Goal: Task Accomplishment & Management: Use online tool/utility

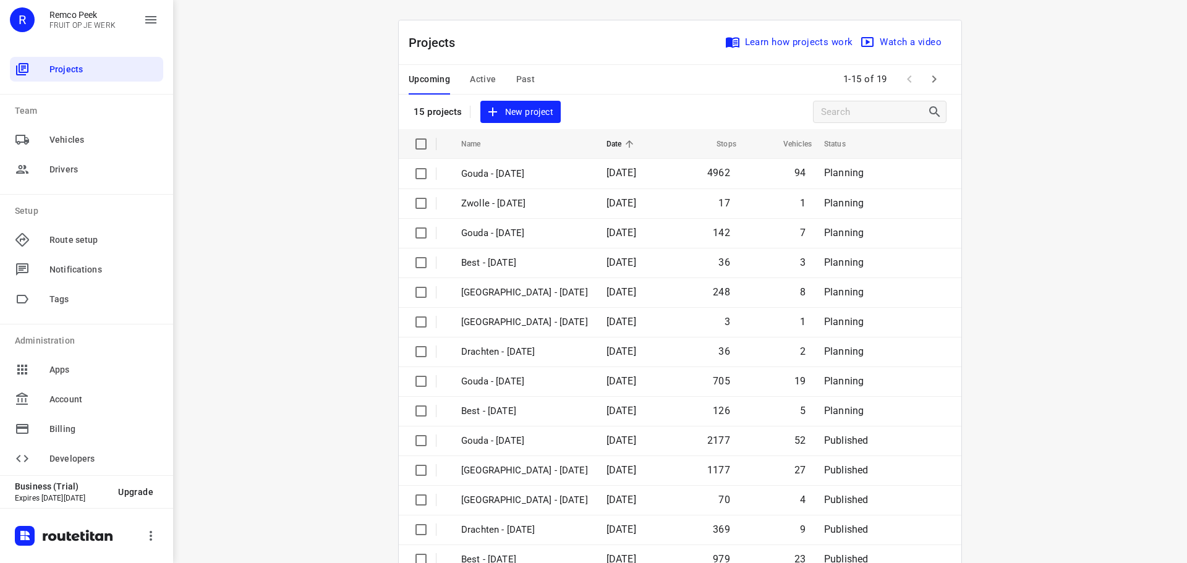
click at [475, 77] on span "Active" at bounding box center [483, 79] width 26 height 15
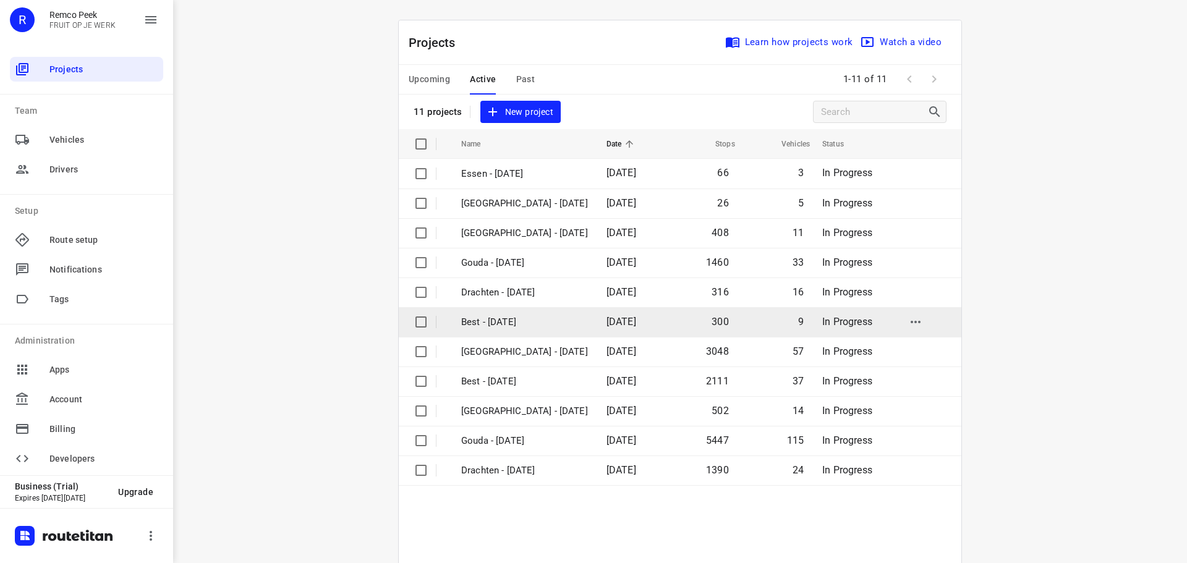
click at [511, 323] on p "Best - Tuesday" at bounding box center [524, 322] width 127 height 14
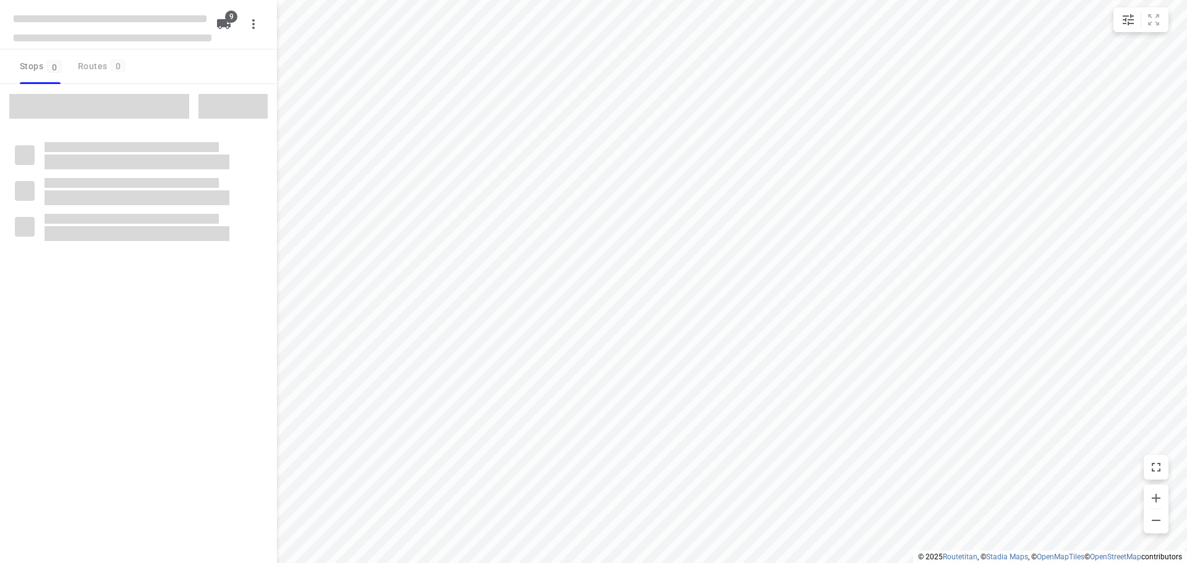
checkbox input "true"
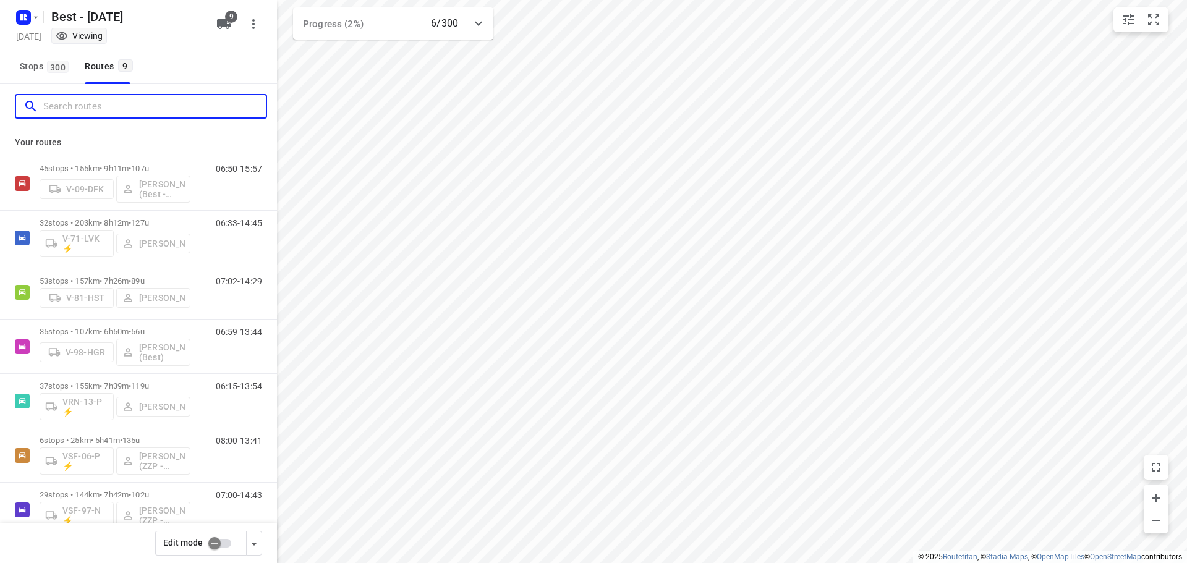
click at [134, 106] on input "Search routes" at bounding box center [154, 106] width 223 height 19
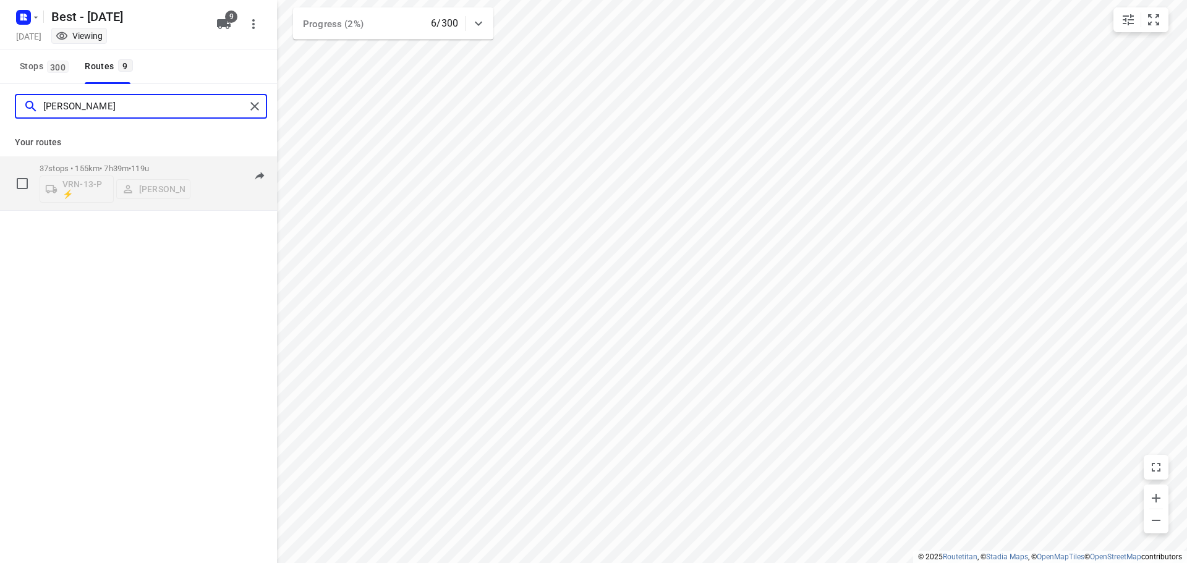
type input "dani"
click at [218, 187] on div "06:15-13:54" at bounding box center [231, 186] width 62 height 45
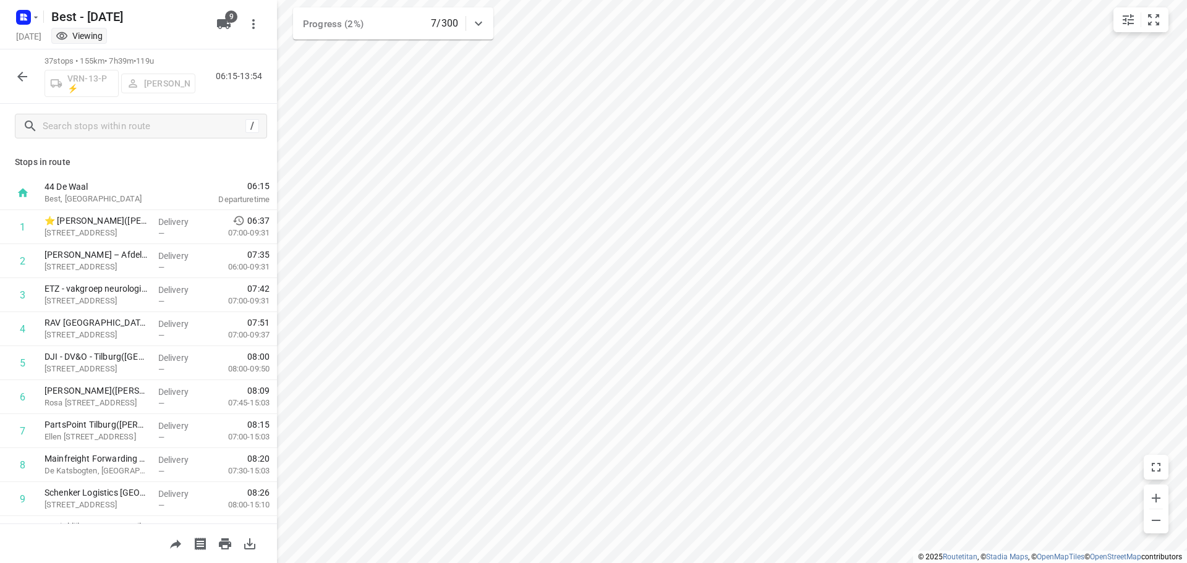
click at [10, 80] on button "button" at bounding box center [22, 76] width 25 height 25
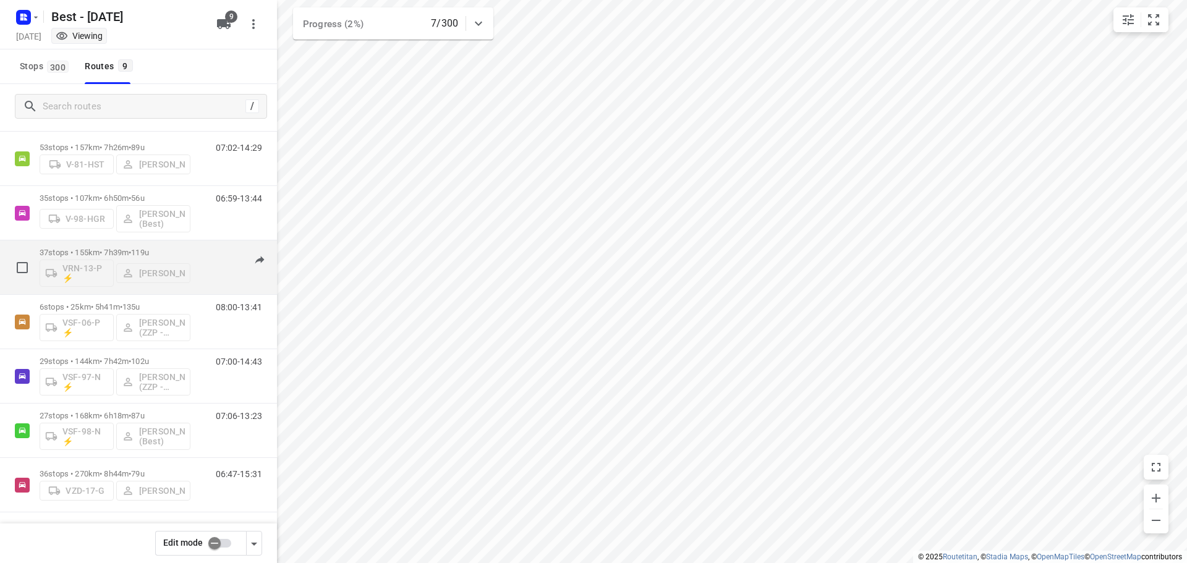
scroll to position [135, 0]
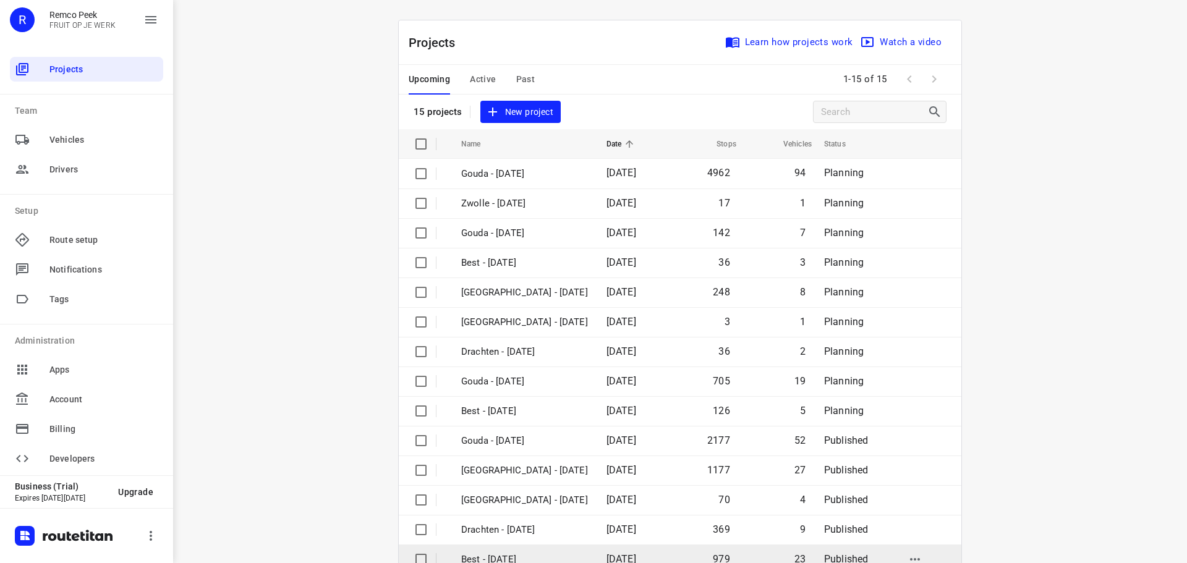
click at [521, 555] on p "Best - [DATE]" at bounding box center [524, 560] width 127 height 14
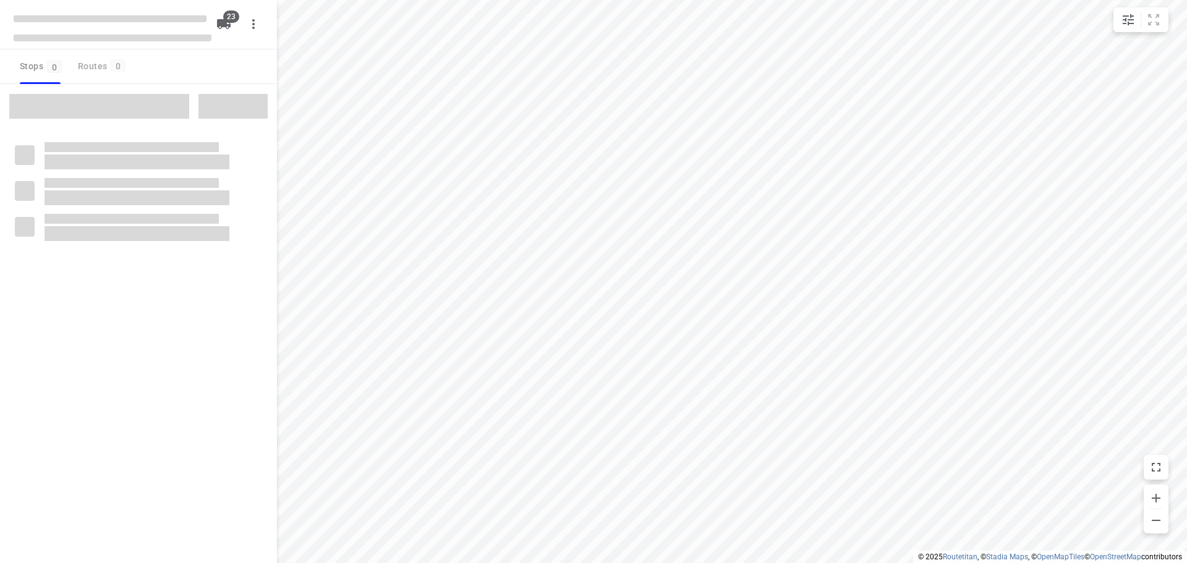
checkbox input "true"
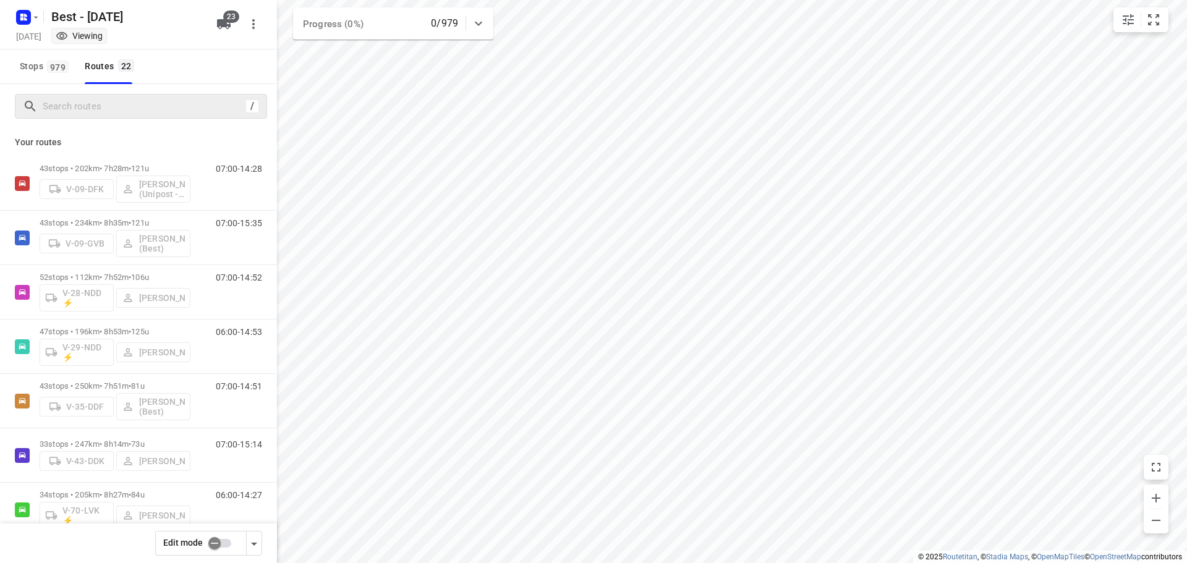
drag, startPoint x: 171, startPoint y: 120, endPoint x: 175, endPoint y: 110, distance: 10.6
click at [172, 118] on div "/" at bounding box center [138, 106] width 277 height 45
click at [176, 109] on input "Search routes" at bounding box center [142, 106] width 198 height 19
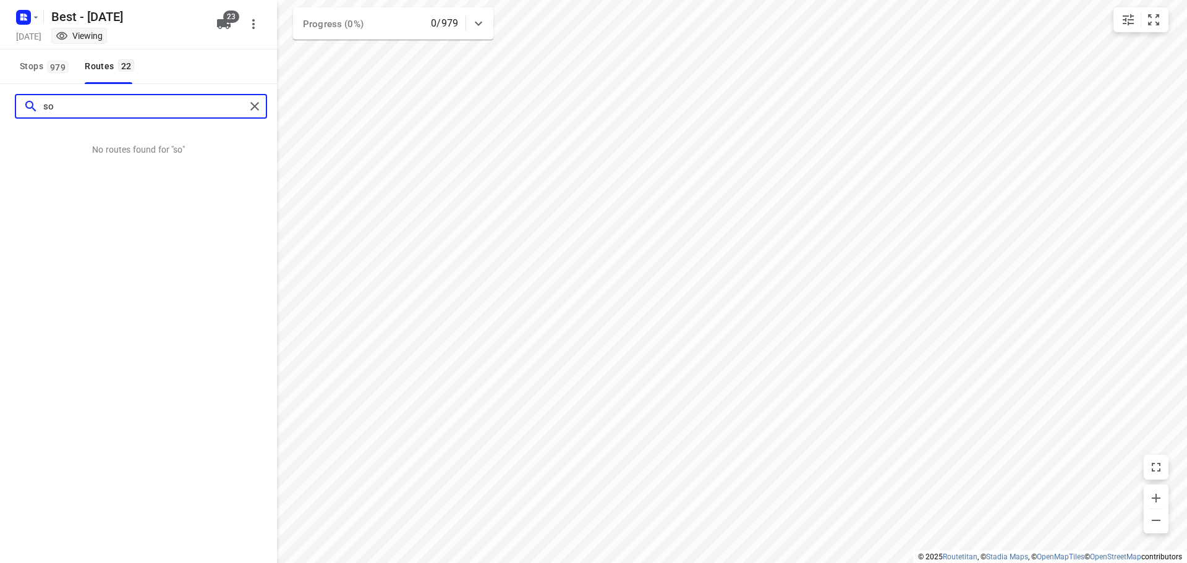
type input "s"
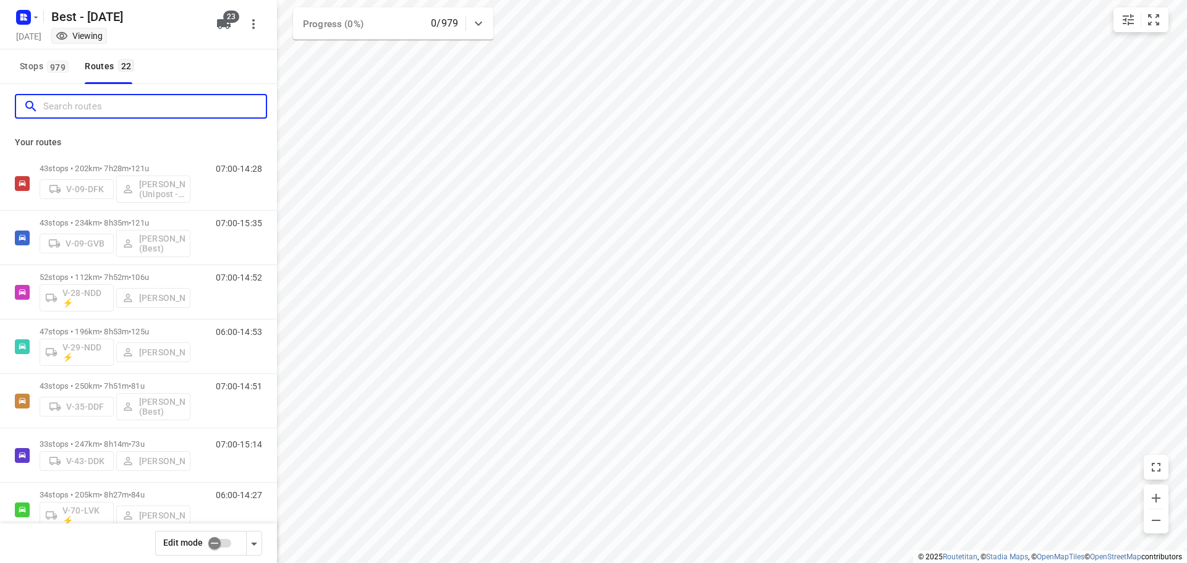
click at [67, 103] on input "Search routes" at bounding box center [154, 106] width 223 height 19
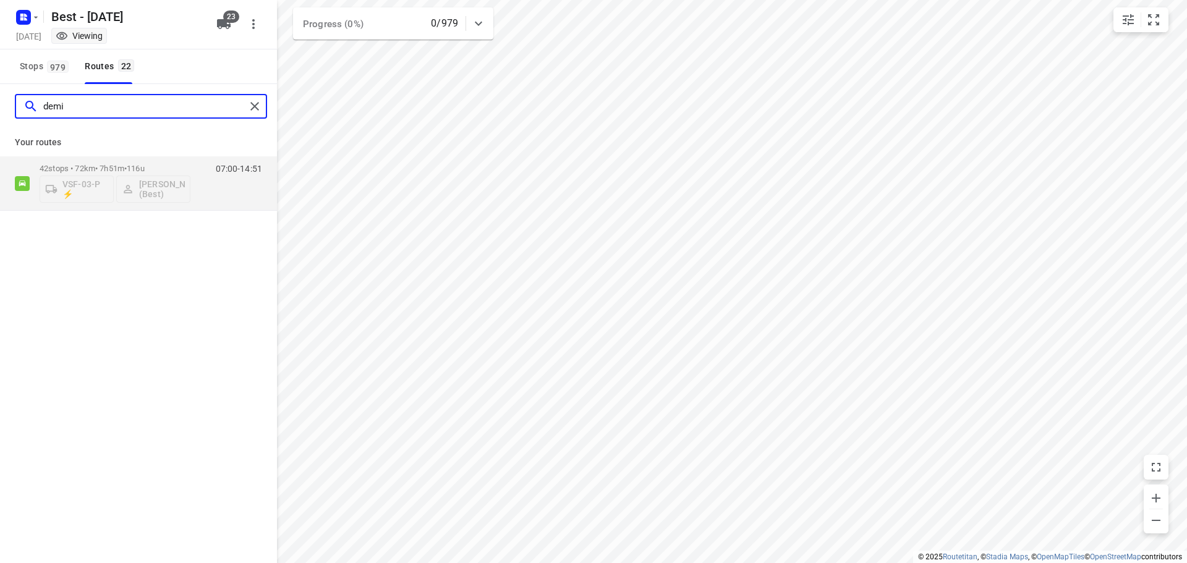
drag, startPoint x: 35, startPoint y: 101, endPoint x: 6, endPoint y: 100, distance: 29.1
click at [23, 101] on div "demi" at bounding box center [130, 106] width 229 height 19
drag, startPoint x: 82, startPoint y: 114, endPoint x: -124, endPoint y: 82, distance: 207.8
click at [0, 82] on html "i © 2025 Routetitan , © Stadia Maps , © OpenMapTiles © OpenStreetMap contributo…" at bounding box center [593, 281] width 1187 height 563
drag, startPoint x: -130, startPoint y: 87, endPoint x: -255, endPoint y: 77, distance: 124.6
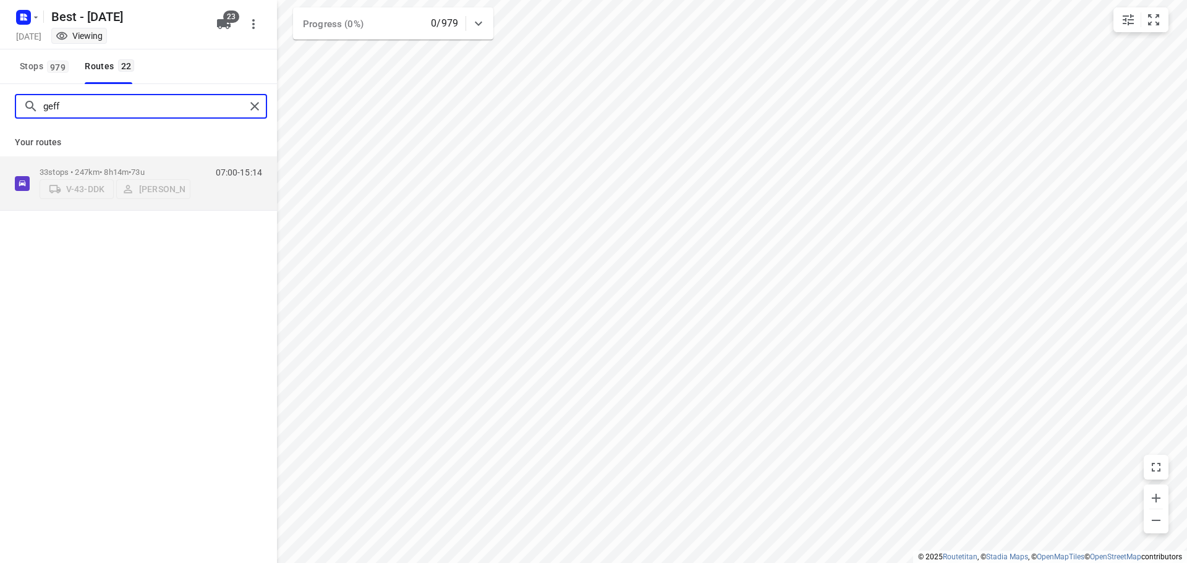
click at [0, 77] on html "i © 2025 Routetitan , © Stadia Maps , © OpenMapTiles © OpenStreetMap contributo…" at bounding box center [593, 281] width 1187 height 563
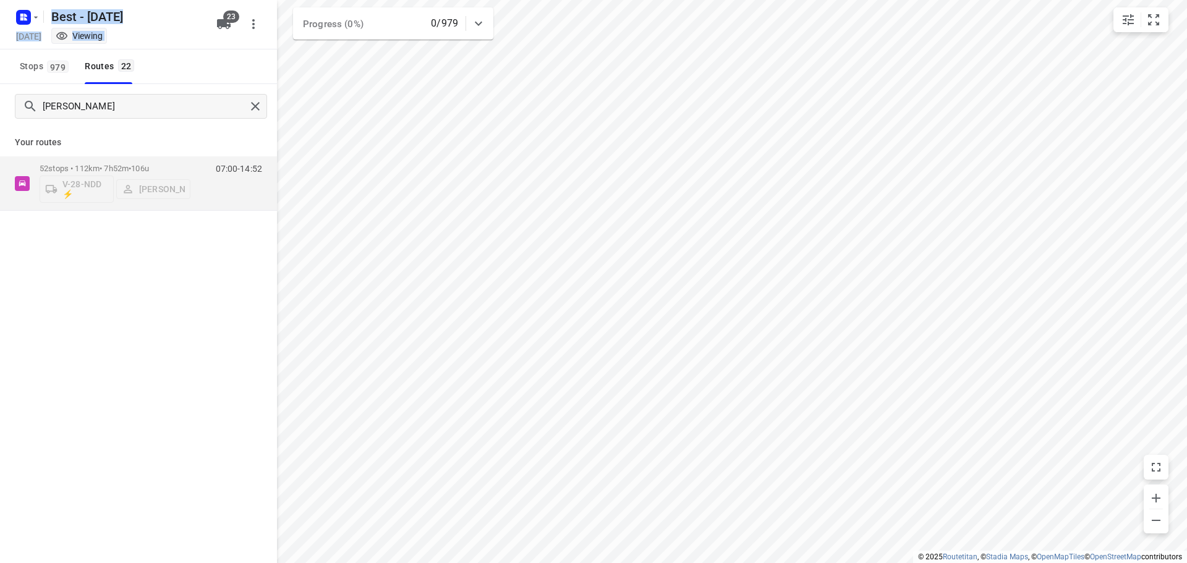
drag, startPoint x: 111, startPoint y: 99, endPoint x: -146, endPoint y: 61, distance: 259.4
click at [0, 61] on html "i © 2025 Routetitan , © Stadia Maps , © OpenMapTiles © OpenStreetMap contributo…" at bounding box center [593, 281] width 1187 height 563
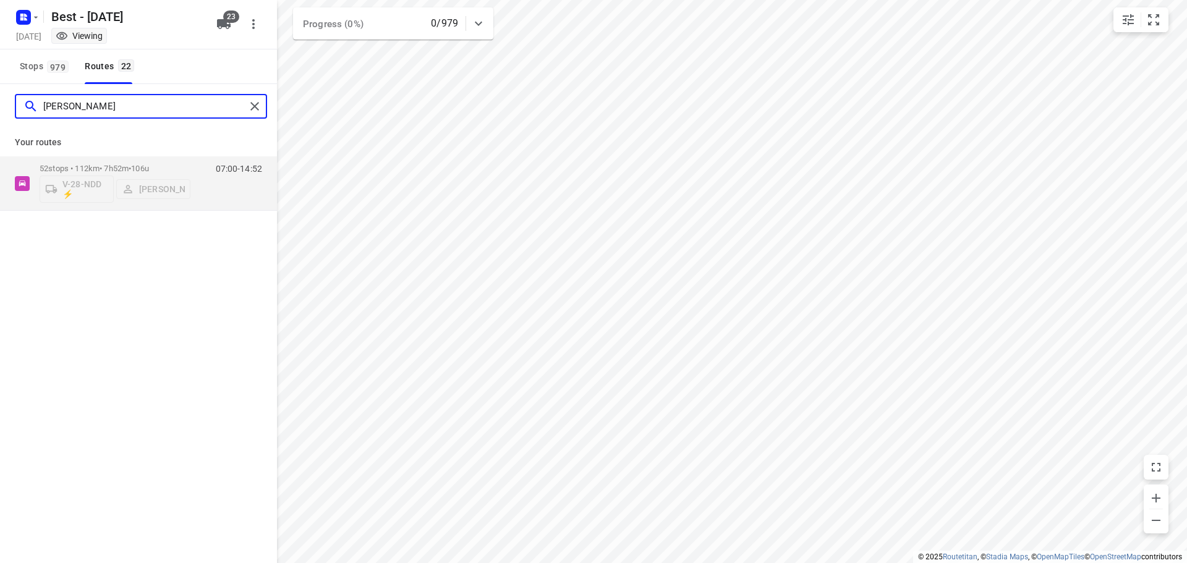
click at [0, 98] on html "i © 2025 Routetitan , © Stadia Maps , © OpenMapTiles © OpenStreetMap contributo…" at bounding box center [593, 281] width 1187 height 563
drag, startPoint x: 114, startPoint y: 113, endPoint x: -365, endPoint y: 56, distance: 482.0
click at [0, 56] on html "i © 2025 Routetitan , © Stadia Maps , © OpenMapTiles © OpenStreetMap contributo…" at bounding box center [593, 281] width 1187 height 563
type input "dij"
click at [203, 193] on div "07:00-14:40" at bounding box center [231, 186] width 62 height 45
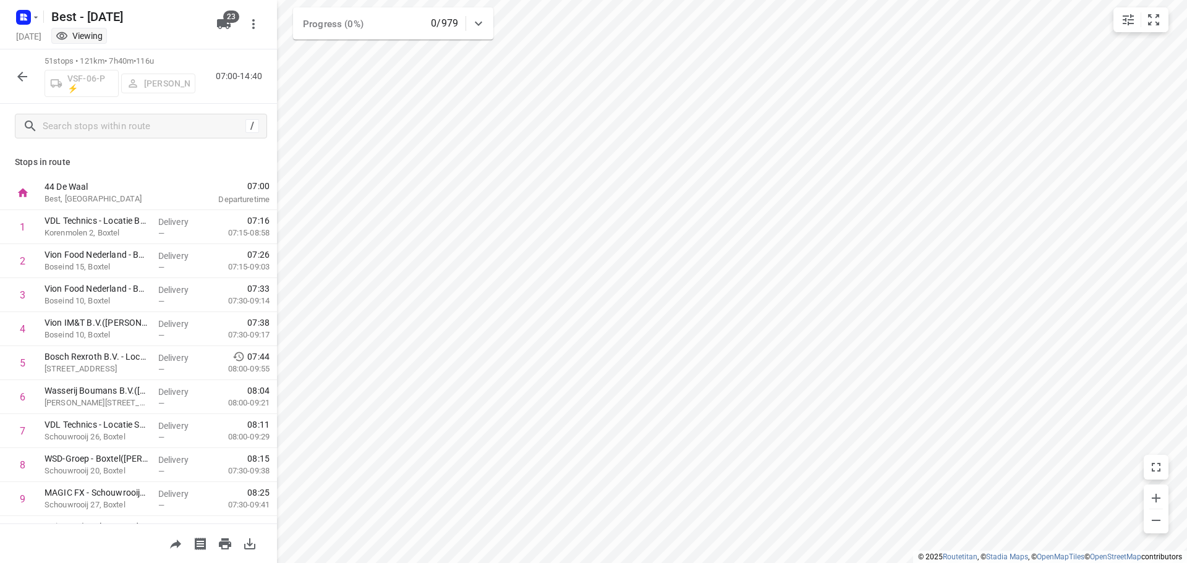
click at [22, 74] on icon "button" at bounding box center [22, 76] width 15 height 15
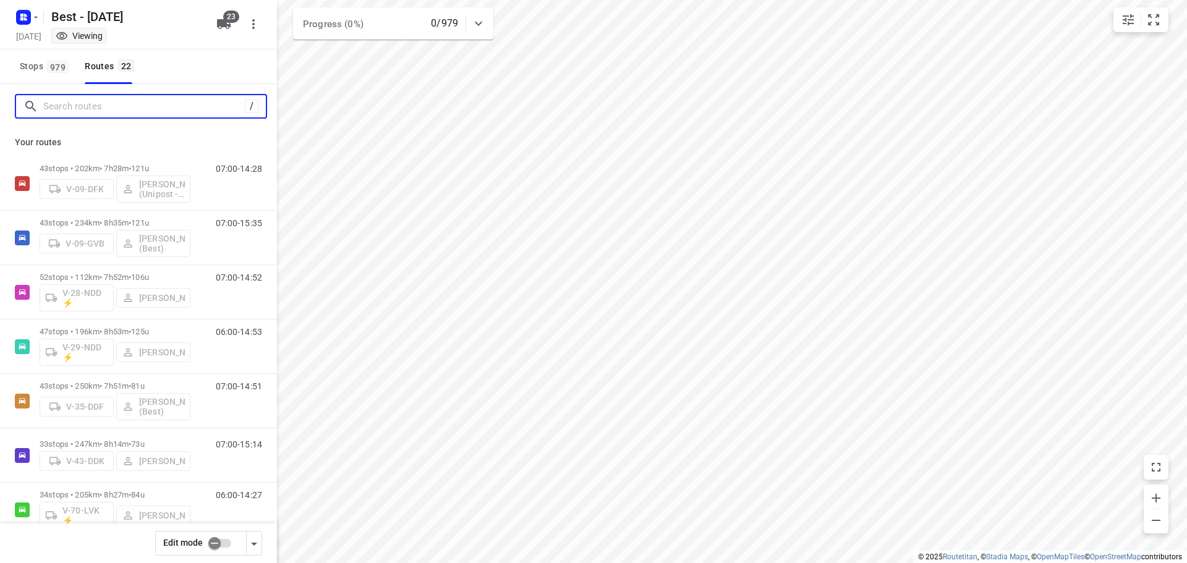
click at [106, 103] on input "Search routes" at bounding box center [144, 106] width 202 height 19
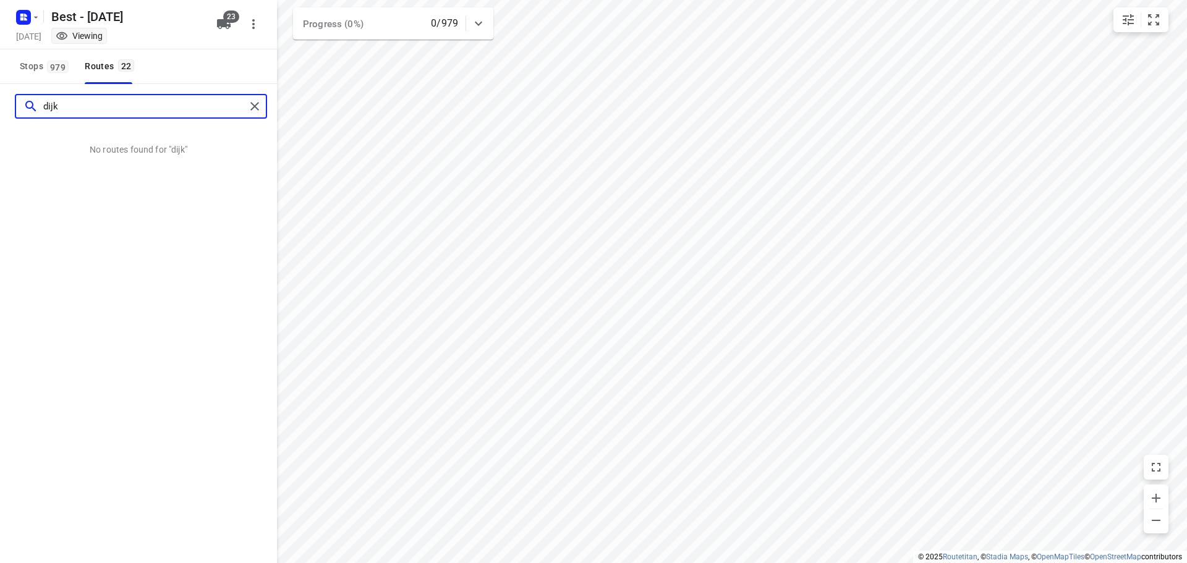
type input "dij"
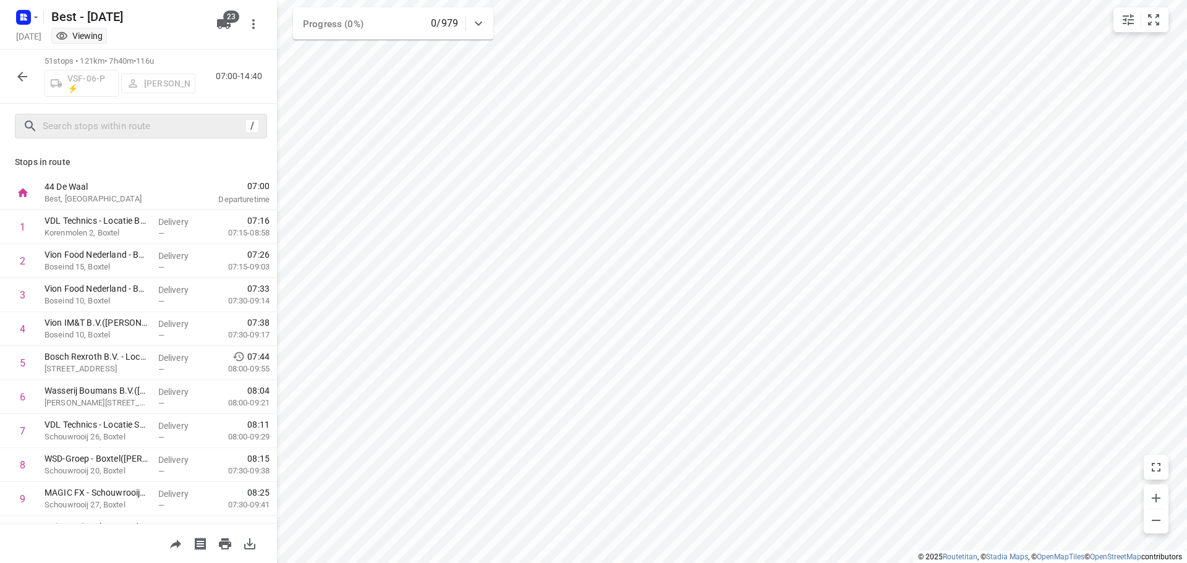
click at [108, 115] on div "/" at bounding box center [141, 126] width 252 height 25
click at [15, 79] on icon "button" at bounding box center [22, 76] width 15 height 15
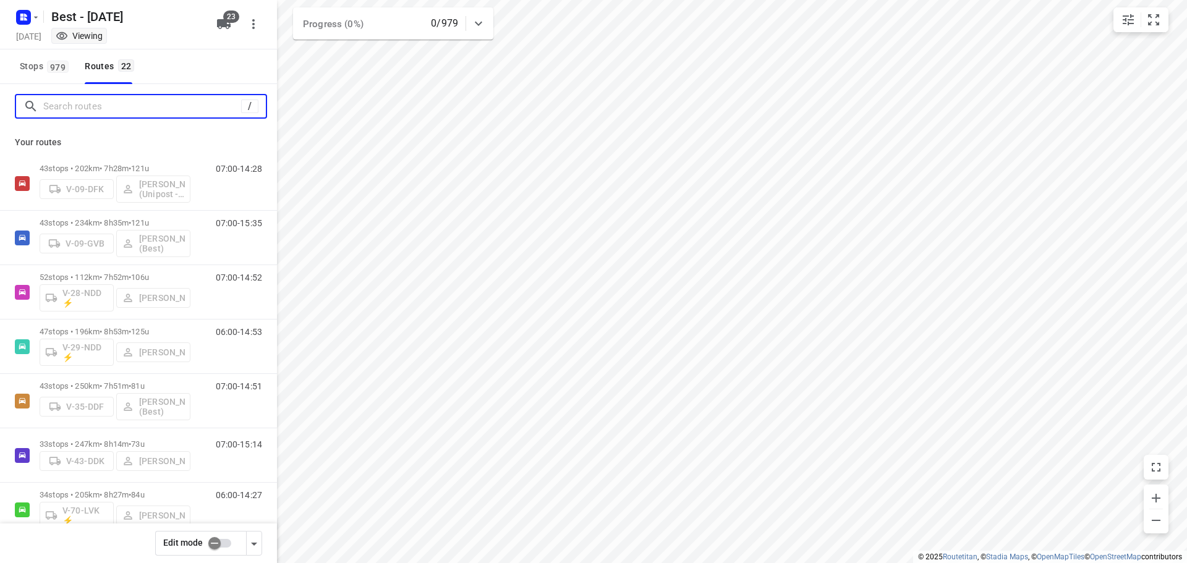
click at [87, 98] on input "Search routes" at bounding box center [142, 106] width 198 height 19
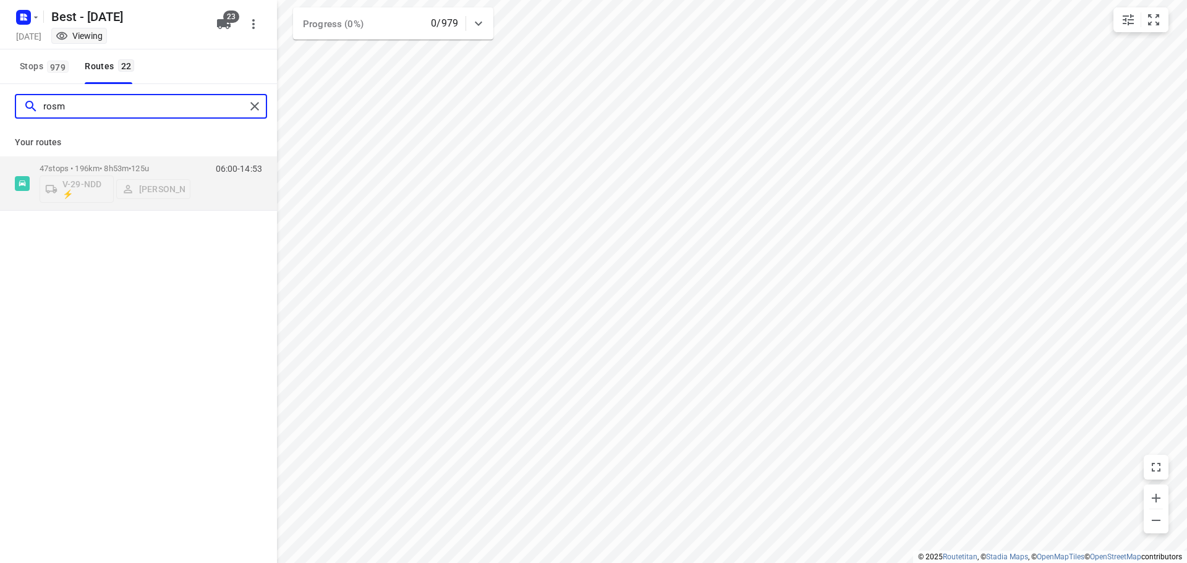
drag, startPoint x: 139, startPoint y: 98, endPoint x: -417, endPoint y: 49, distance: 557.5
click at [0, 49] on html "i © 2025 Routetitan , © Stadia Maps , © OpenMapTiles © OpenStreetMap contributo…" at bounding box center [593, 281] width 1187 height 563
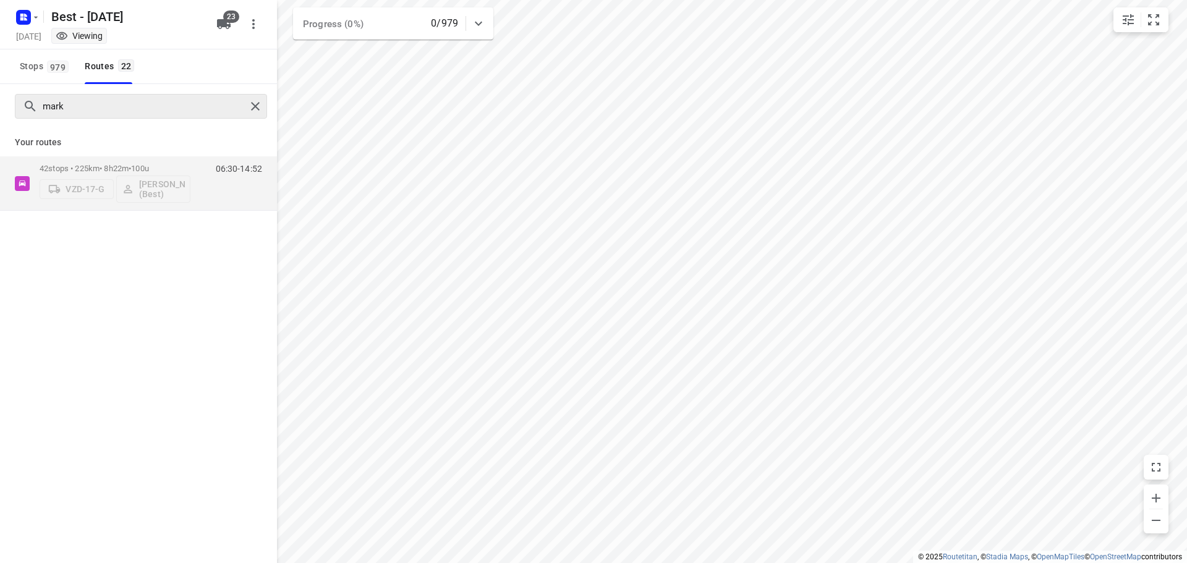
click at [119, 122] on div "mark" at bounding box center [138, 106] width 277 height 45
click at [113, 114] on input "mark" at bounding box center [144, 106] width 202 height 19
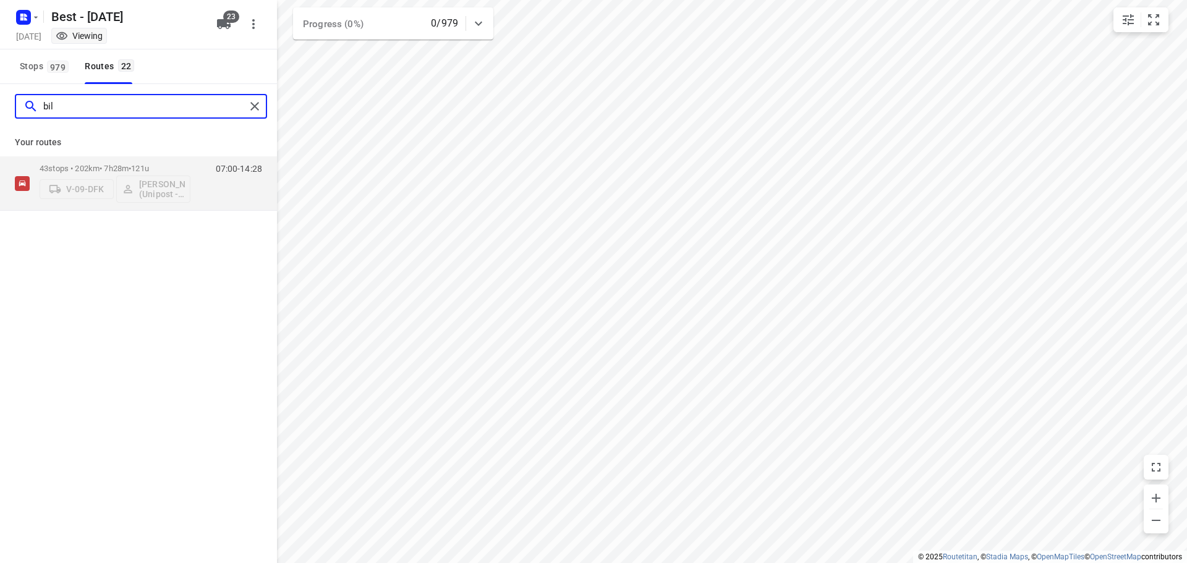
drag, startPoint x: 108, startPoint y: 108, endPoint x: -203, endPoint y: 37, distance: 319.7
click at [0, 37] on html "i © 2025 Routetitan , © Stadia Maps , © OpenMapTiles © OpenStreetMap contributo…" at bounding box center [593, 281] width 1187 height 563
drag, startPoint x: 133, startPoint y: 108, endPoint x: -459, endPoint y: 27, distance: 597.3
click at [0, 27] on html "i © 2025 Routetitan , © Stadia Maps , © OpenMapTiles © OpenStreetMap contributo…" at bounding box center [593, 281] width 1187 height 563
drag, startPoint x: 140, startPoint y: 106, endPoint x: -400, endPoint y: 54, distance: 542.9
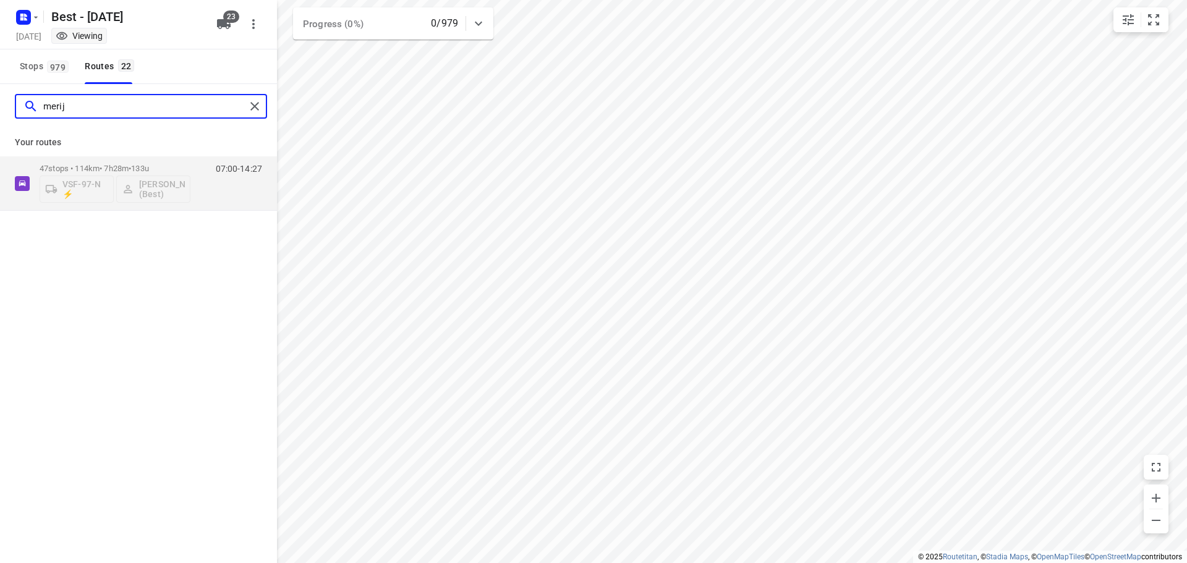
click at [0, 54] on html "i © 2025 Routetitan , © Stadia Maps , © OpenMapTiles © OpenStreetMap contributo…" at bounding box center [593, 281] width 1187 height 563
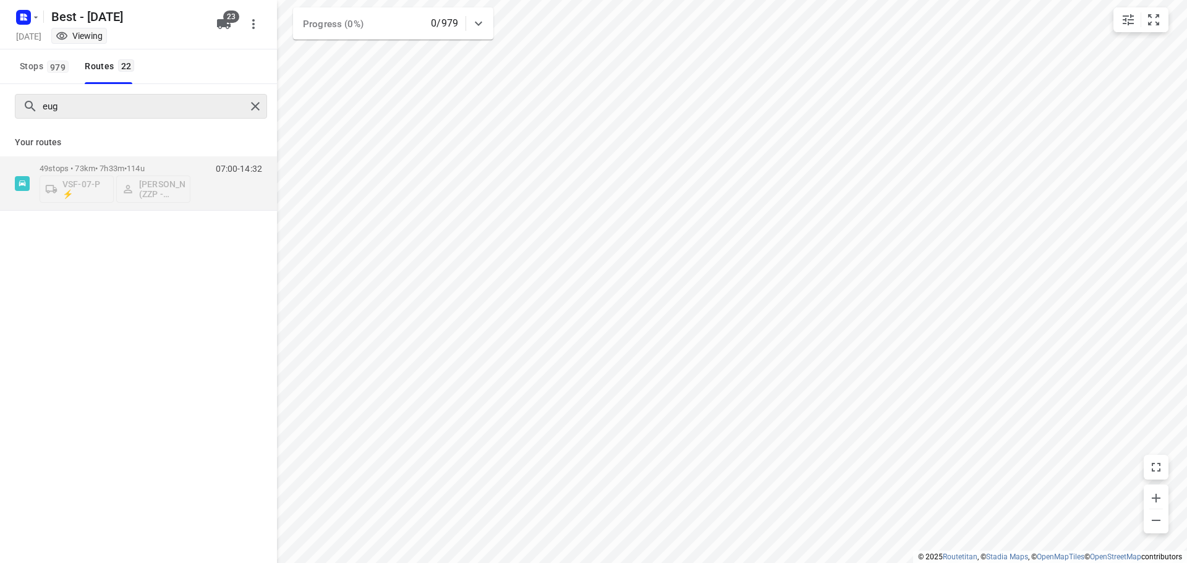
drag, startPoint x: 106, startPoint y: 121, endPoint x: 33, endPoint y: 97, distance: 77.4
click at [25, 105] on div "eug" at bounding box center [138, 106] width 277 height 45
drag, startPoint x: 35, startPoint y: 96, endPoint x: 44, endPoint y: 98, distance: 9.0
click at [41, 98] on div "eug" at bounding box center [141, 106] width 252 height 25
drag, startPoint x: 80, startPoint y: 105, endPoint x: -219, endPoint y: 53, distance: 303.2
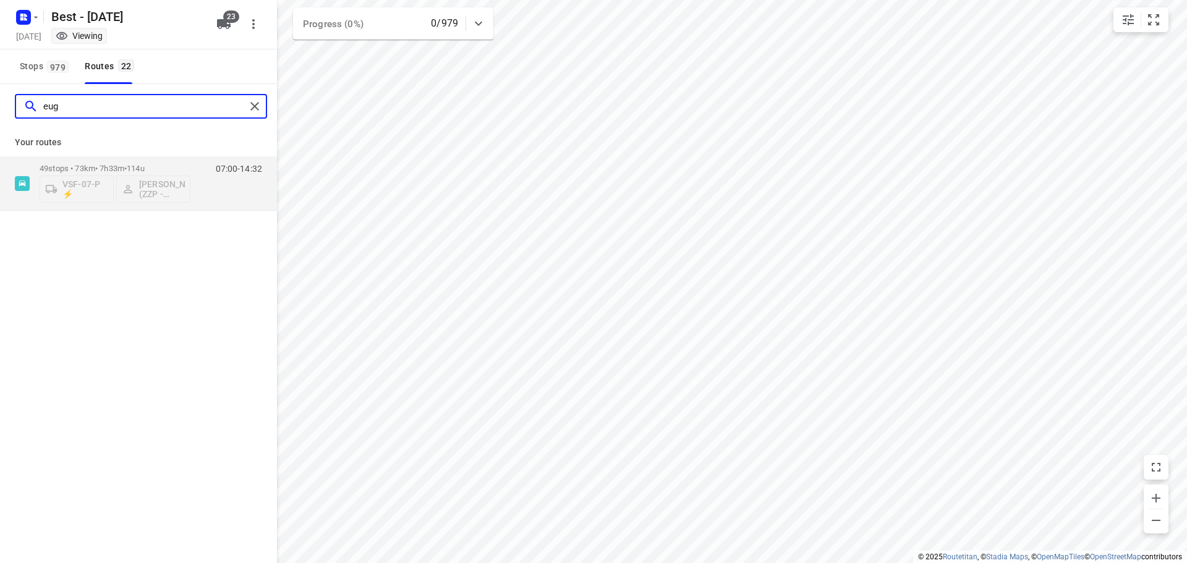
click at [0, 53] on html "i © 2025 Routetitan , © Stadia Maps , © OpenMapTiles © OpenStreetMap contributo…" at bounding box center [593, 281] width 1187 height 563
type input "lero"
click at [233, 201] on div "07:00-14:40" at bounding box center [231, 186] width 62 height 45
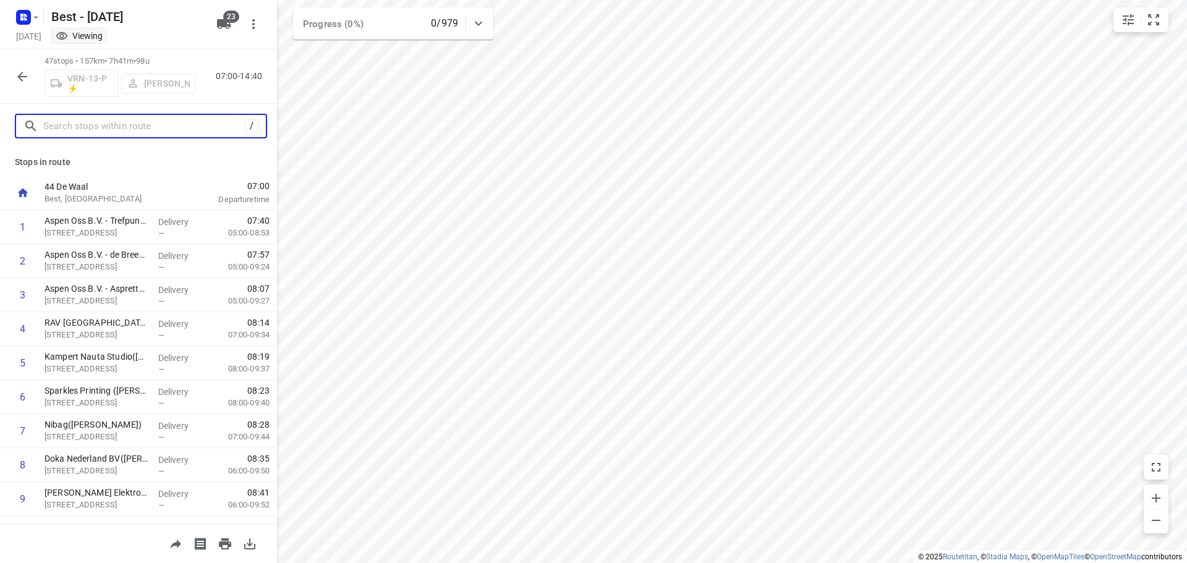
click at [87, 121] on input "text" at bounding box center [144, 126] width 202 height 19
drag, startPoint x: 18, startPoint y: 62, endPoint x: 22, endPoint y: 68, distance: 7.2
click at [19, 63] on div "47 stops • 157km • 7h41m • 98u VRN-13-P ⚡ Leroy van Westerhoven 07:00-14:40" at bounding box center [138, 76] width 277 height 54
click at [24, 72] on icon "button" at bounding box center [22, 76] width 15 height 15
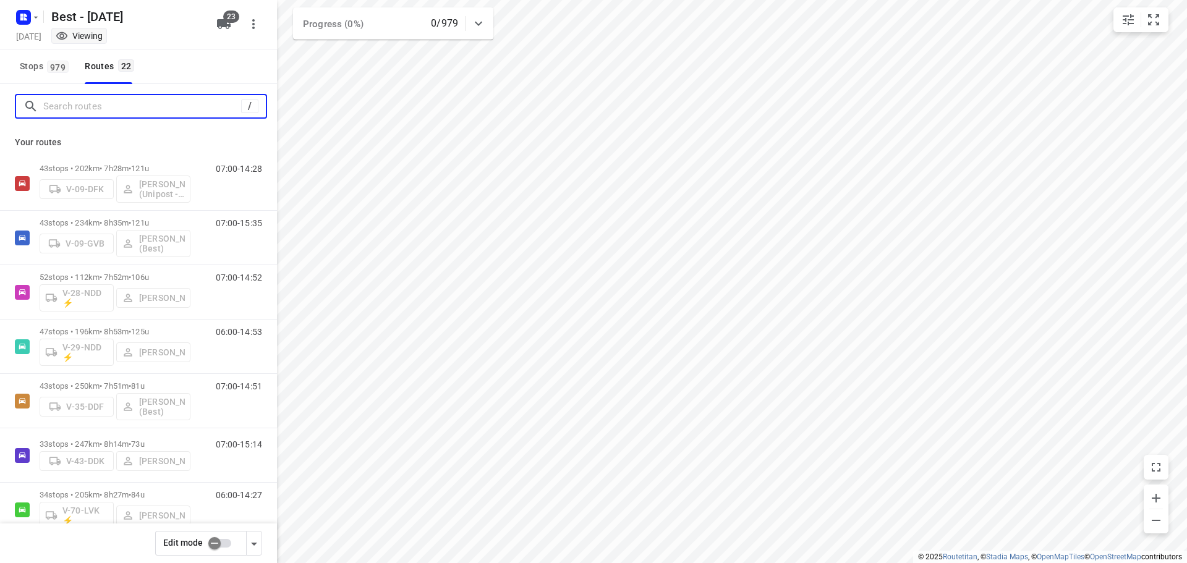
click at [114, 107] on input "Search routes" at bounding box center [142, 106] width 198 height 19
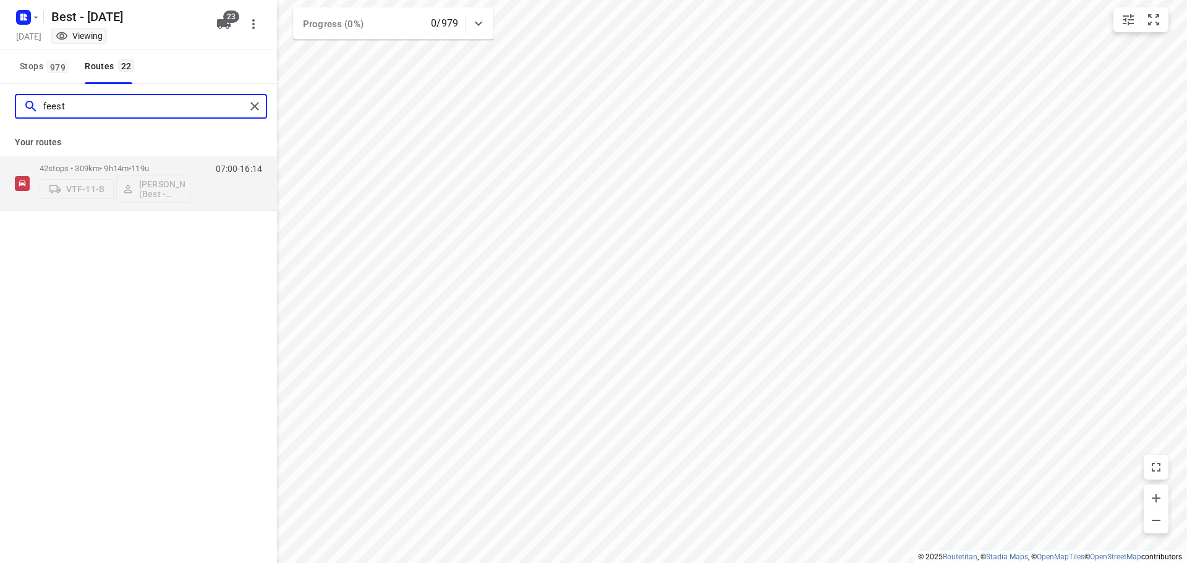
drag, startPoint x: 80, startPoint y: 112, endPoint x: -56, endPoint y: 92, distance: 137.6
click at [0, 92] on html "i © 2025 Routetitan , © Stadia Maps , © OpenMapTiles © OpenStreetMap contributo…" at bounding box center [593, 281] width 1187 height 563
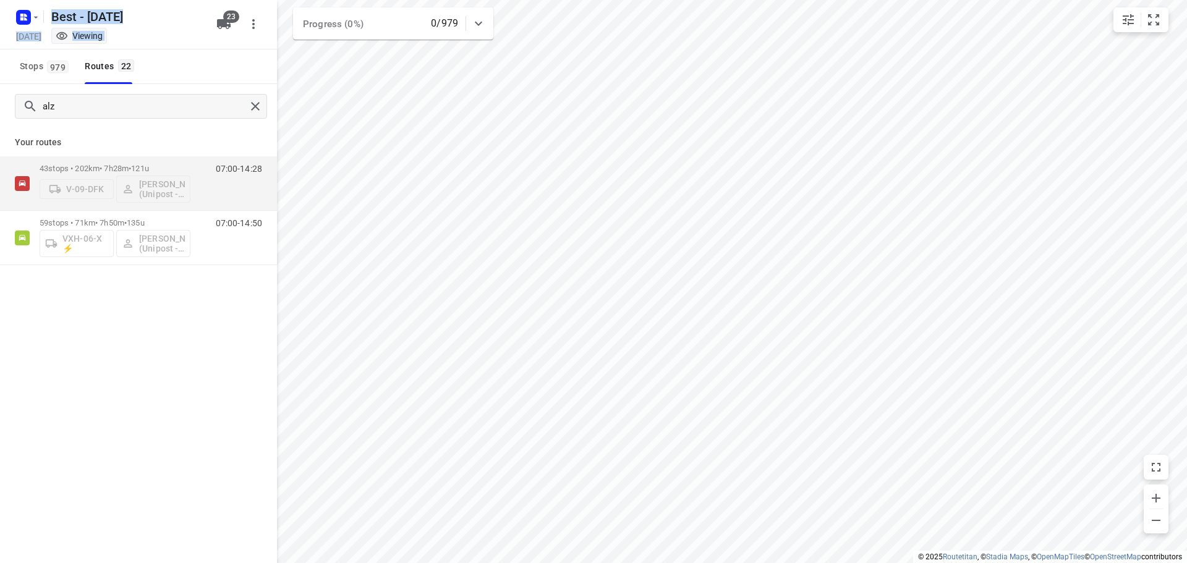
drag, startPoint x: 79, startPoint y: 98, endPoint x: -13, endPoint y: 80, distance: 93.9
click at [0, 80] on html "i © 2025 Routetitan , © Stadia Maps , © OpenMapTiles © OpenStreetMap contributo…" at bounding box center [593, 281] width 1187 height 563
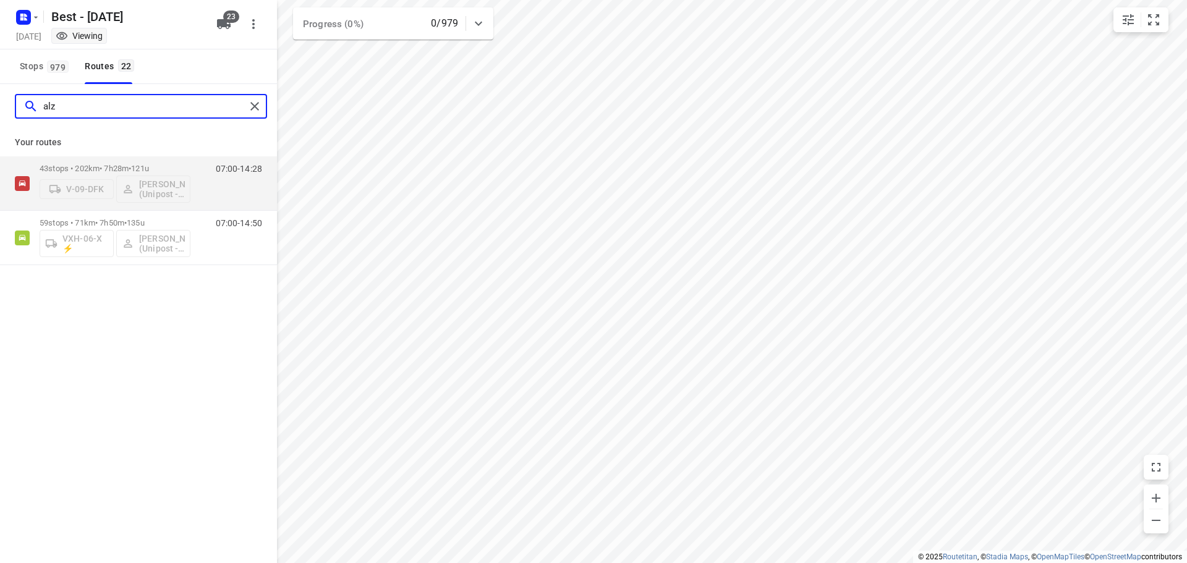
click at [0, 64] on html "i © 2025 Routetitan , © Stadia Maps , © OpenMapTiles © OpenStreetMap contributo…" at bounding box center [593, 281] width 1187 height 563
drag, startPoint x: 93, startPoint y: 109, endPoint x: -121, endPoint y: 112, distance: 214.6
click at [0, 112] on html "i © 2025 Routetitan , © Stadia Maps , © OpenMapTiles © OpenStreetMap contributo…" at bounding box center [593, 281] width 1187 height 563
click at [137, 116] on input "chah" at bounding box center [144, 106] width 202 height 19
drag, startPoint x: 67, startPoint y: 106, endPoint x: -296, endPoint y: 40, distance: 369.5
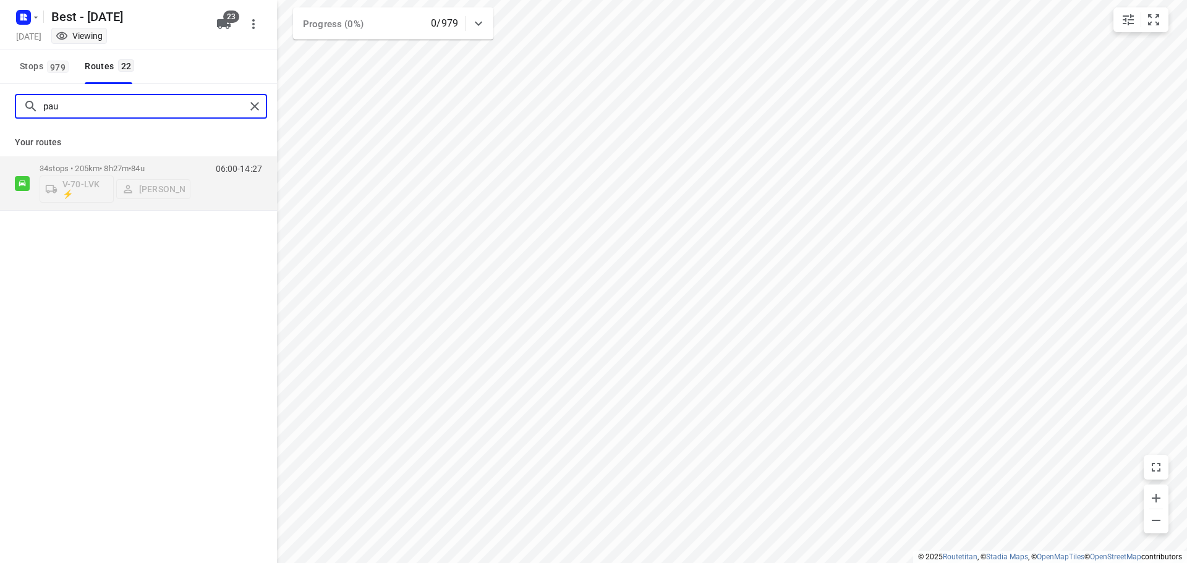
click at [0, 40] on html "i © 2025 Routetitan , © Stadia Maps , © OpenMapTiles © OpenStreetMap contributo…" at bounding box center [593, 281] width 1187 height 563
drag, startPoint x: 79, startPoint y: 108, endPoint x: -70, endPoint y: 85, distance: 150.3
click at [0, 85] on html "i © 2025 Routetitan , © Stadia Maps , © OpenMapTiles © OpenStreetMap contributo…" at bounding box center [593, 281] width 1187 height 563
drag, startPoint x: 67, startPoint y: 106, endPoint x: -316, endPoint y: 41, distance: 389.0
click at [0, 41] on html "i © 2025 Routetitan , © Stadia Maps , © OpenMapTiles © OpenStreetMap contributo…" at bounding box center [593, 281] width 1187 height 563
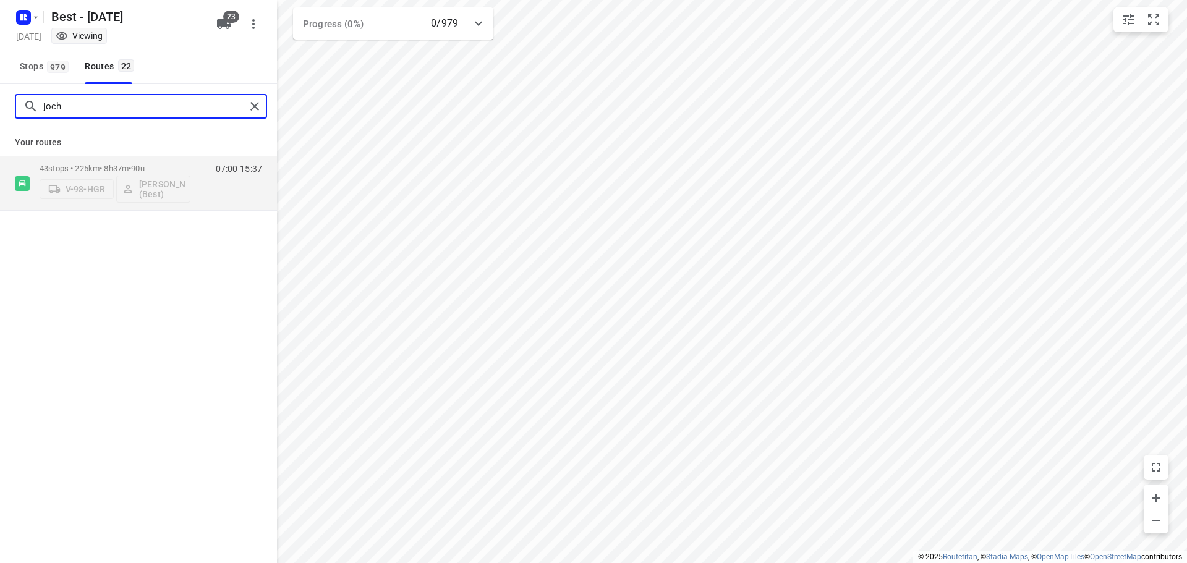
drag, startPoint x: -68, startPoint y: 87, endPoint x: -393, endPoint y: 27, distance: 330.9
click at [0, 27] on html "i © 2025 Routetitan , © Stadia Maps , © OpenMapTiles © OpenStreetMap contributo…" at bounding box center [593, 281] width 1187 height 563
drag, startPoint x: 103, startPoint y: 135, endPoint x: 101, endPoint y: 121, distance: 14.3
click at [103, 135] on div "Your routes 37 stops • 204km • 7h43m • 103u V-86-GRF Mohamed Tamarzite (A-flexi…" at bounding box center [138, 170] width 277 height 82
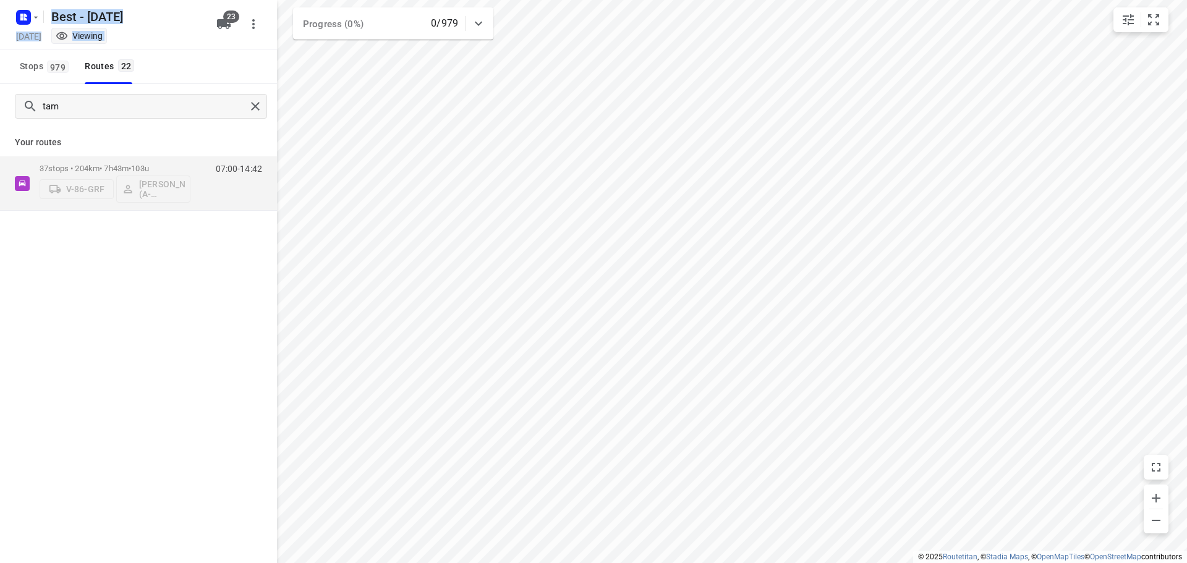
drag, startPoint x: 85, startPoint y: 95, endPoint x: -77, endPoint y: 80, distance: 162.1
click at [0, 80] on html "i © 2025 Routetitan , © Stadia Maps , © OpenMapTiles © OpenStreetMap contributo…" at bounding box center [593, 281] width 1187 height 563
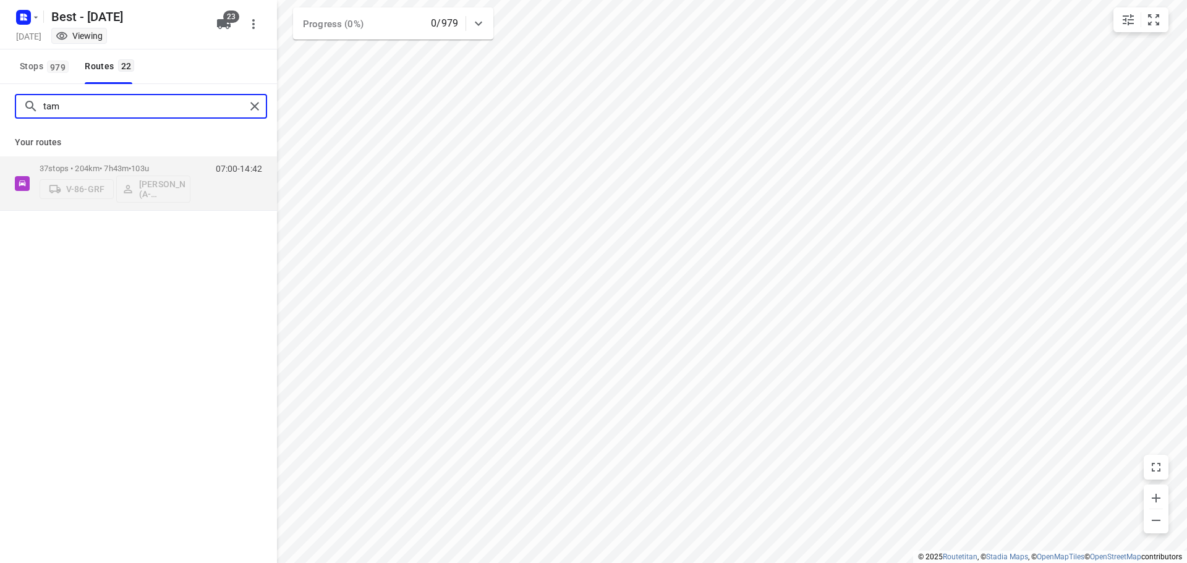
drag, startPoint x: 101, startPoint y: 103, endPoint x: -213, endPoint y: 59, distance: 317.8
click at [0, 59] on html "i © 2025 Routetitan , © Stadia Maps , © OpenMapTiles © OpenStreetMap contributo…" at bounding box center [593, 281] width 1187 height 563
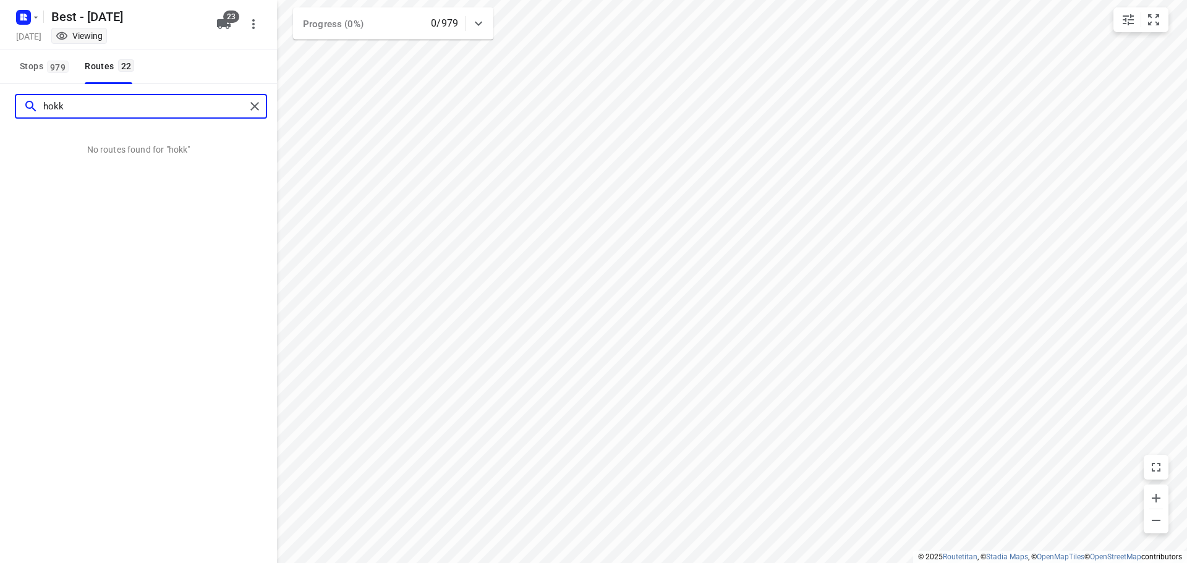
type input "hokke"
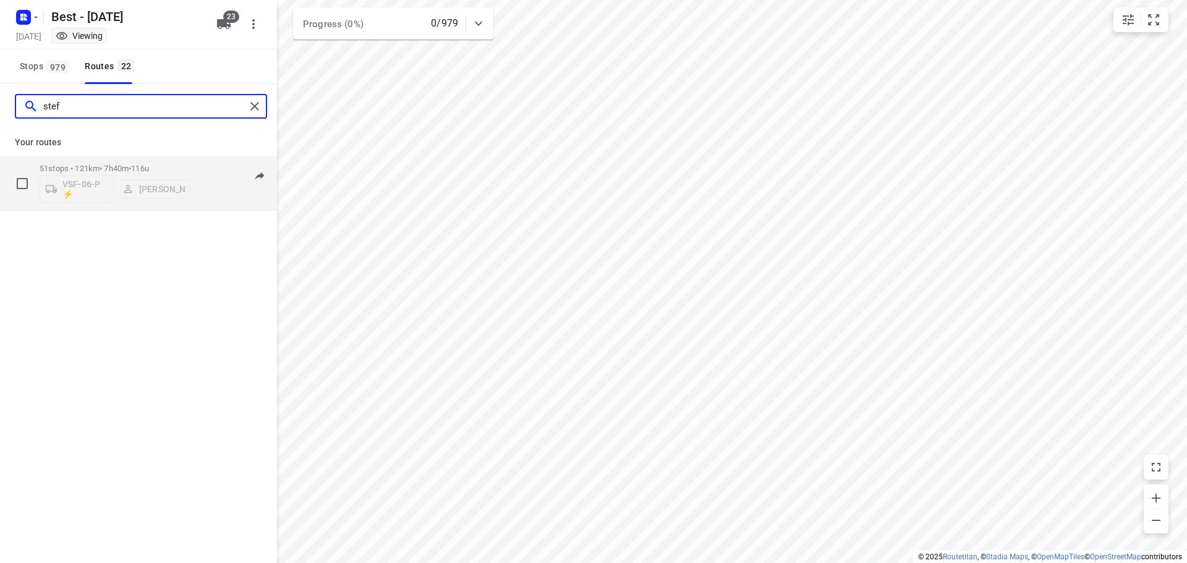
type input "stef"
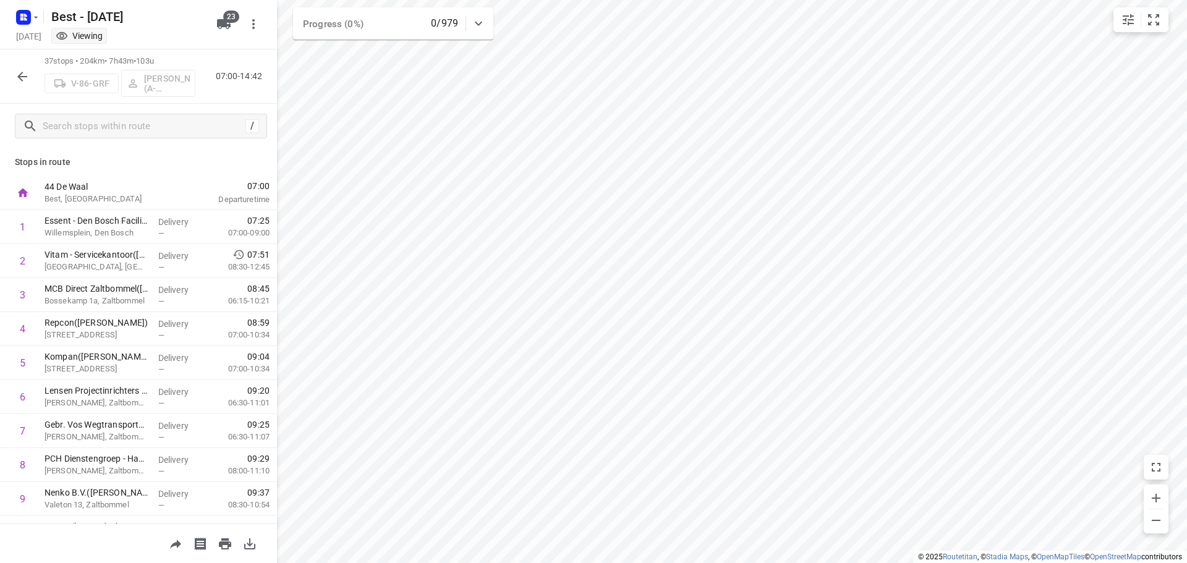
click at [25, 74] on icon "button" at bounding box center [22, 76] width 15 height 15
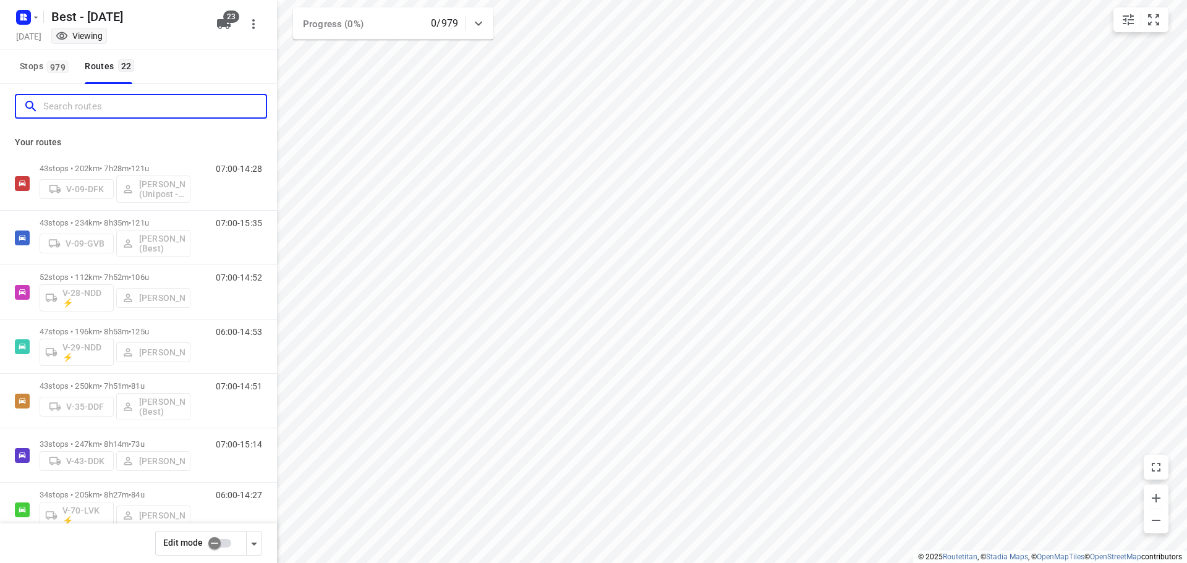
drag, startPoint x: 158, startPoint y: 114, endPoint x: -74, endPoint y: 83, distance: 234.7
click at [0, 83] on html "i © 2025 Routetitan , © Stadia Maps , © OpenMapTiles © OpenStreetMap contributo…" at bounding box center [593, 281] width 1187 height 563
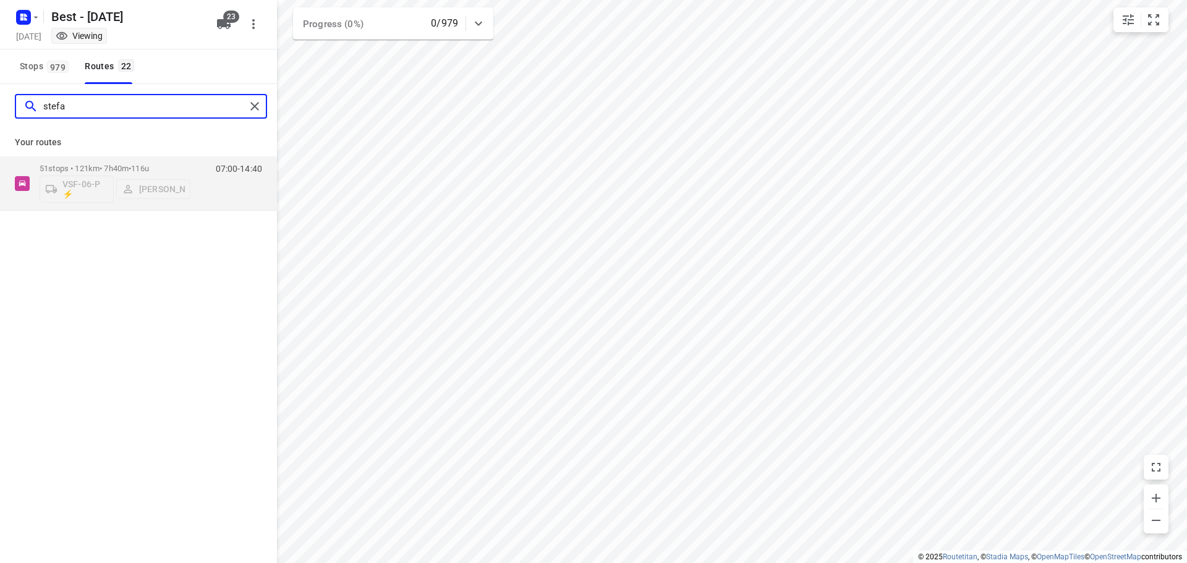
type input "stefa"
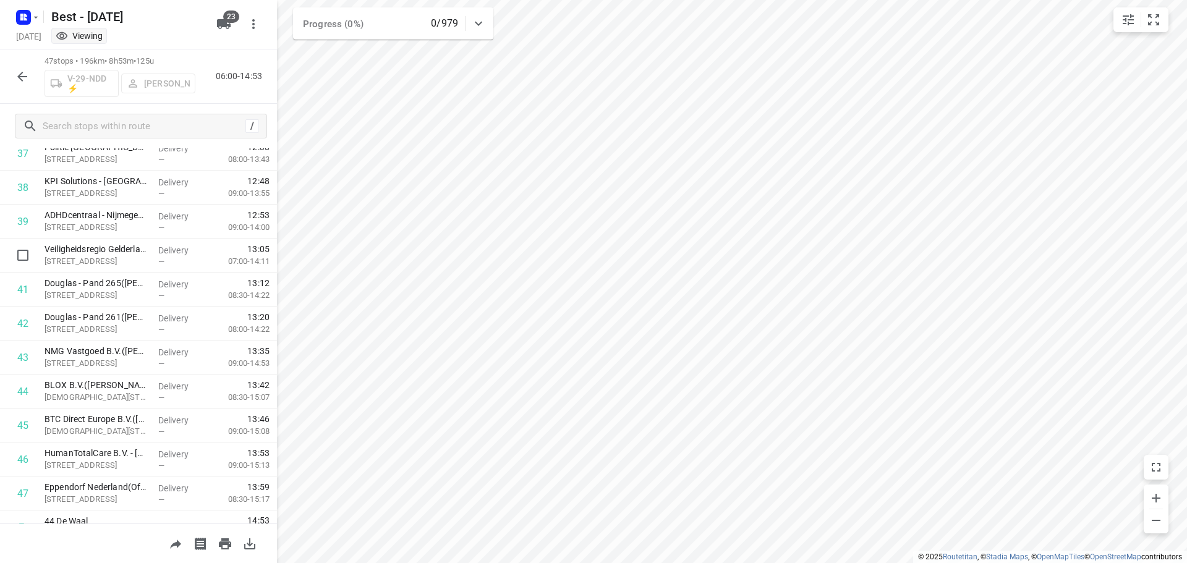
scroll to position [1319, 0]
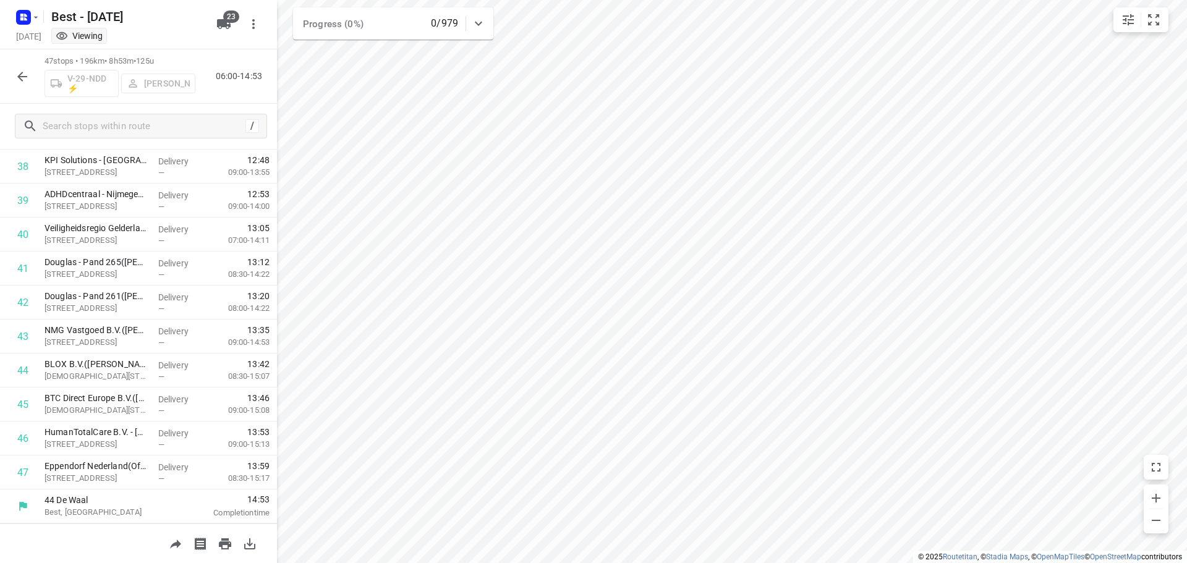
click at [30, 79] on button "button" at bounding box center [22, 76] width 25 height 25
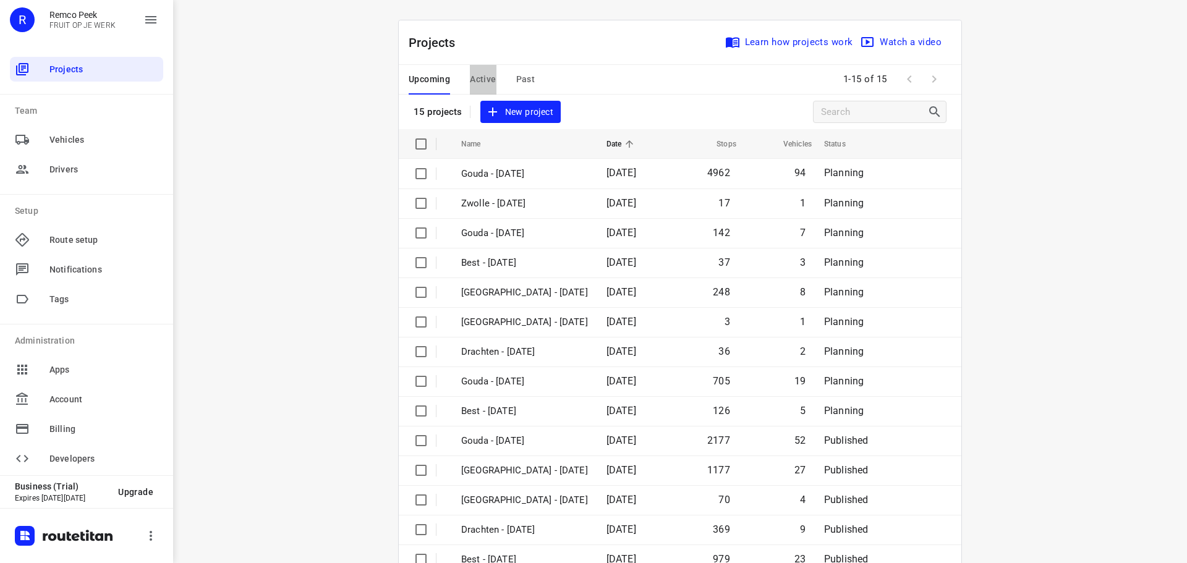
click at [485, 88] on button "Active" at bounding box center [483, 80] width 26 height 30
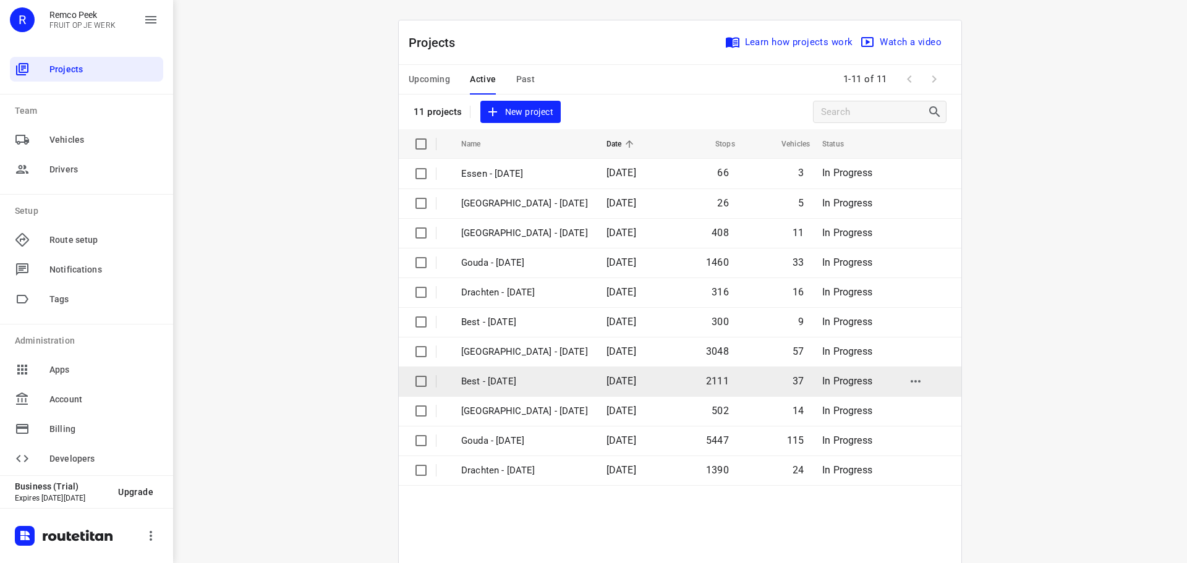
click at [489, 378] on p "Best - Monday" at bounding box center [524, 382] width 127 height 14
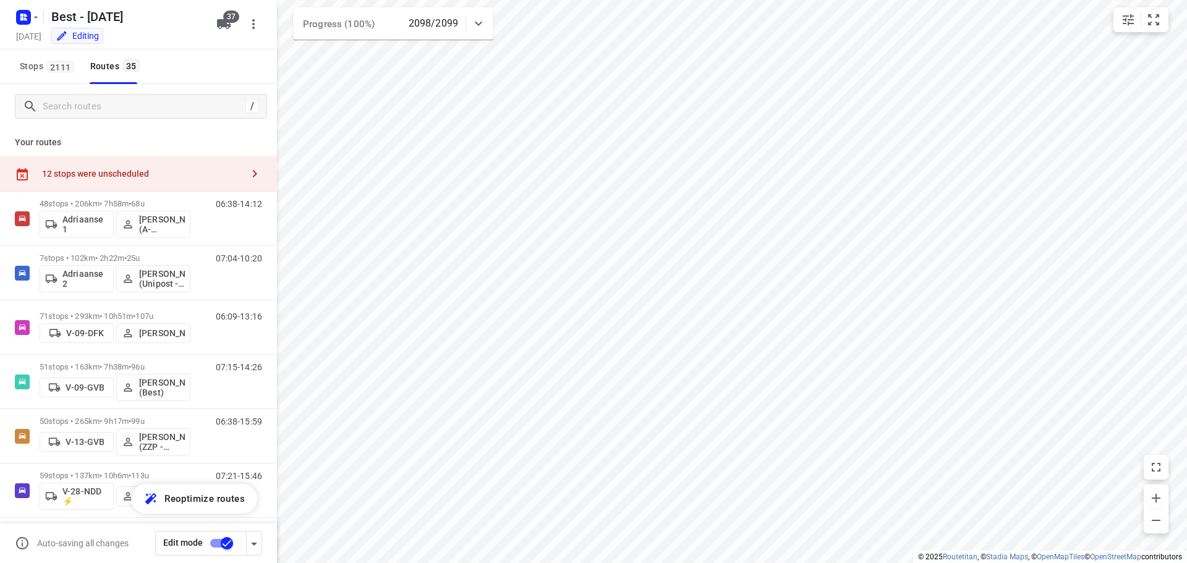
checkbox input "true"
click at [123, 68] on span "35" at bounding box center [131, 65] width 17 height 12
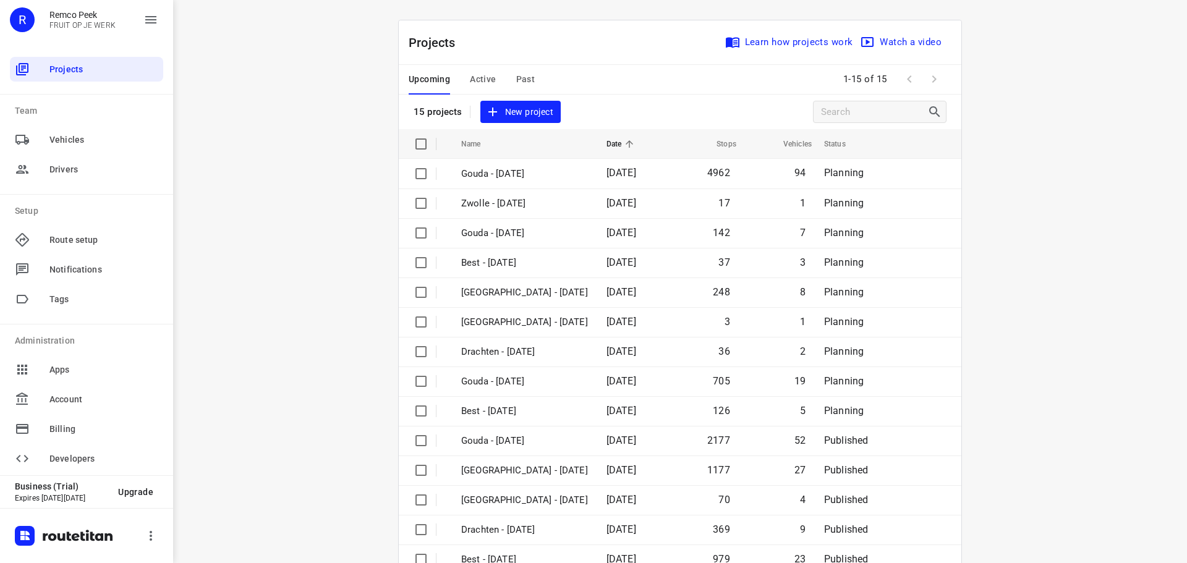
click at [527, 79] on span "Past" at bounding box center [525, 79] width 19 height 15
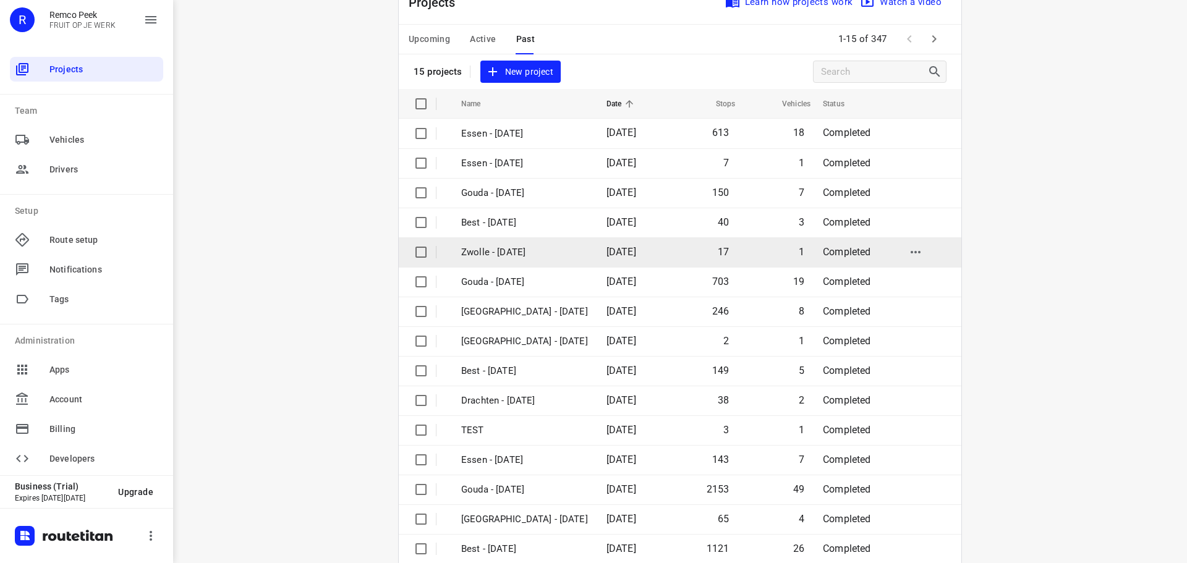
scroll to position [62, 0]
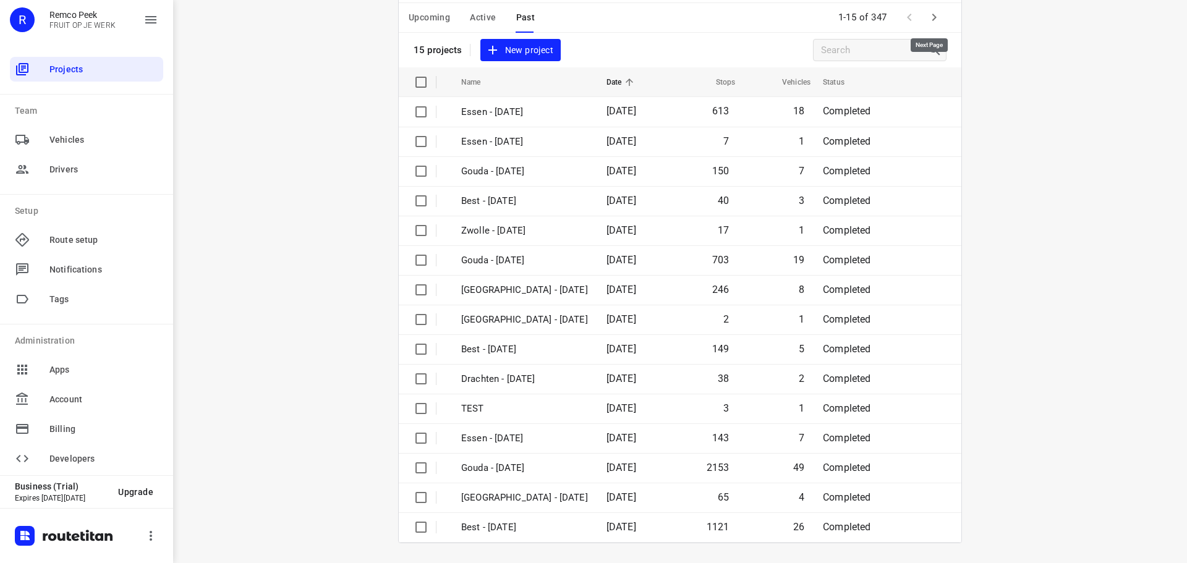
click at [931, 7] on button "button" at bounding box center [934, 17] width 25 height 25
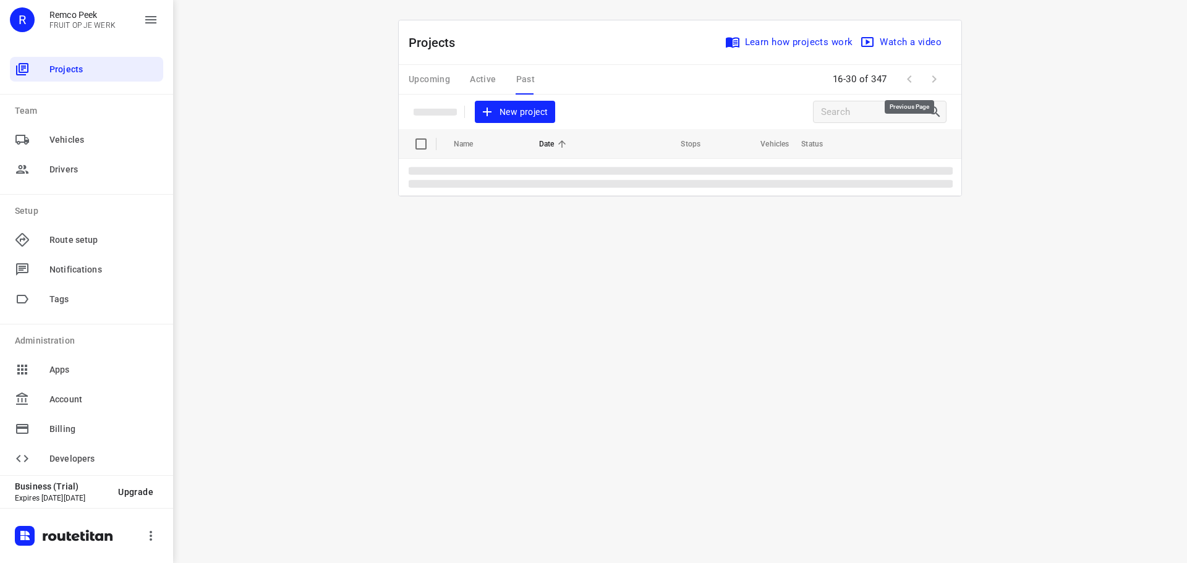
scroll to position [0, 0]
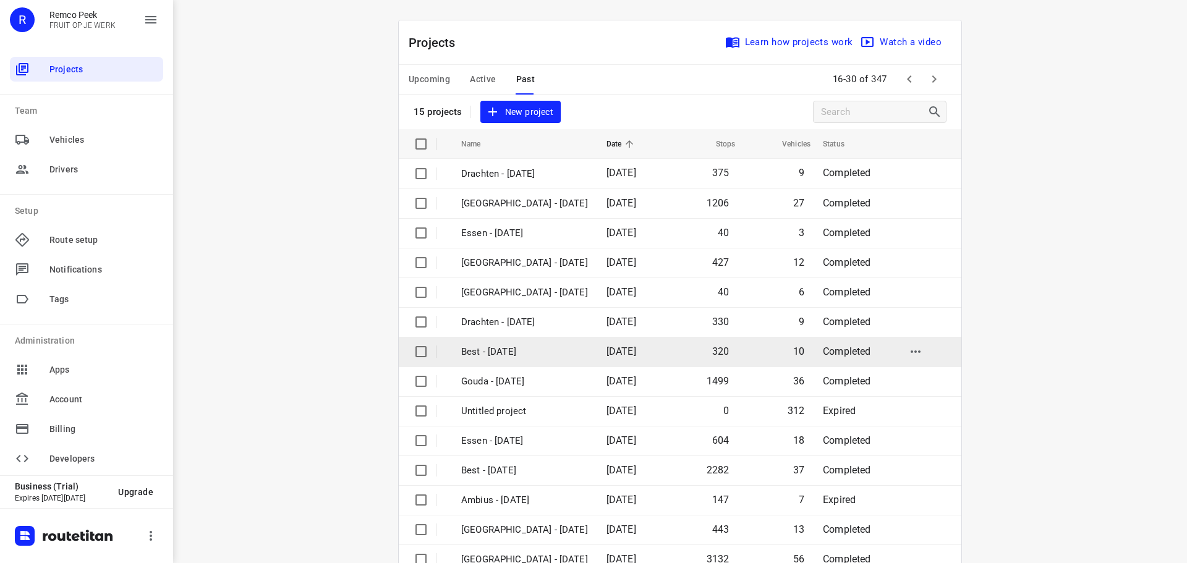
click at [495, 340] on td "Best - Tuesday" at bounding box center [523, 352] width 148 height 30
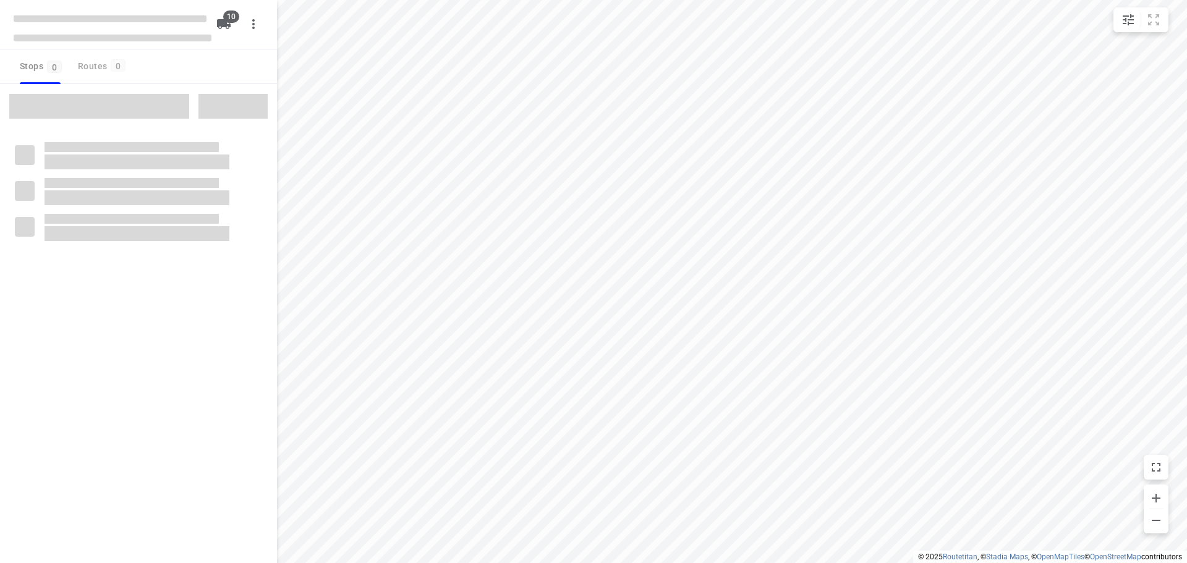
checkbox input "true"
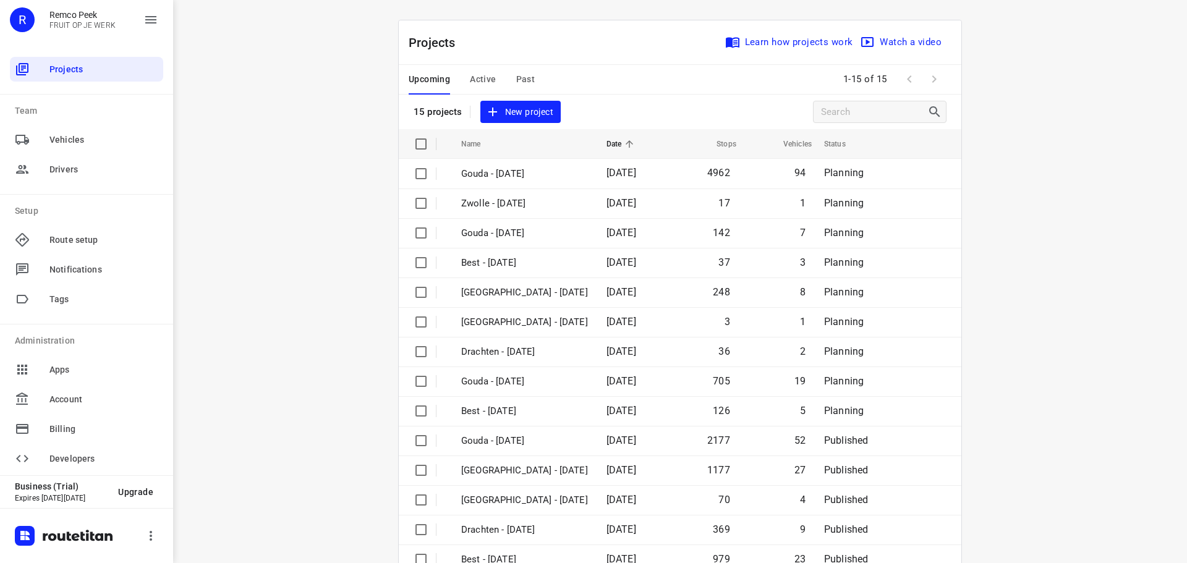
click at [529, 81] on div "Upcoming Active Past" at bounding box center [482, 80] width 146 height 30
click at [523, 79] on span "Past" at bounding box center [525, 79] width 19 height 15
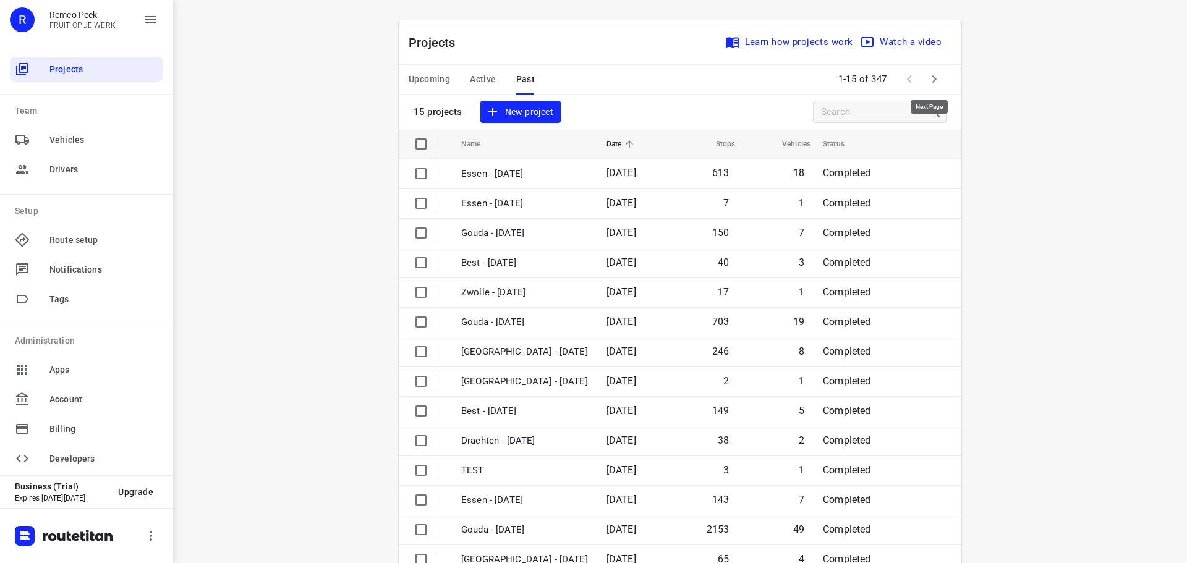
click at [933, 80] on icon "button" at bounding box center [934, 79] width 15 height 15
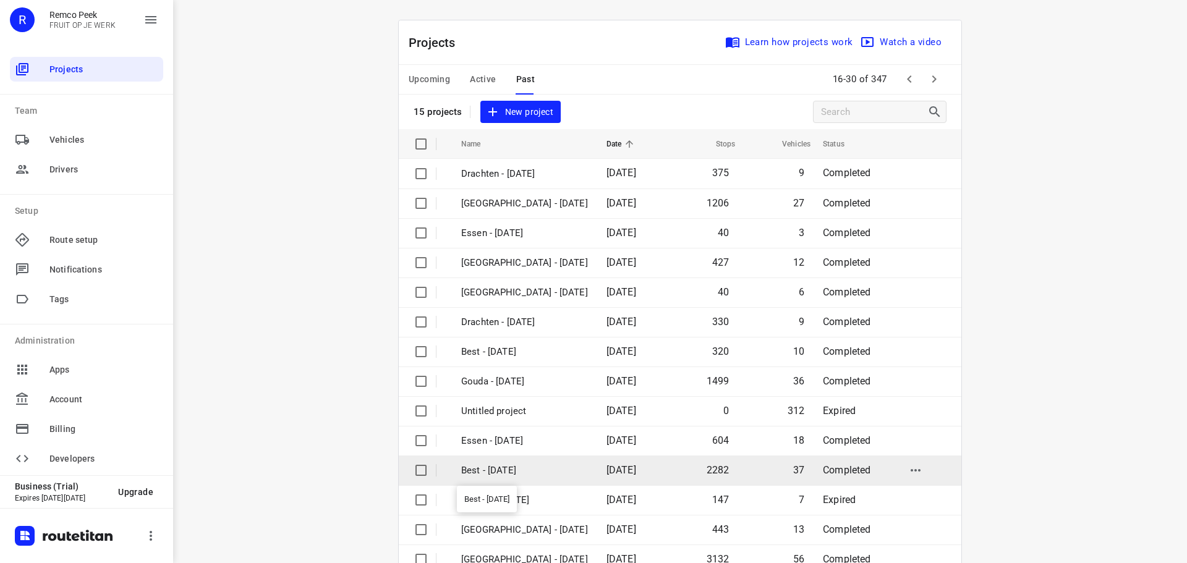
click at [516, 472] on p "Best - Monday" at bounding box center [524, 471] width 127 height 14
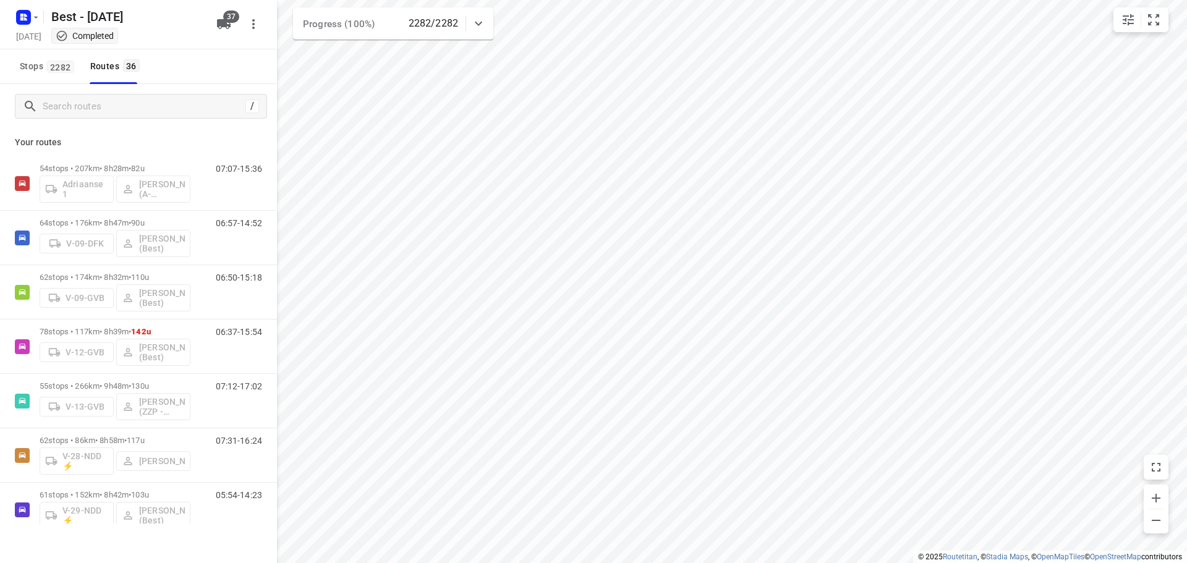
checkbox input "true"
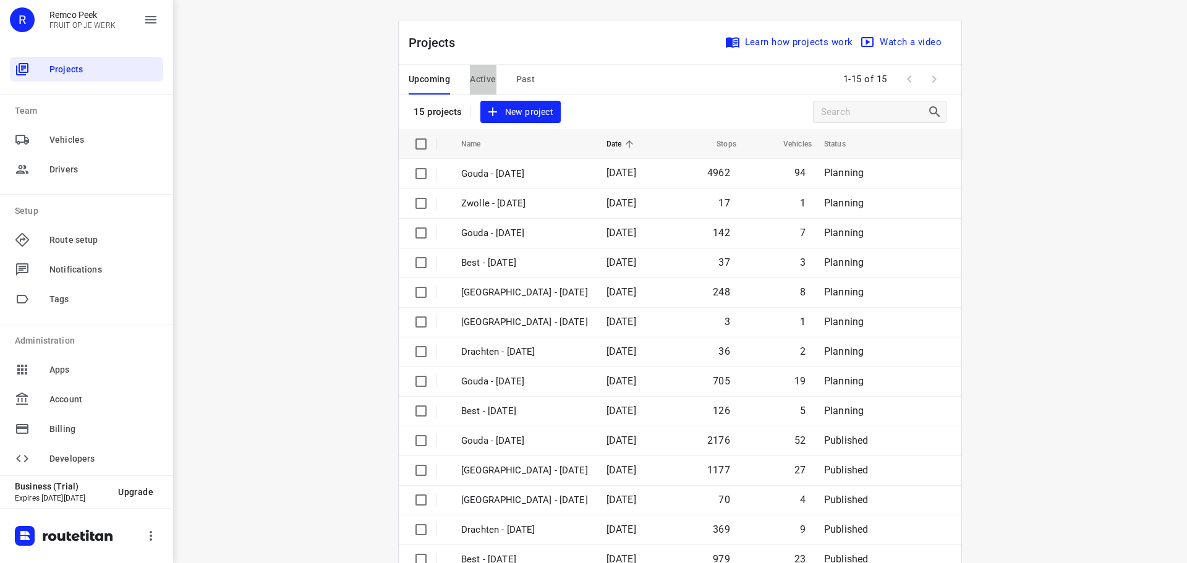
click at [480, 80] on span "Active" at bounding box center [483, 79] width 26 height 15
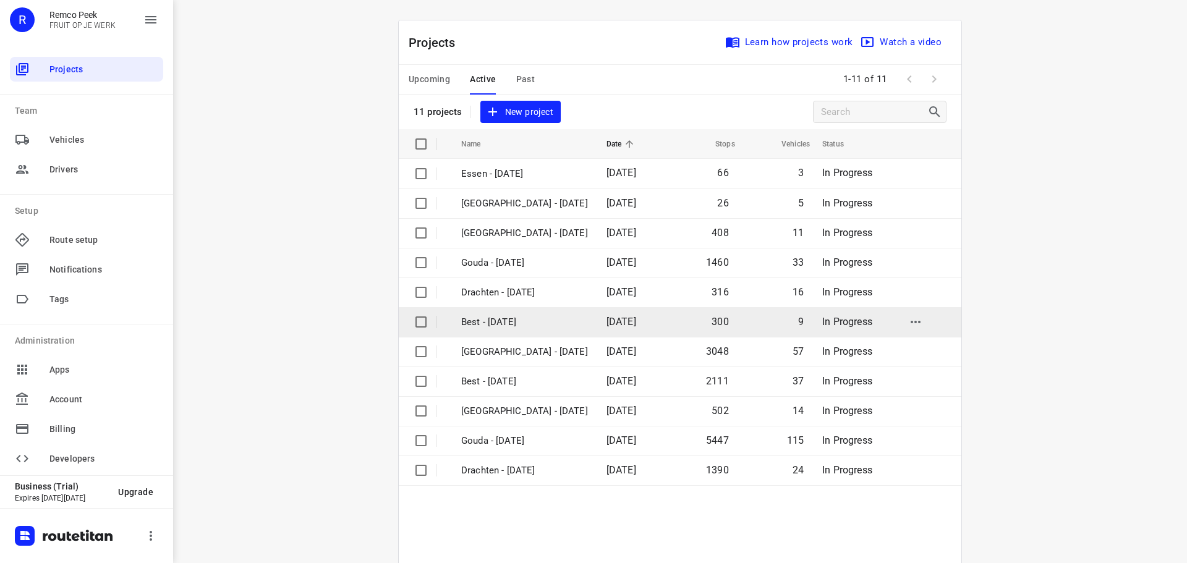
click at [501, 316] on p "Best - Tuesday" at bounding box center [524, 322] width 127 height 14
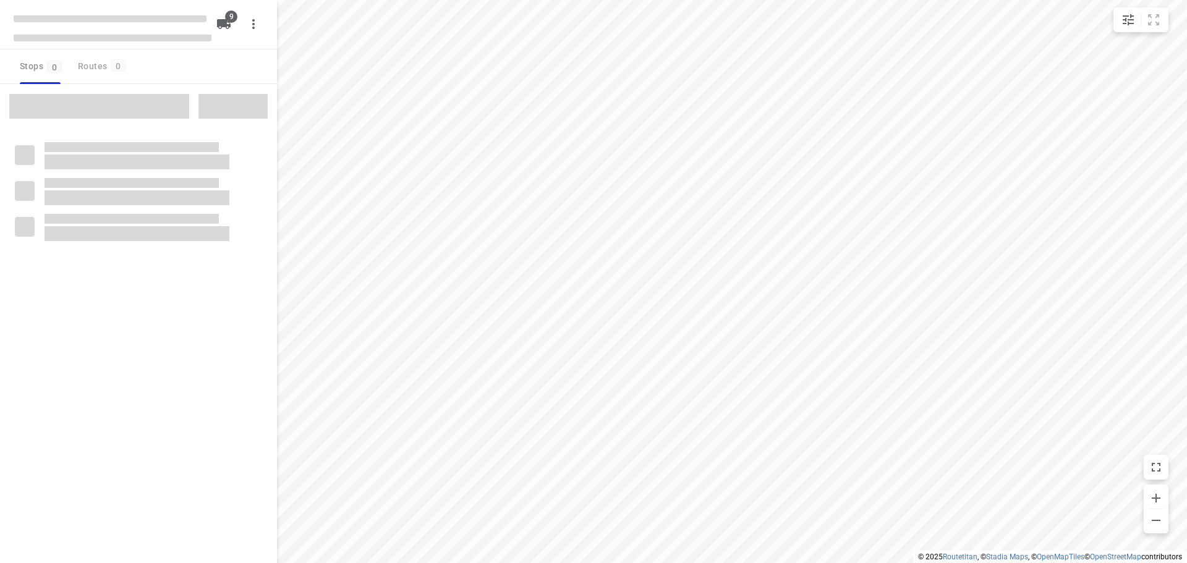
checkbox input "true"
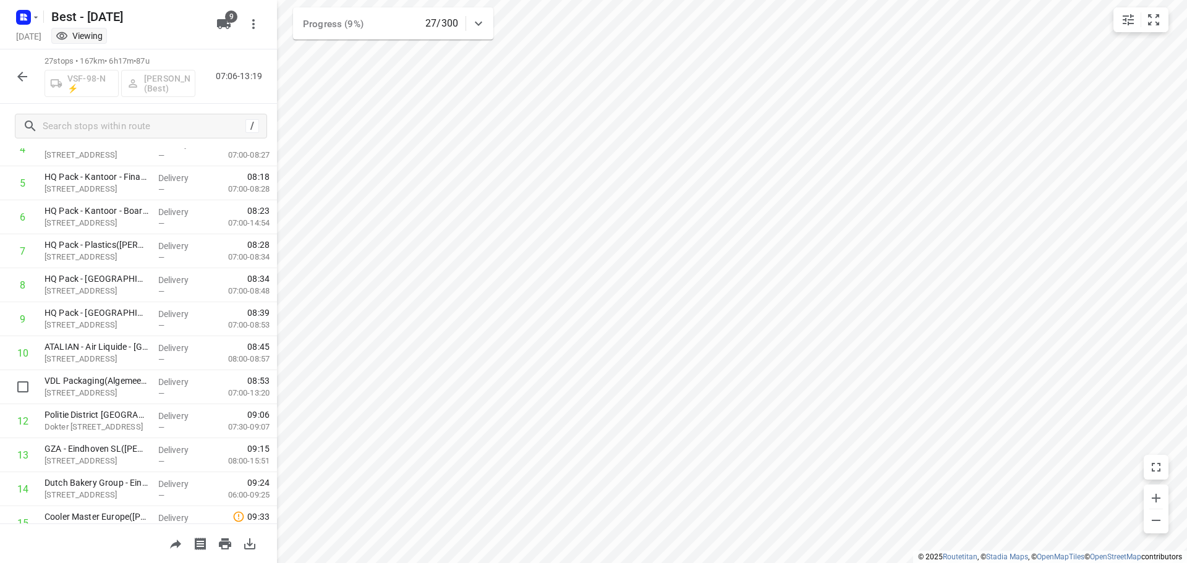
scroll to position [639, 0]
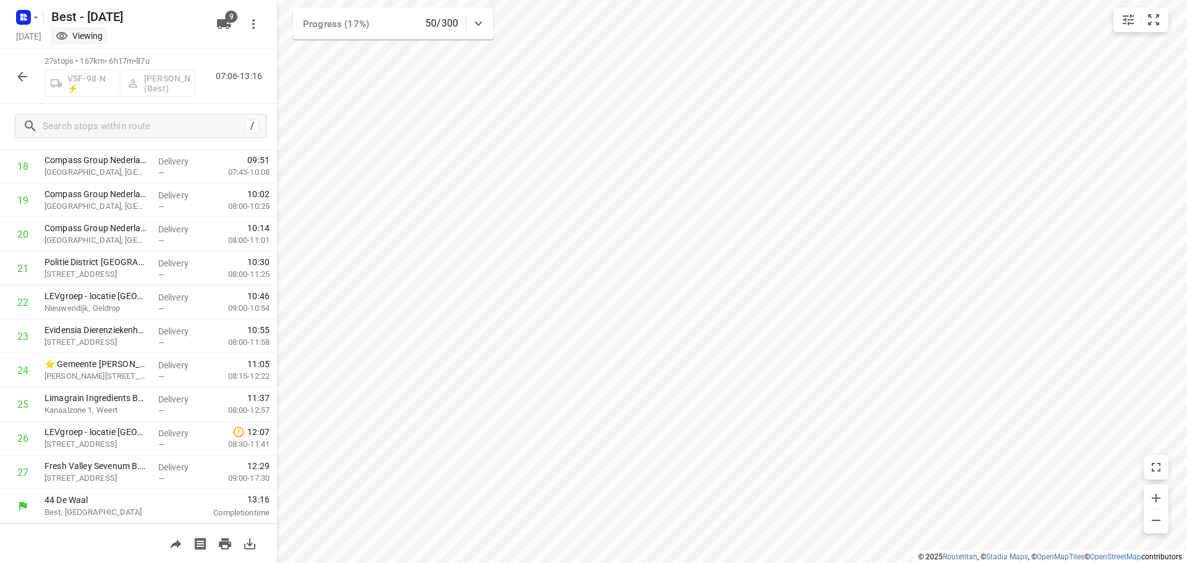
click at [25, 75] on icon "button" at bounding box center [22, 76] width 15 height 15
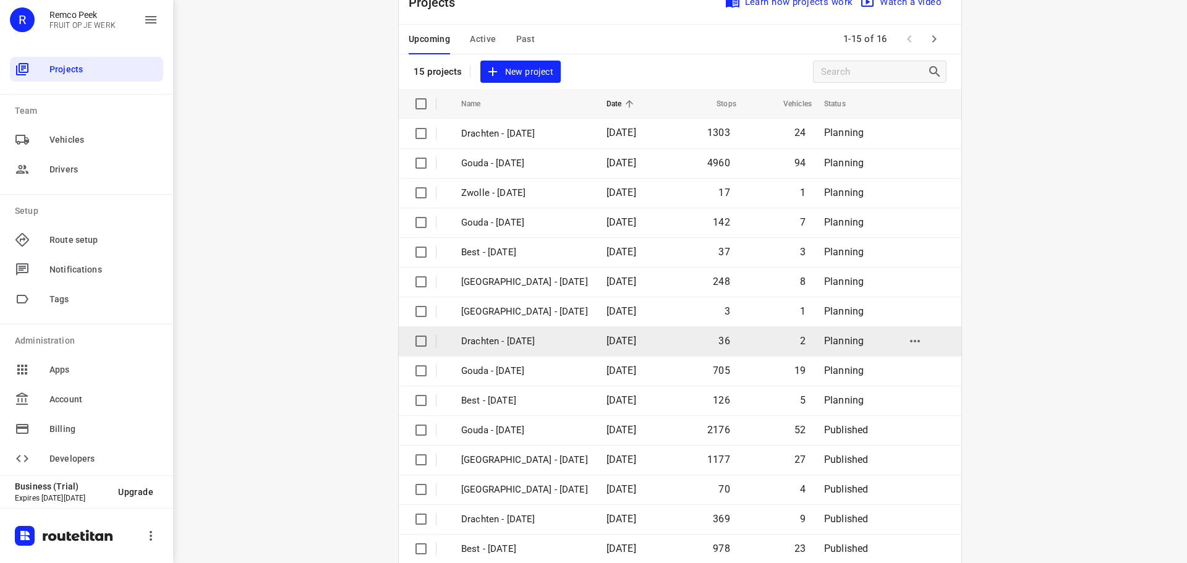
scroll to position [62, 0]
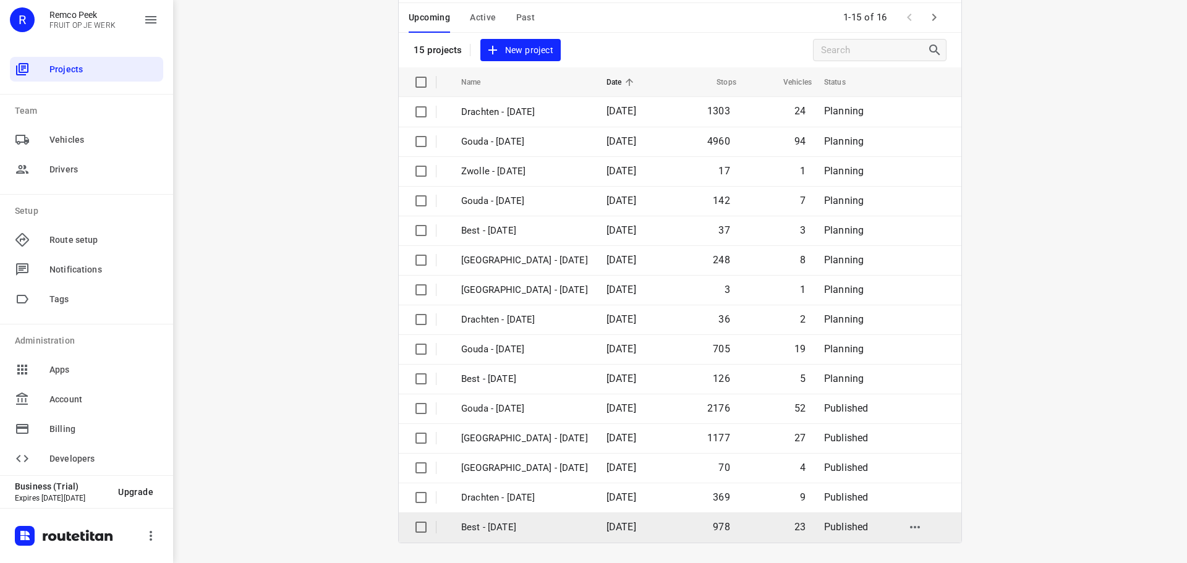
click at [497, 535] on td "Best - [DATE]" at bounding box center [523, 528] width 148 height 30
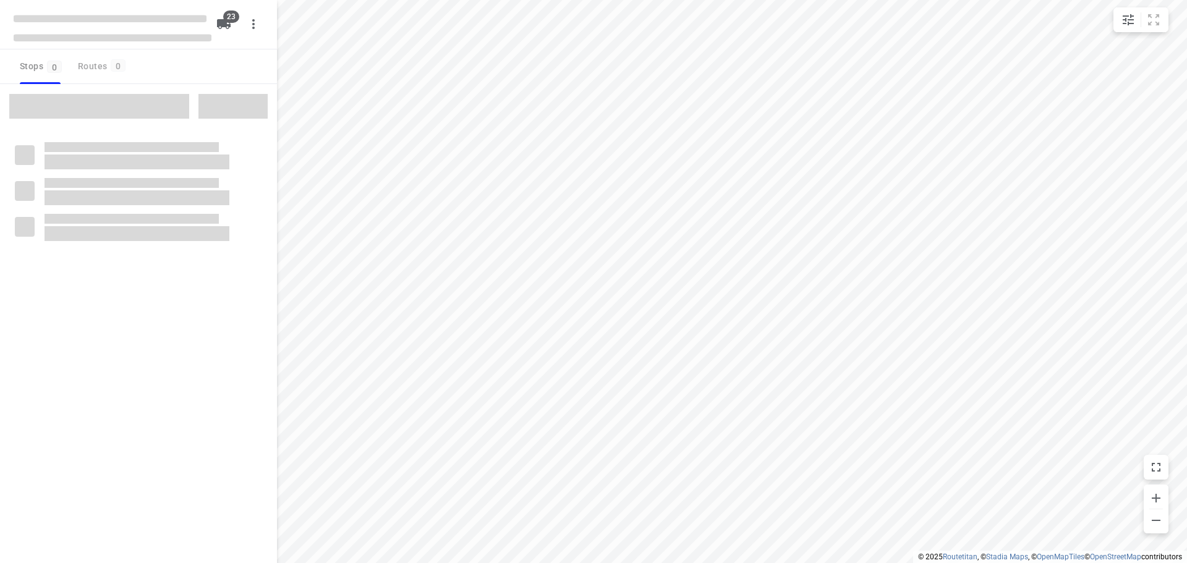
checkbox input "true"
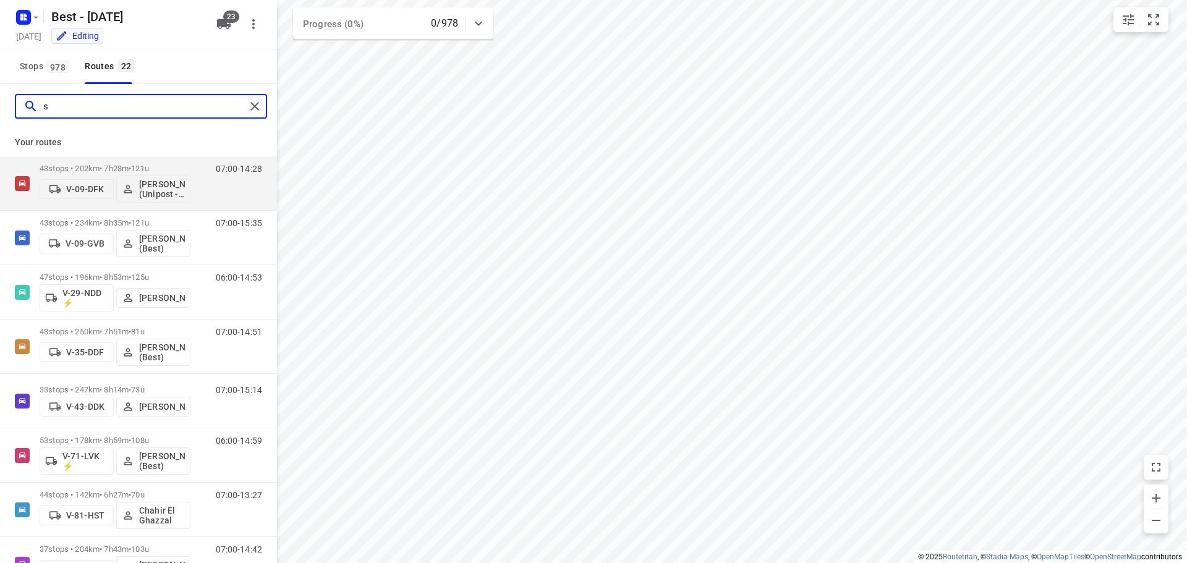
click at [144, 113] on input "s" at bounding box center [144, 106] width 202 height 19
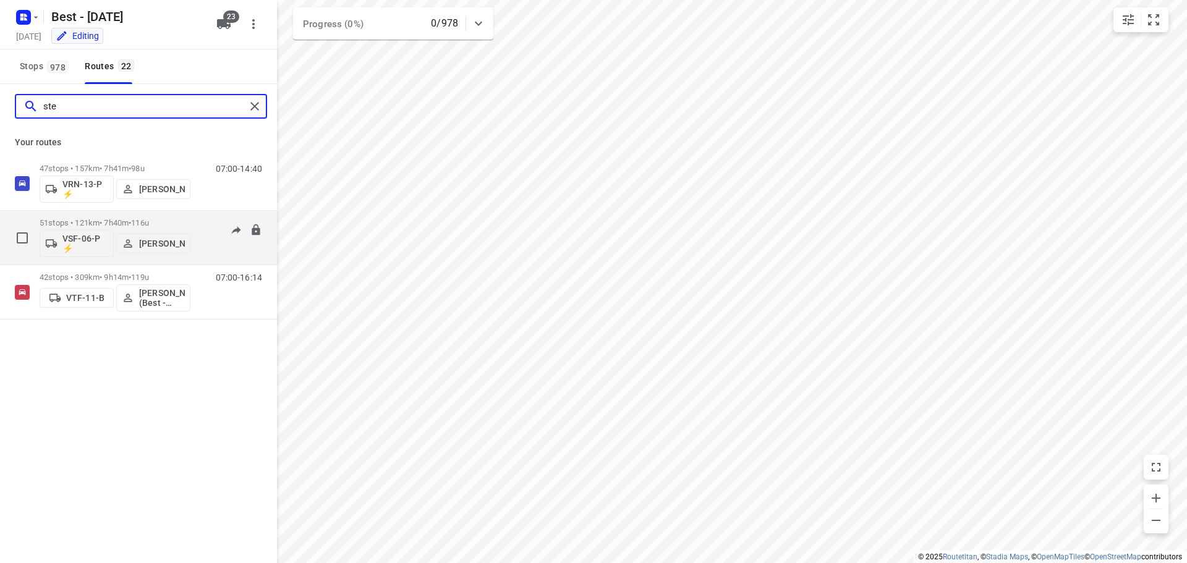
type input "ste"
click at [207, 241] on div "07:00-14:40" at bounding box center [231, 240] width 62 height 45
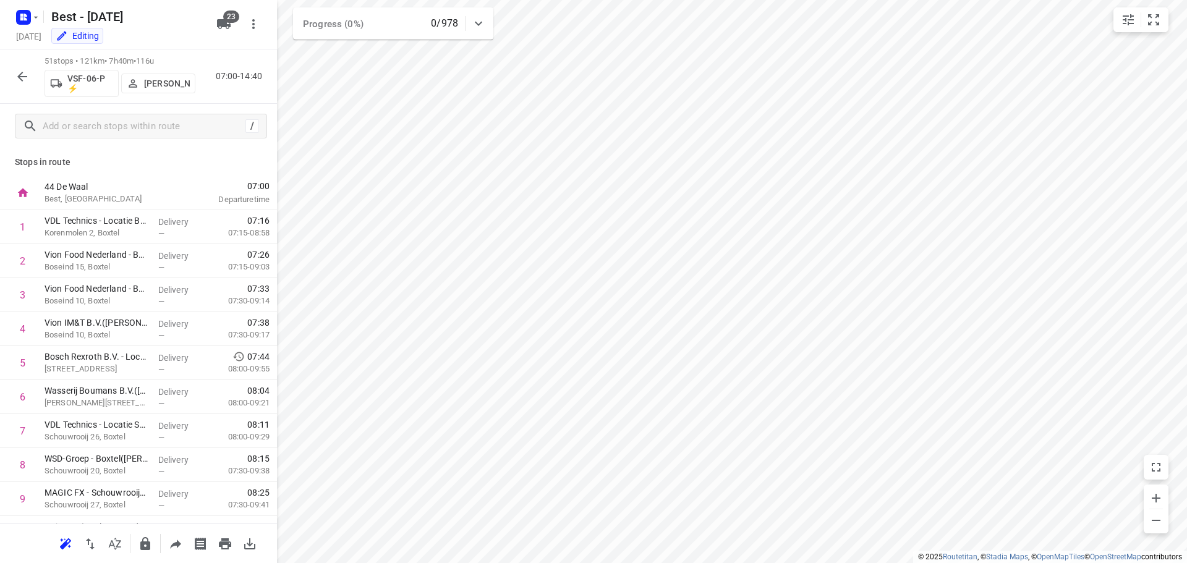
click at [28, 69] on icon "button" at bounding box center [22, 76] width 15 height 15
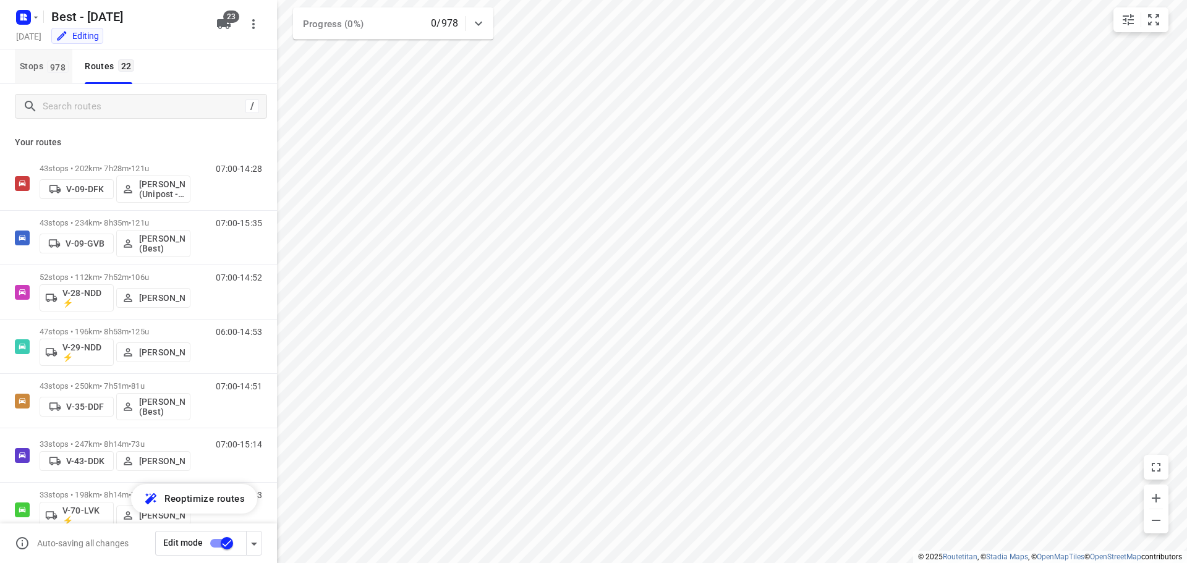
click at [58, 68] on span "978" at bounding box center [58, 67] width 22 height 12
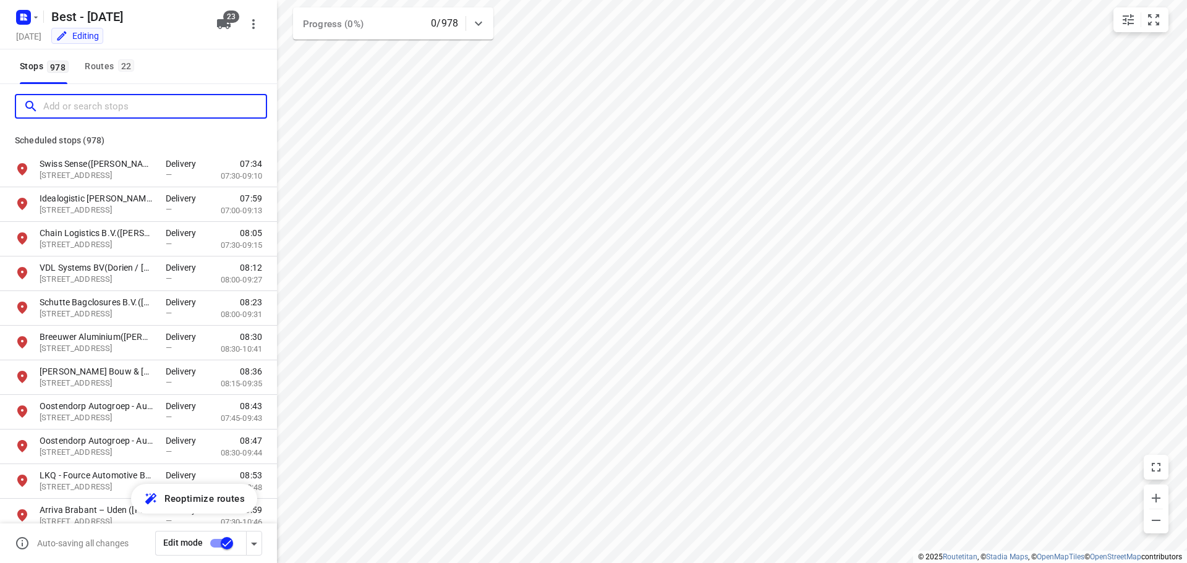
click at [98, 99] on input "Add or search stops" at bounding box center [154, 106] width 223 height 19
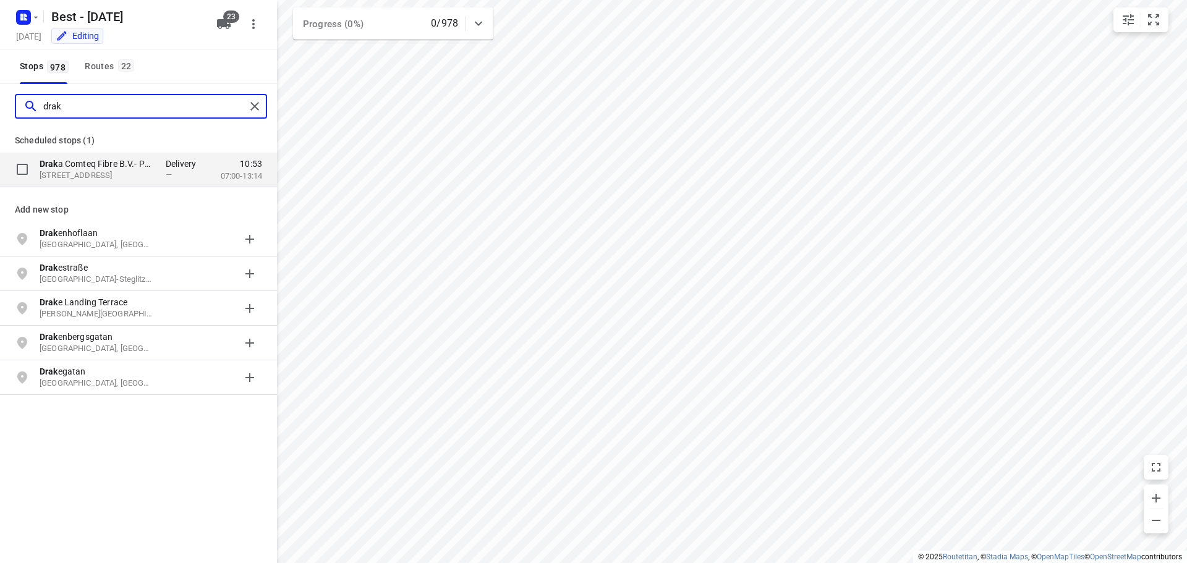
type input "drak"
click at [105, 170] on p "Zwaanstraat 3, 5651CA, Eindhoven, NL" at bounding box center [97, 176] width 114 height 12
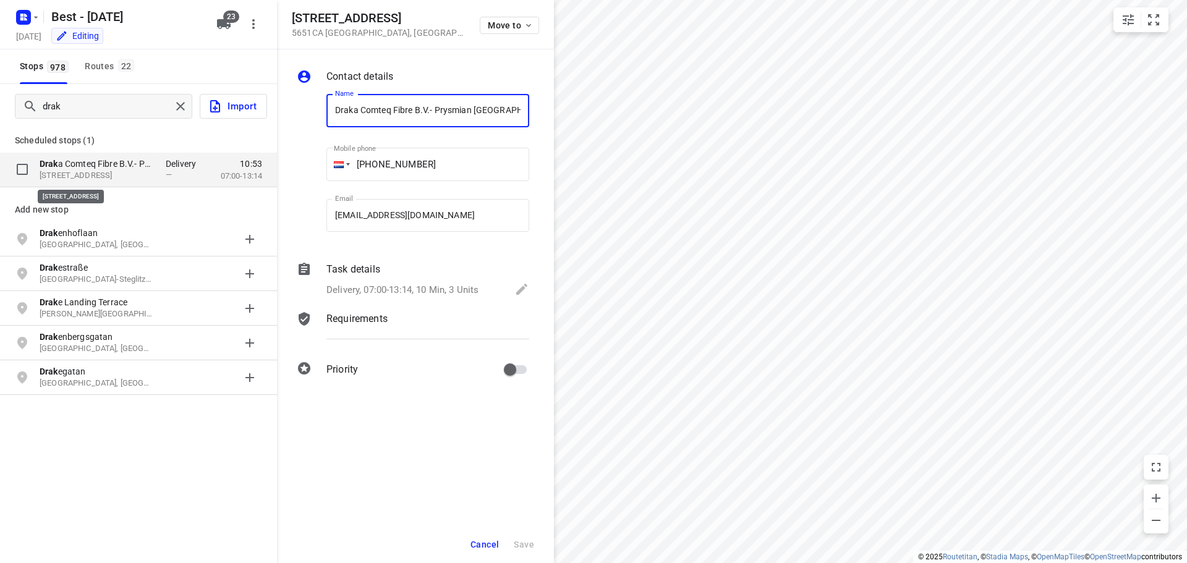
scroll to position [0, 122]
click at [91, 74] on button "Routes 22" at bounding box center [109, 66] width 58 height 35
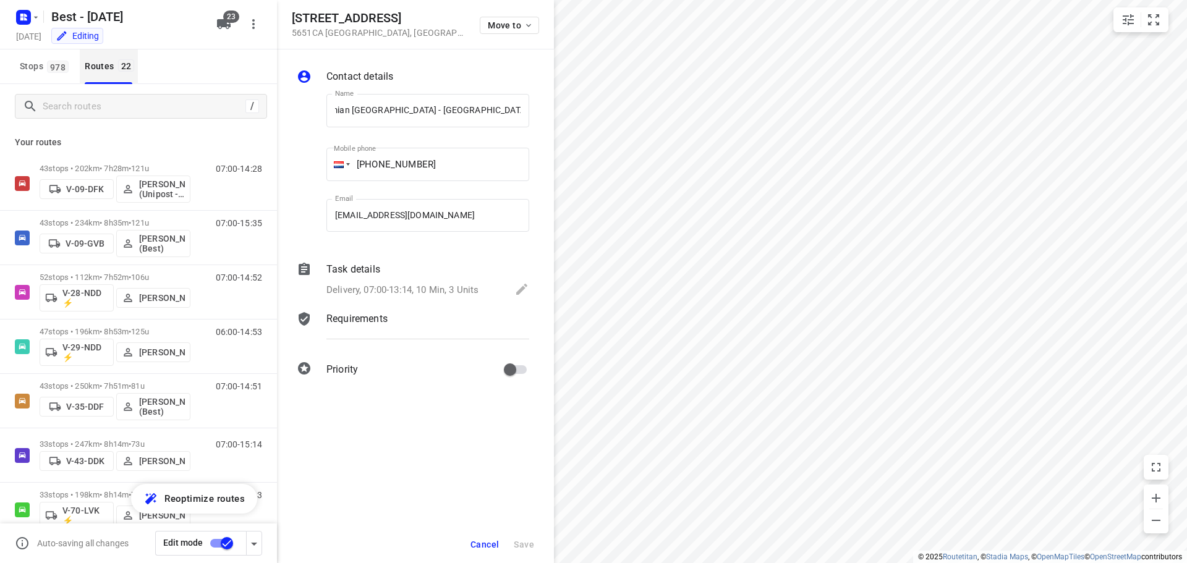
scroll to position [0, 0]
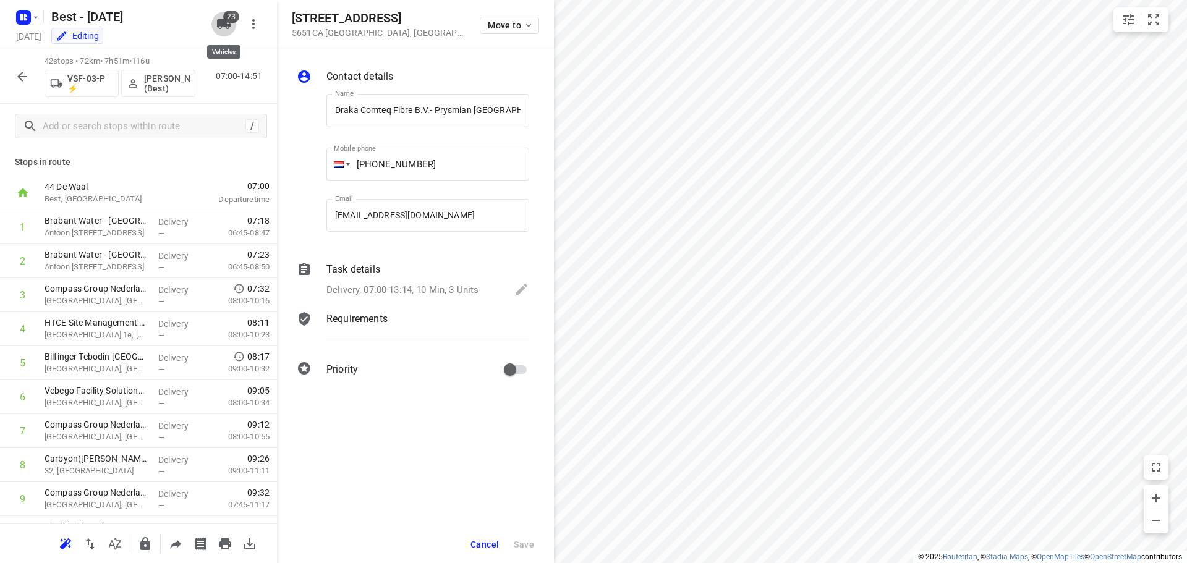
click at [216, 17] on icon "button" at bounding box center [223, 24] width 15 height 15
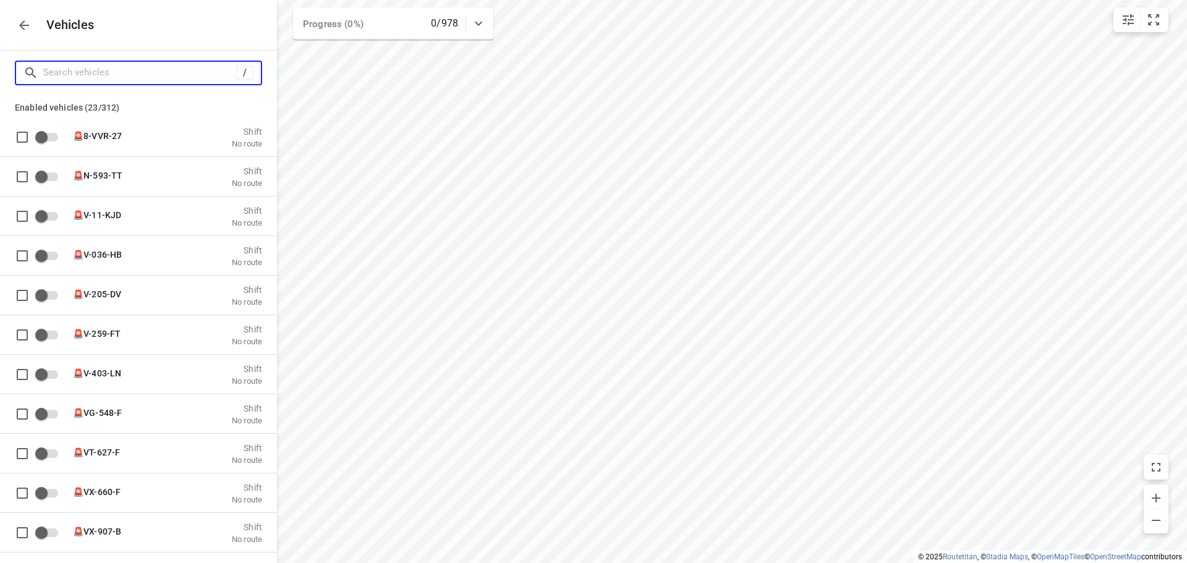
click at [194, 75] on input "Search vehicles" at bounding box center [139, 72] width 193 height 19
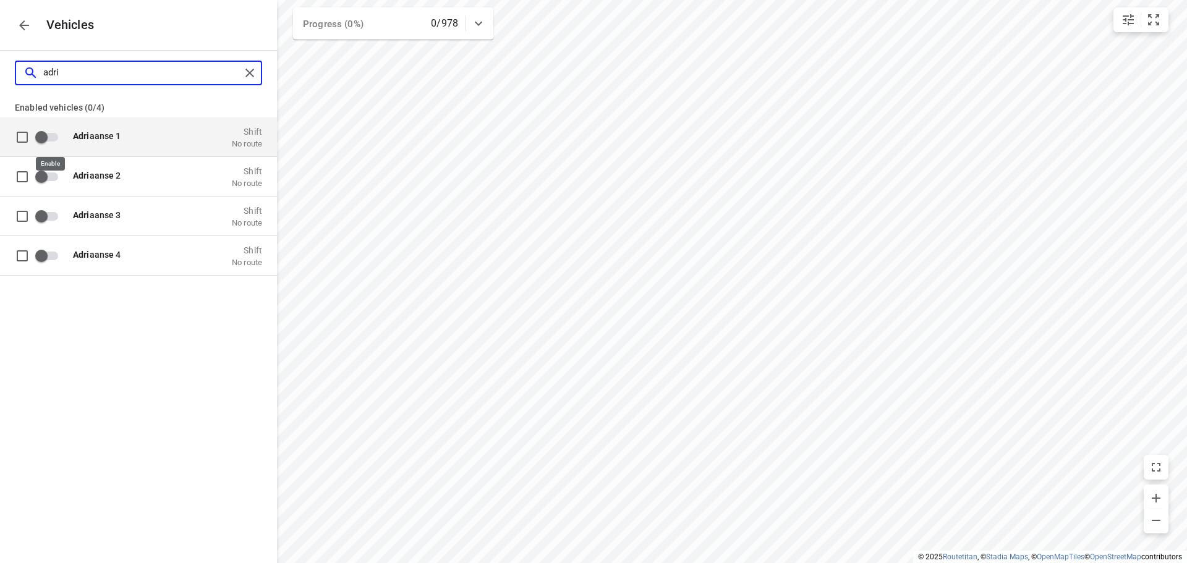
type input "adri"
click at [77, 130] on div "Adri aanse 1 Shift No route" at bounding box center [164, 137] width 197 height 24
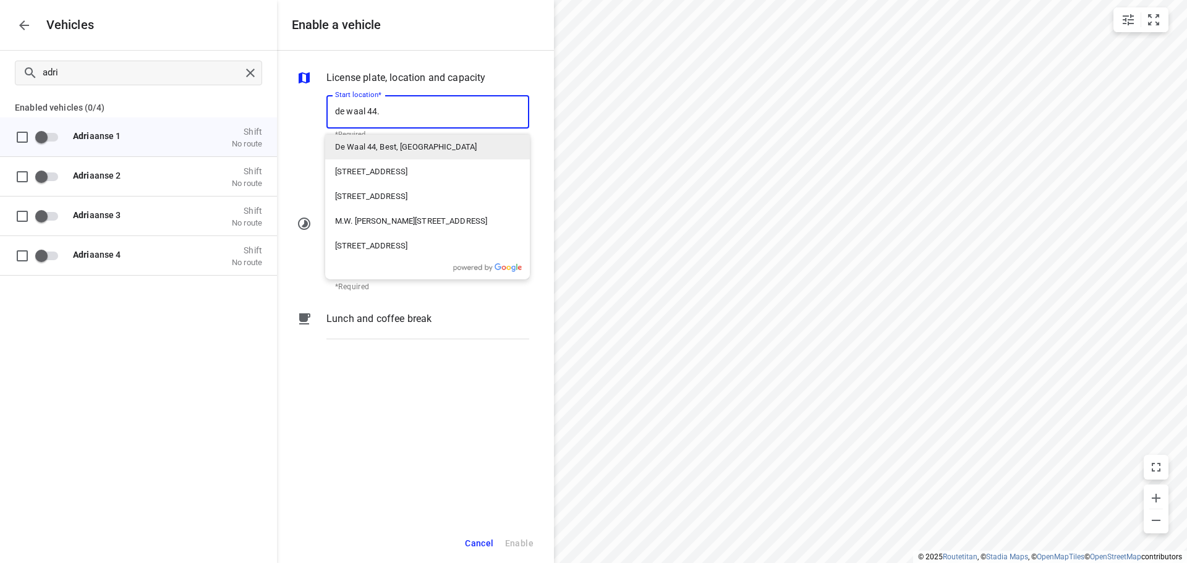
click at [371, 142] on p "De Waal 44, Best, Nederland" at bounding box center [406, 147] width 142 height 12
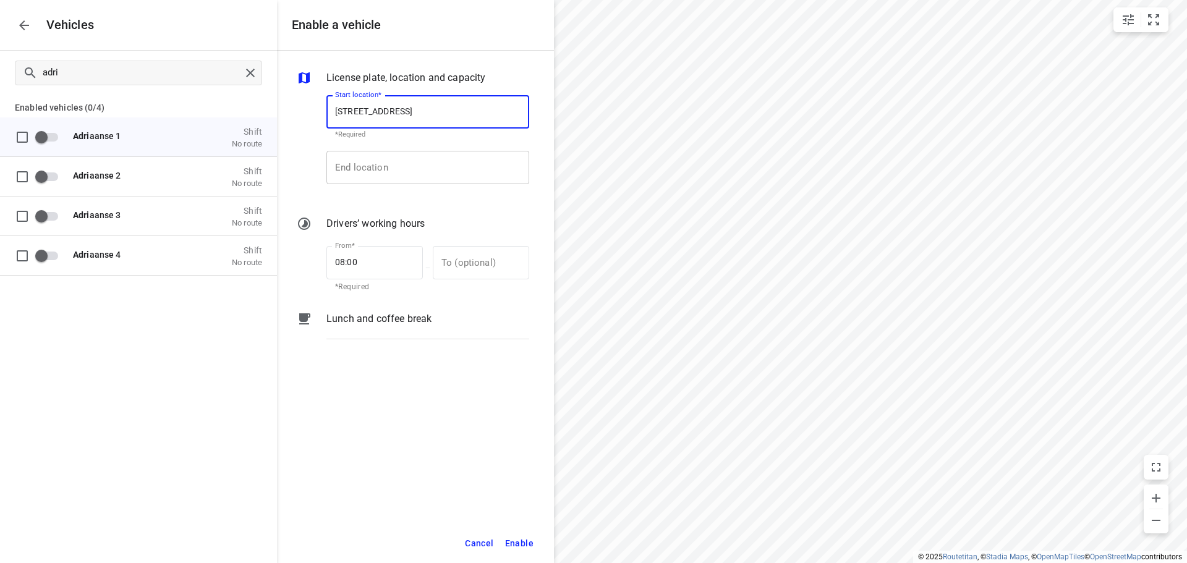
type input "De Waal 44, 5684 PH Best, Netherlands"
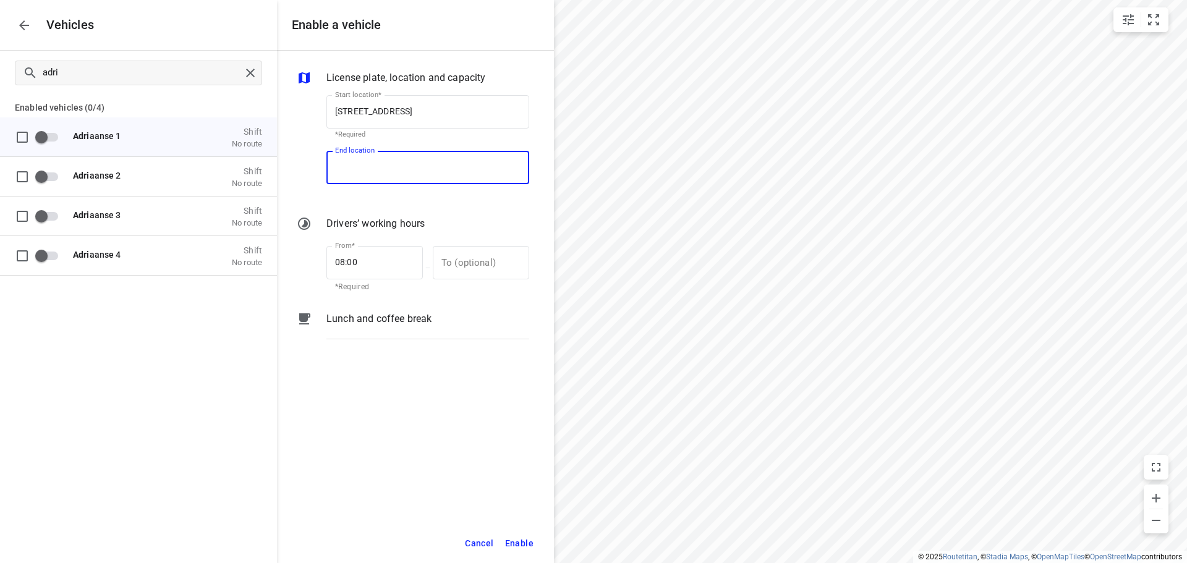
click at [383, 162] on input "End location" at bounding box center [428, 167] width 203 height 33
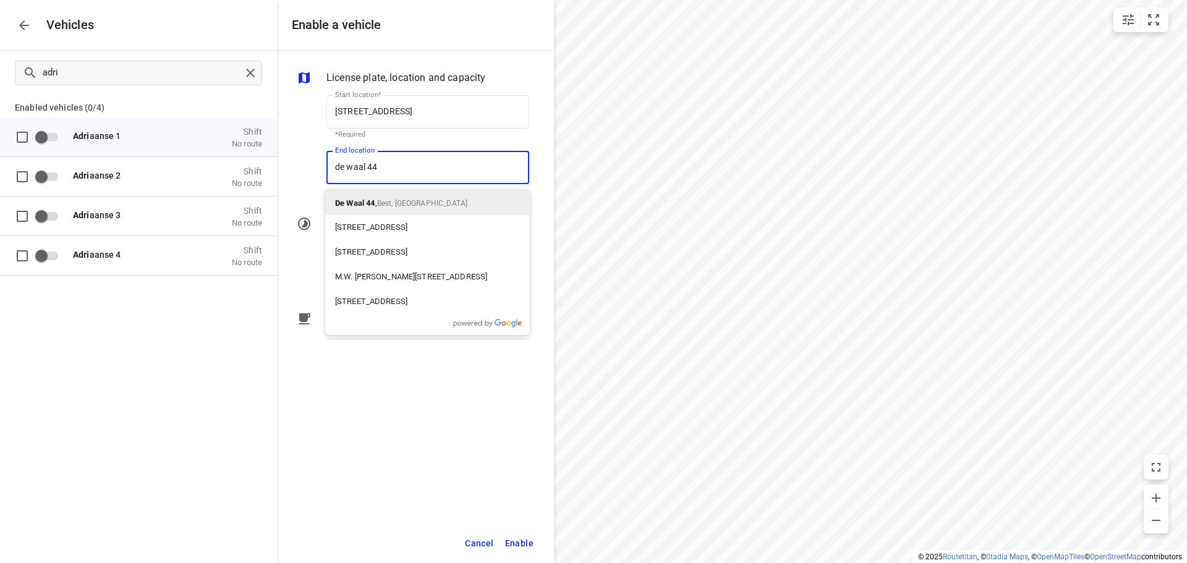
click at [393, 206] on span "Best, Nederland" at bounding box center [422, 203] width 90 height 9
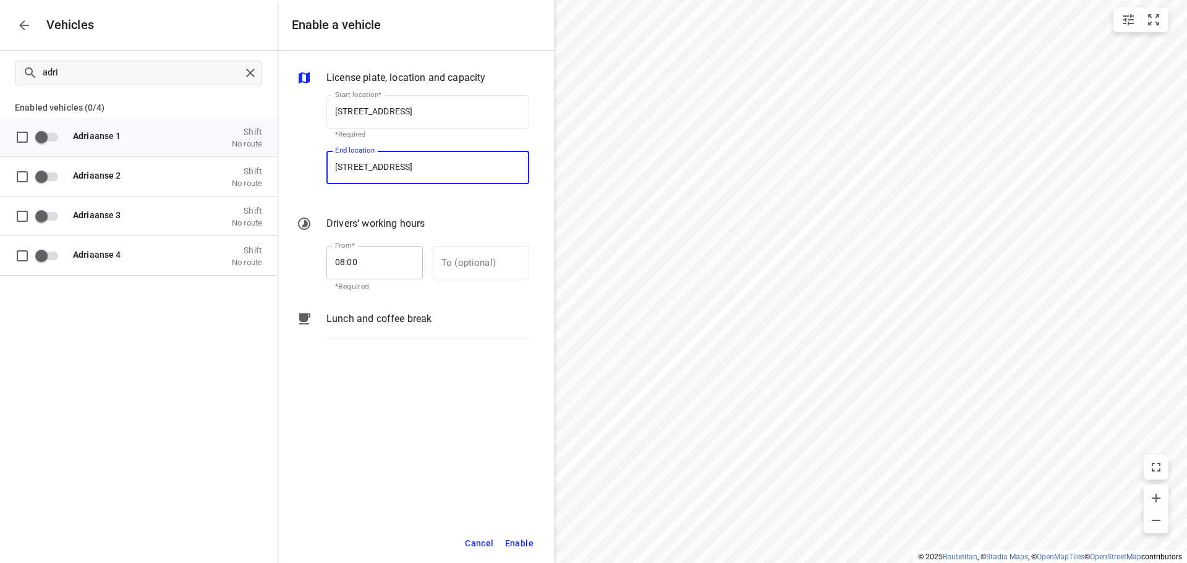
type input "De Waal 44, 5684 PH Best, Netherlands"
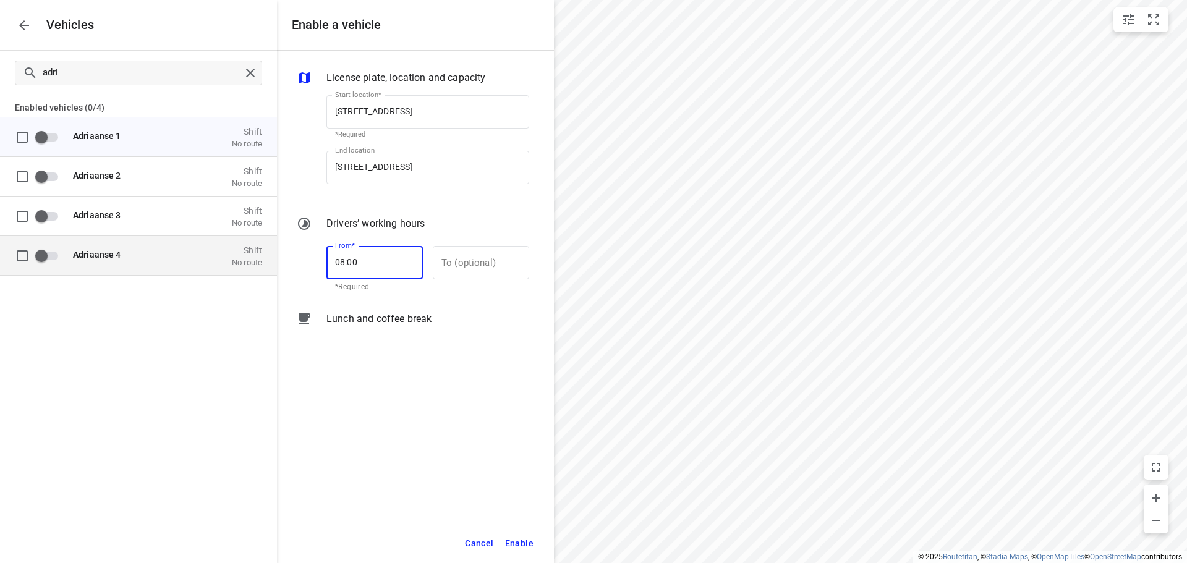
drag, startPoint x: 346, startPoint y: 263, endPoint x: 163, endPoint y: 245, distance: 184.6
click at [163, 245] on div "Enable a vehicle License plate, location and capacity Start location* De Waal 4…" at bounding box center [138, 281] width 277 height 563
type input "07:00"
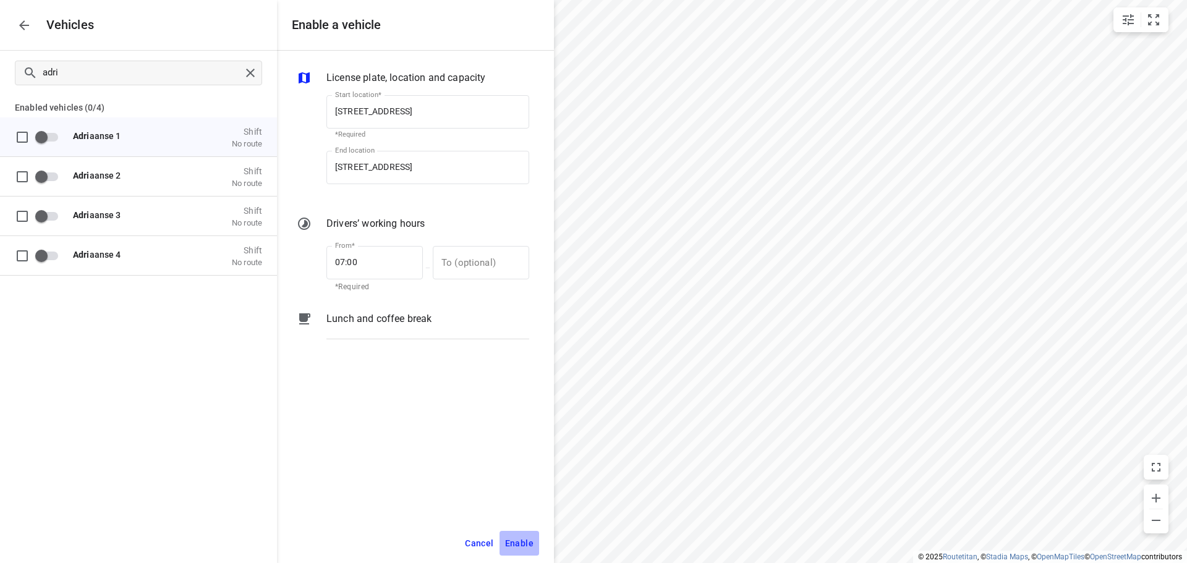
click at [515, 537] on span "Enable" at bounding box center [519, 543] width 28 height 15
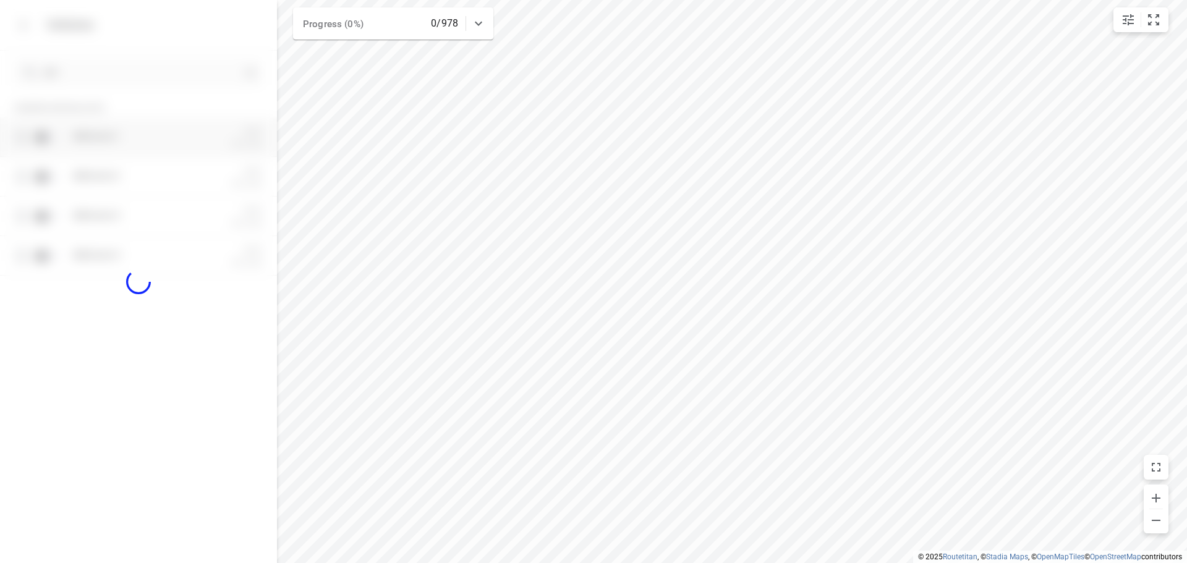
checkbox input "true"
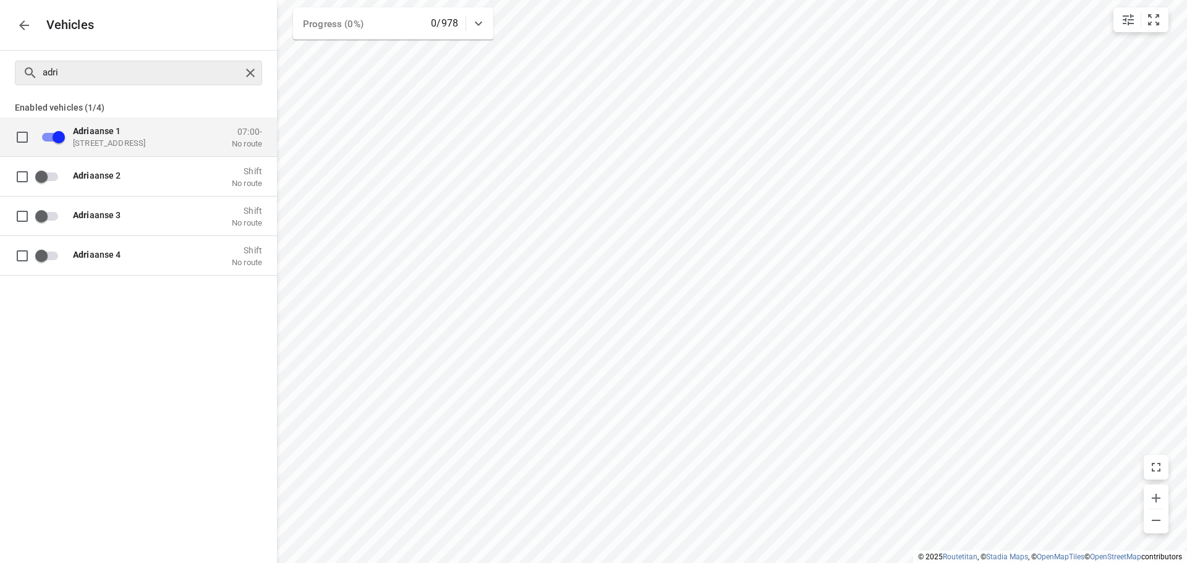
checkbox input "false"
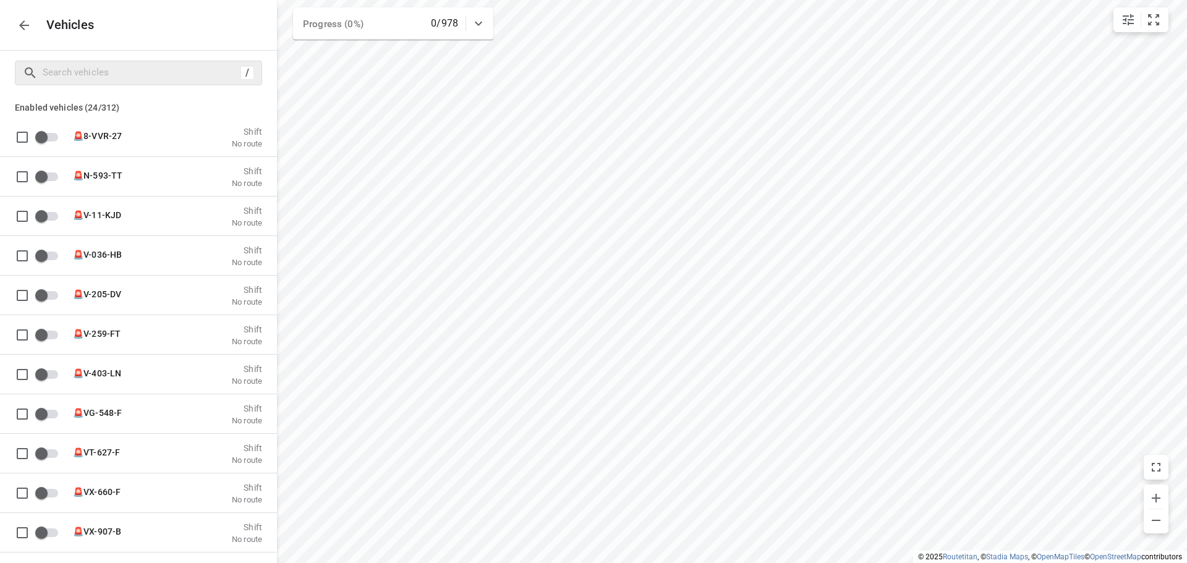
click at [24, 24] on icon "button" at bounding box center [24, 25] width 15 height 15
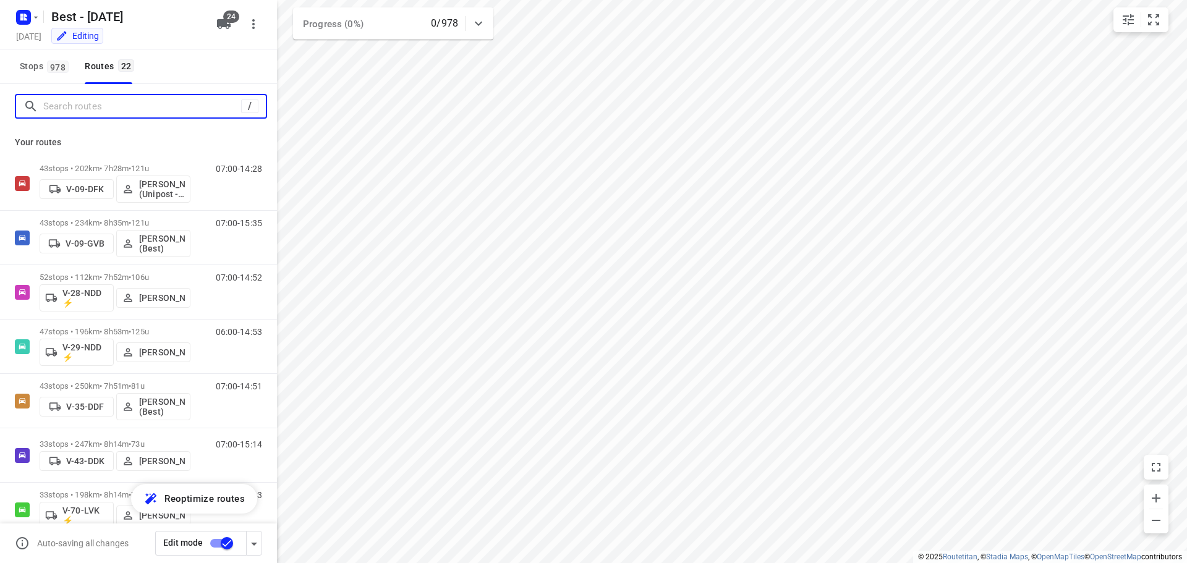
click at [78, 113] on input "Search routes" at bounding box center [142, 106] width 198 height 19
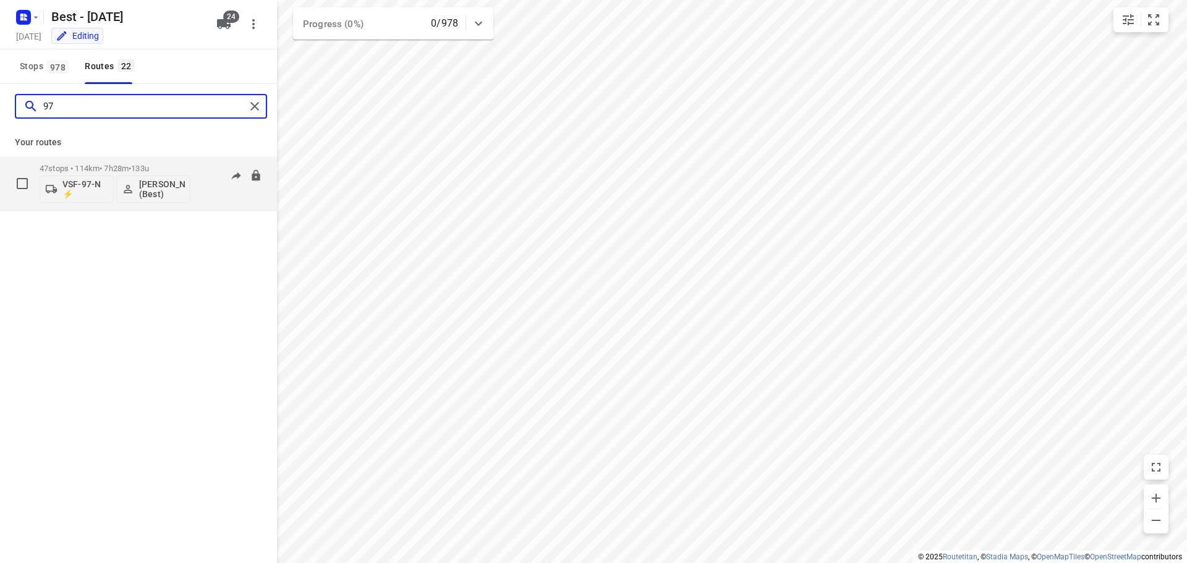
type input "97"
click at [83, 185] on p "VSF-97-N ⚡" at bounding box center [85, 189] width 46 height 20
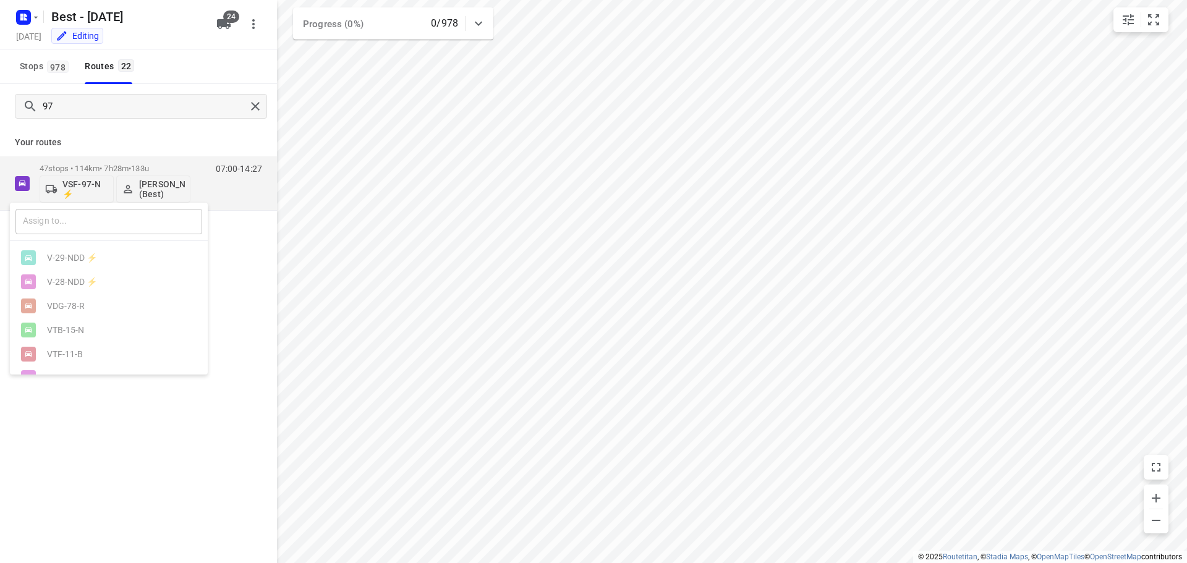
click at [95, 222] on input "text" at bounding box center [108, 221] width 187 height 25
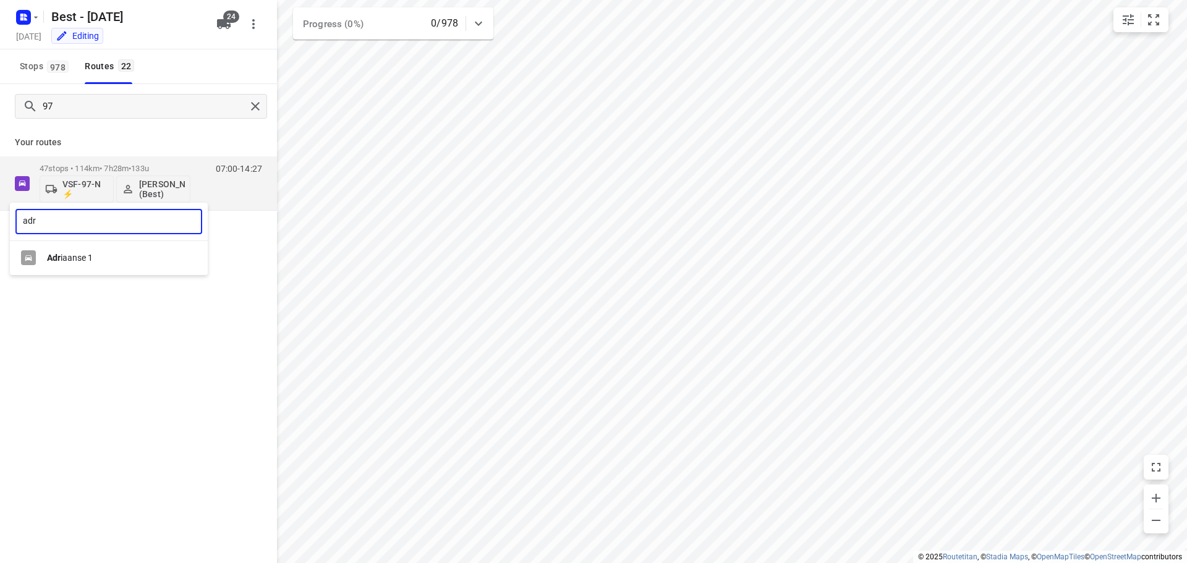
type input "adr"
click at [83, 263] on div "Adr iaanse 1" at bounding box center [112, 258] width 130 height 10
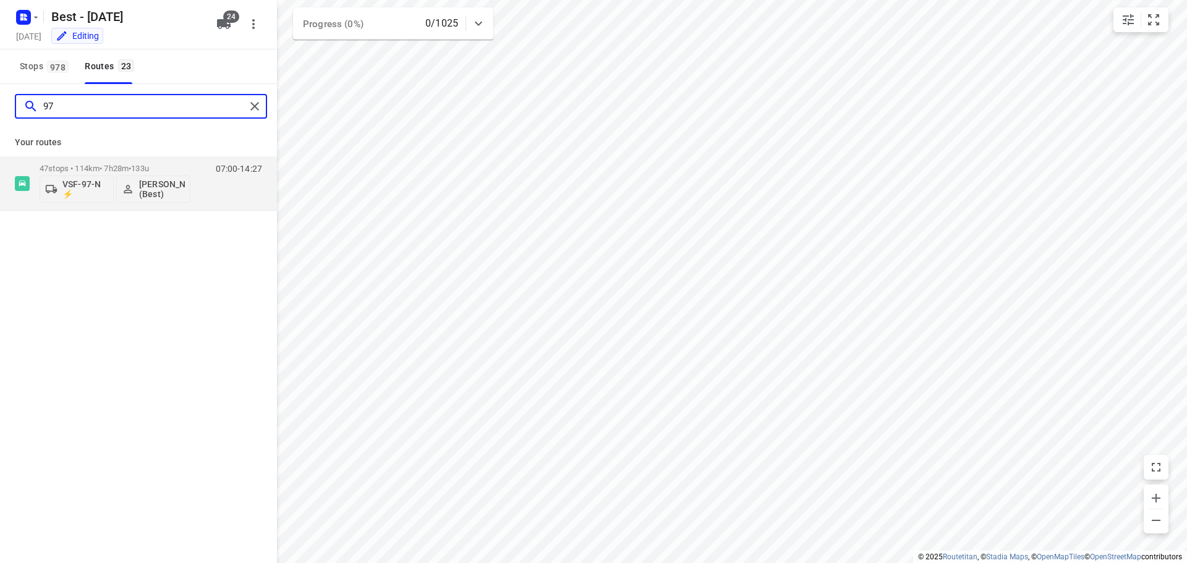
drag, startPoint x: 71, startPoint y: 105, endPoint x: -125, endPoint y: 101, distance: 195.4
click at [0, 101] on html "i © 2025 Routetitan , © Stadia Maps , © OpenMapTiles © OpenStreetMap contributo…" at bounding box center [593, 281] width 1187 height 563
type input "03"
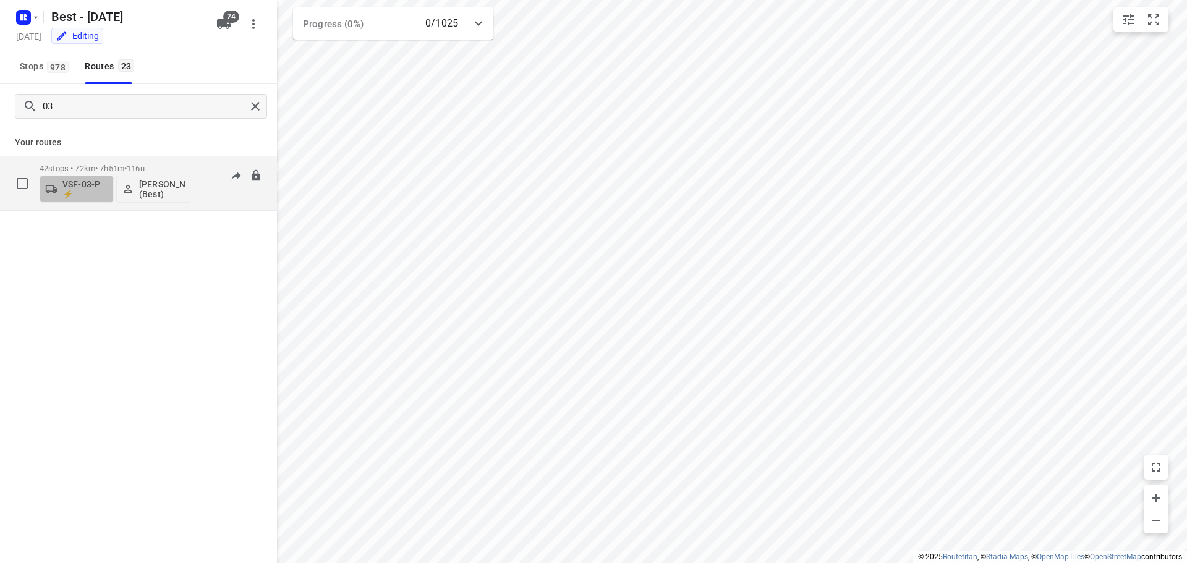
click at [106, 181] on p "VSF-03-P ⚡" at bounding box center [85, 189] width 46 height 20
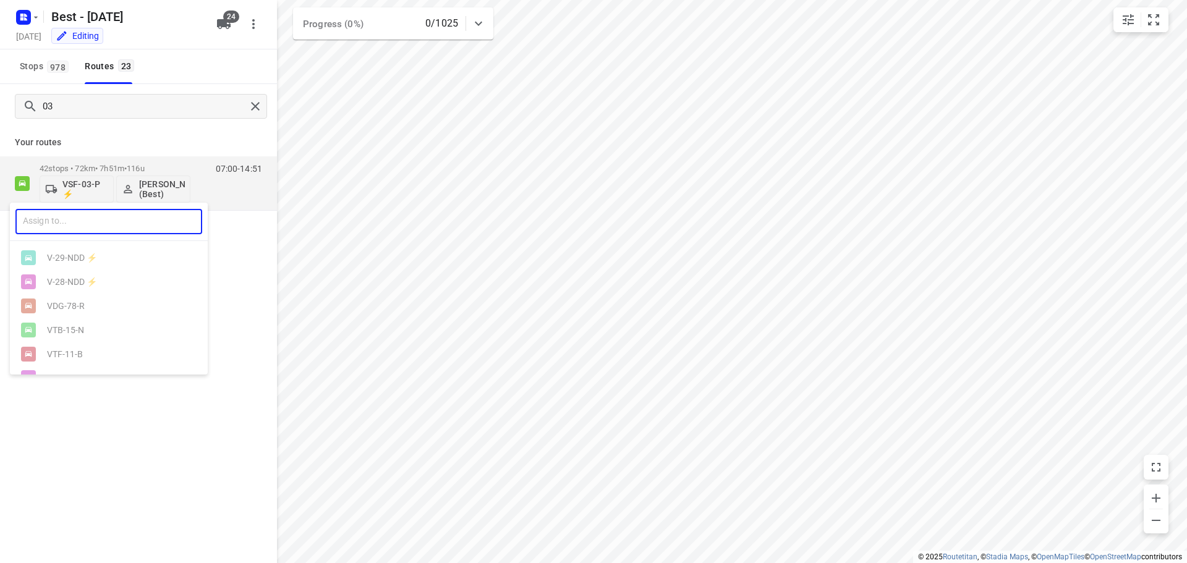
click at [79, 218] on input "text" at bounding box center [108, 221] width 187 height 25
type input "97"
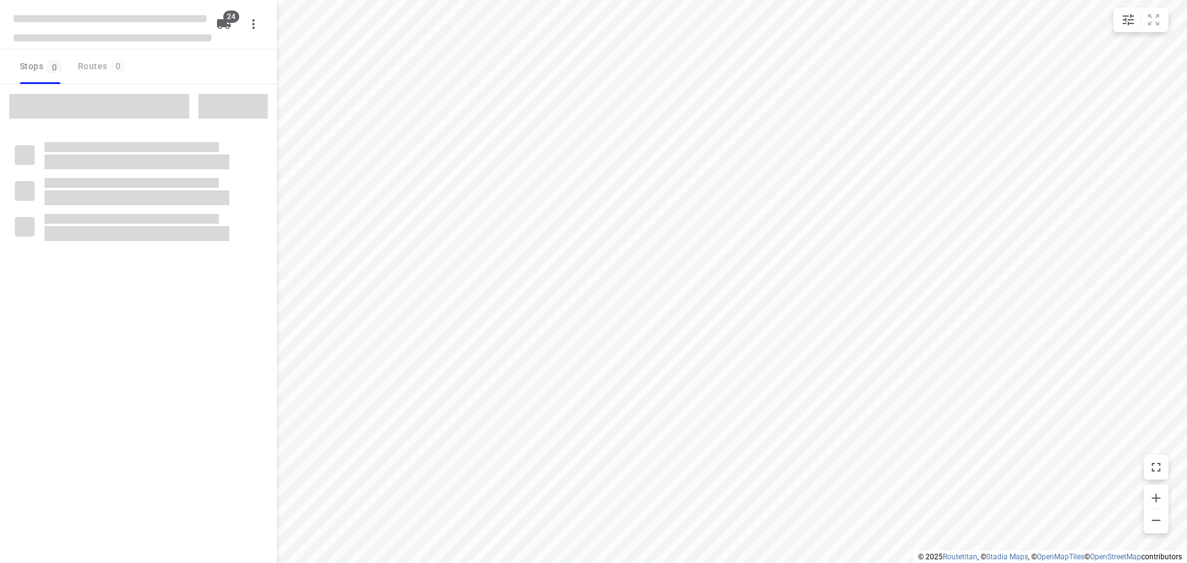
checkbox input "true"
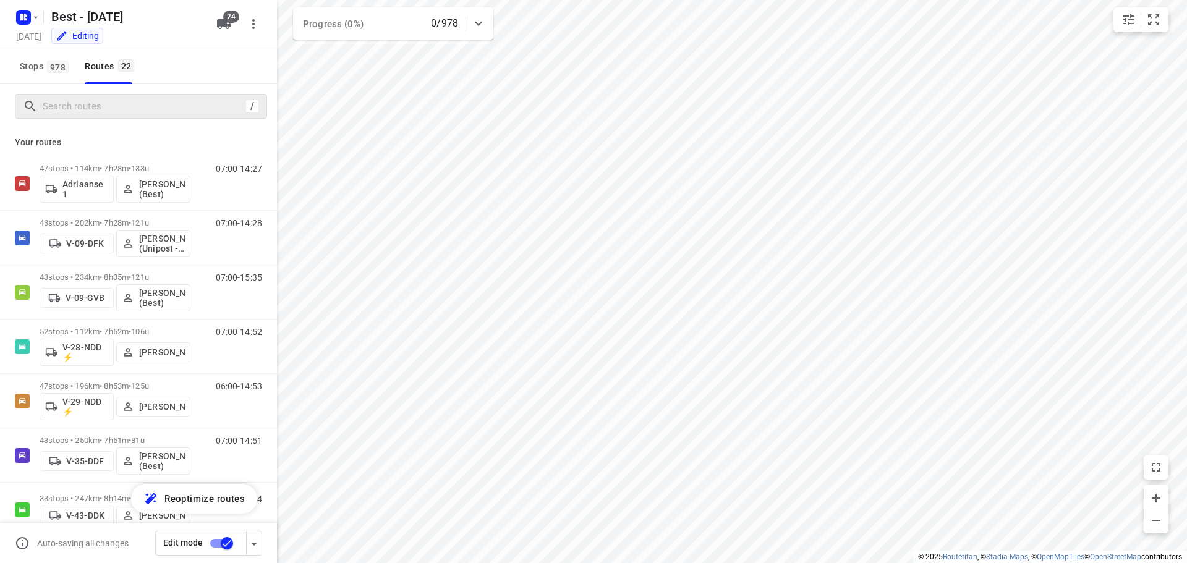
click at [132, 115] on div "/" at bounding box center [141, 106] width 252 height 25
click at [132, 115] on input "Search routes" at bounding box center [154, 106] width 223 height 19
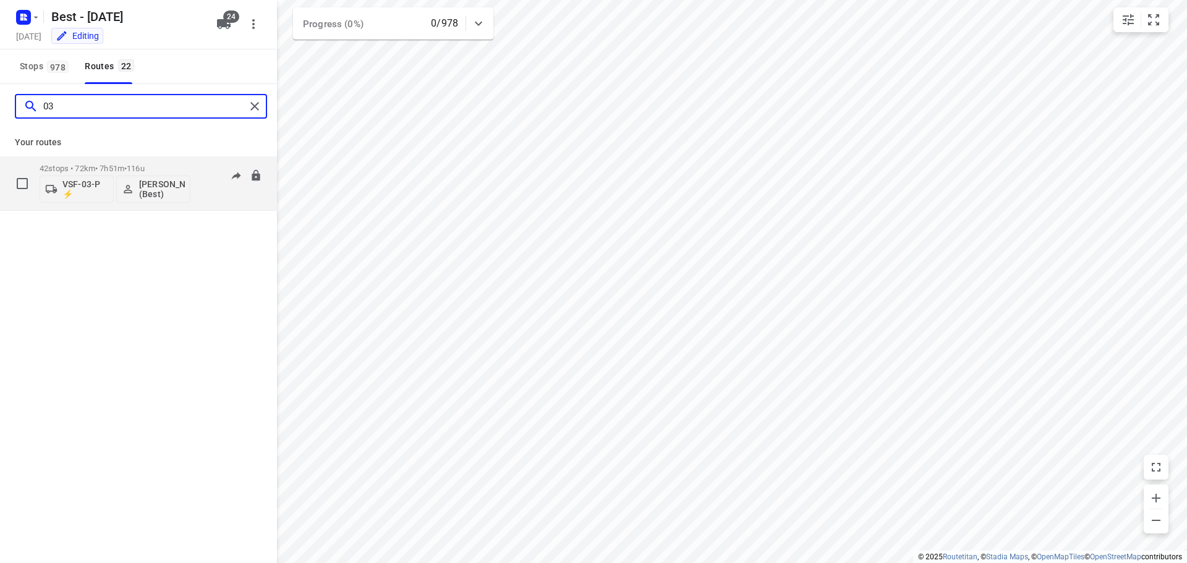
type input "03"
click at [80, 184] on p "VSF-03-P ⚡" at bounding box center [85, 189] width 46 height 20
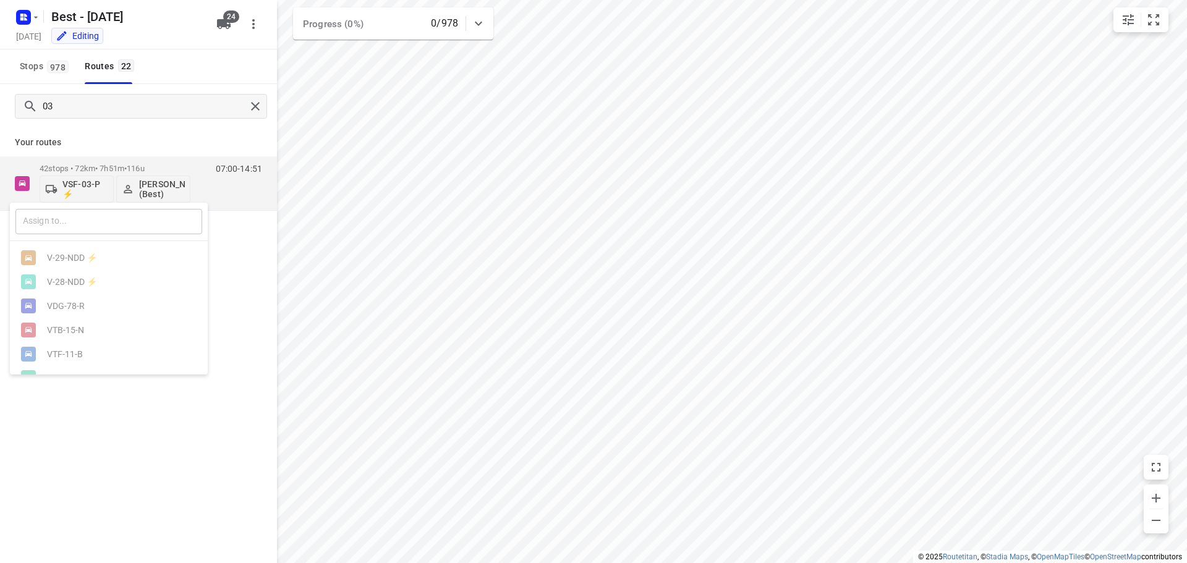
click at [121, 224] on input "text" at bounding box center [108, 221] width 187 height 25
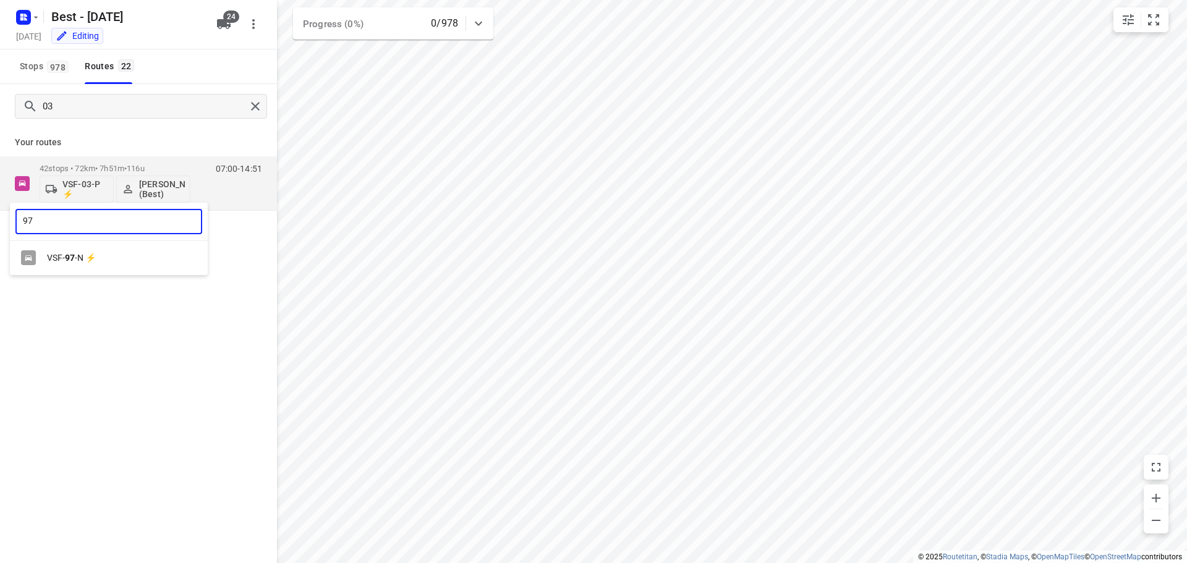
type input "97"
click at [85, 254] on div "VSF- 97 -N ⚡" at bounding box center [112, 258] width 130 height 10
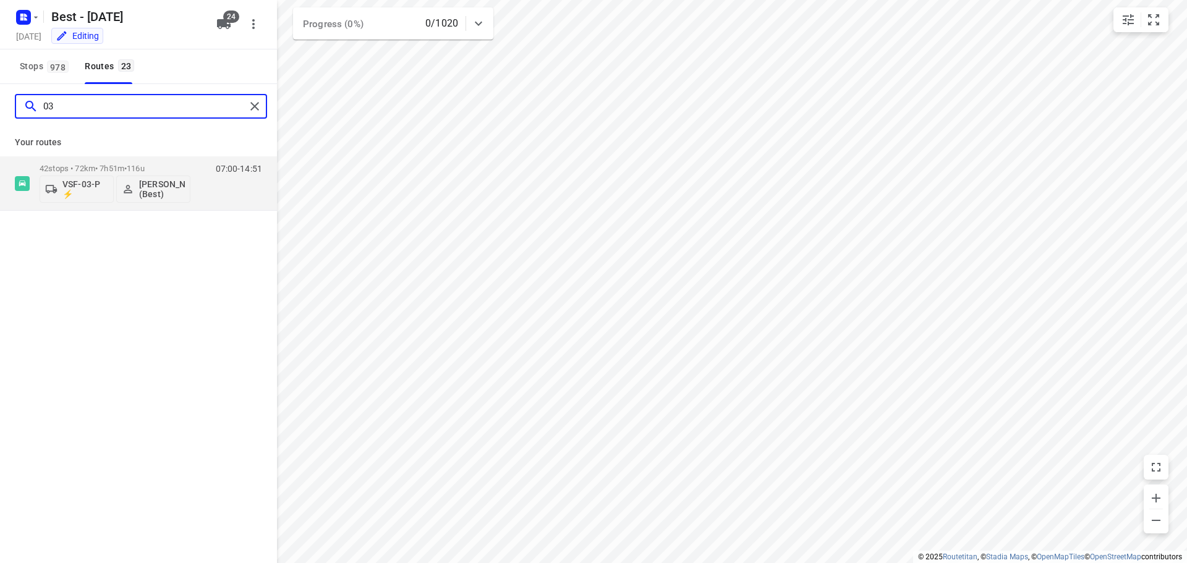
drag, startPoint x: 75, startPoint y: 106, endPoint x: -118, endPoint y: 85, distance: 194.0
click at [0, 85] on html "i © 2025 Routetitan , © Stadia Maps , © OpenMapTiles © OpenStreetMap contributo…" at bounding box center [593, 281] width 1187 height 563
type input "adr"
click at [72, 181] on p "Adriaanse 1" at bounding box center [85, 189] width 46 height 20
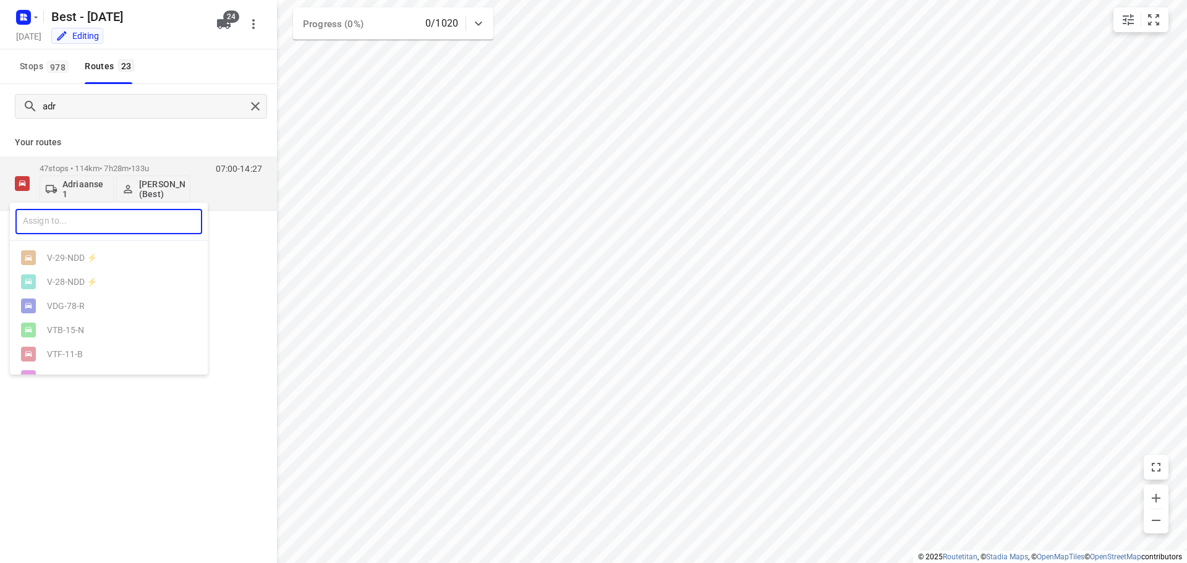
drag, startPoint x: 61, startPoint y: 226, endPoint x: 67, endPoint y: 219, distance: 9.7
click at [61, 224] on input "text" at bounding box center [108, 221] width 187 height 25
type input "03"
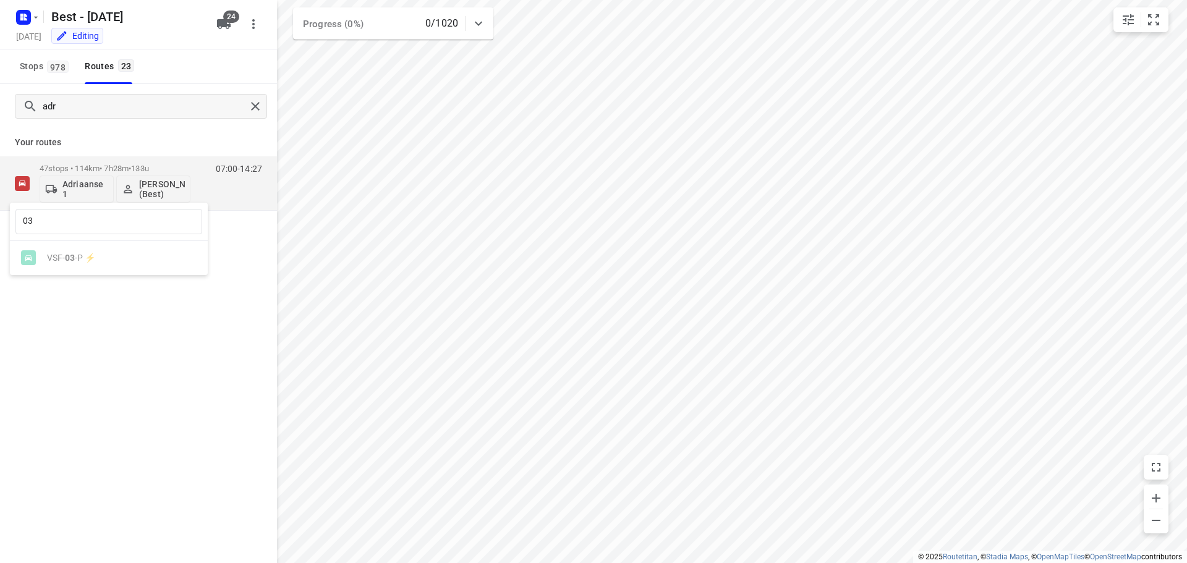
drag, startPoint x: 70, startPoint y: 250, endPoint x: 76, endPoint y: 257, distance: 9.2
click at [71, 251] on ul "VSF- 03 -P ⚡" at bounding box center [109, 258] width 198 height 24
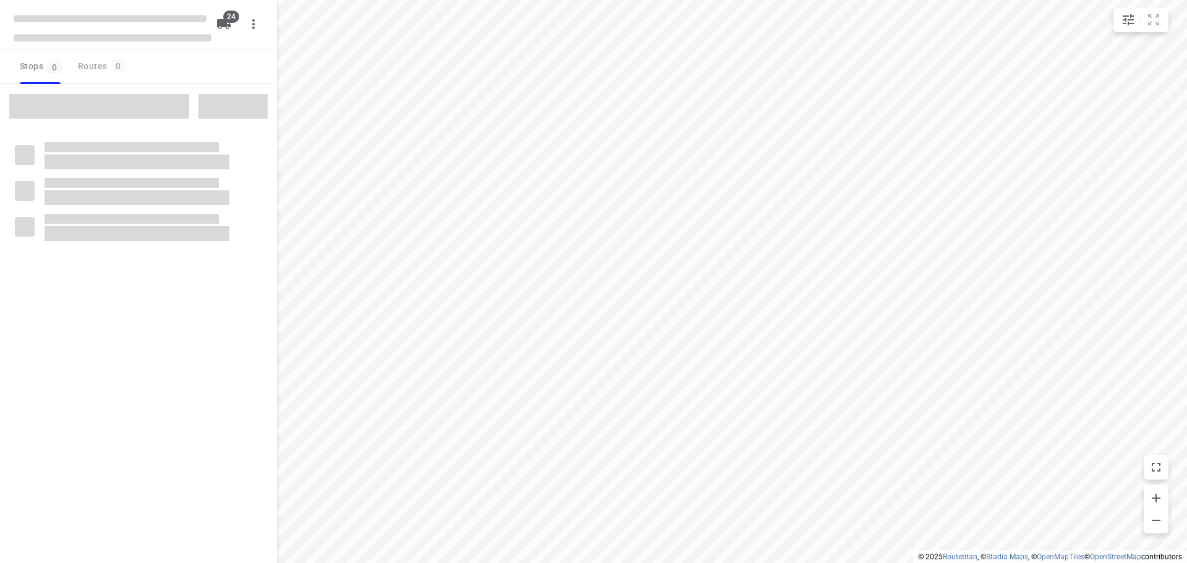
checkbox input "true"
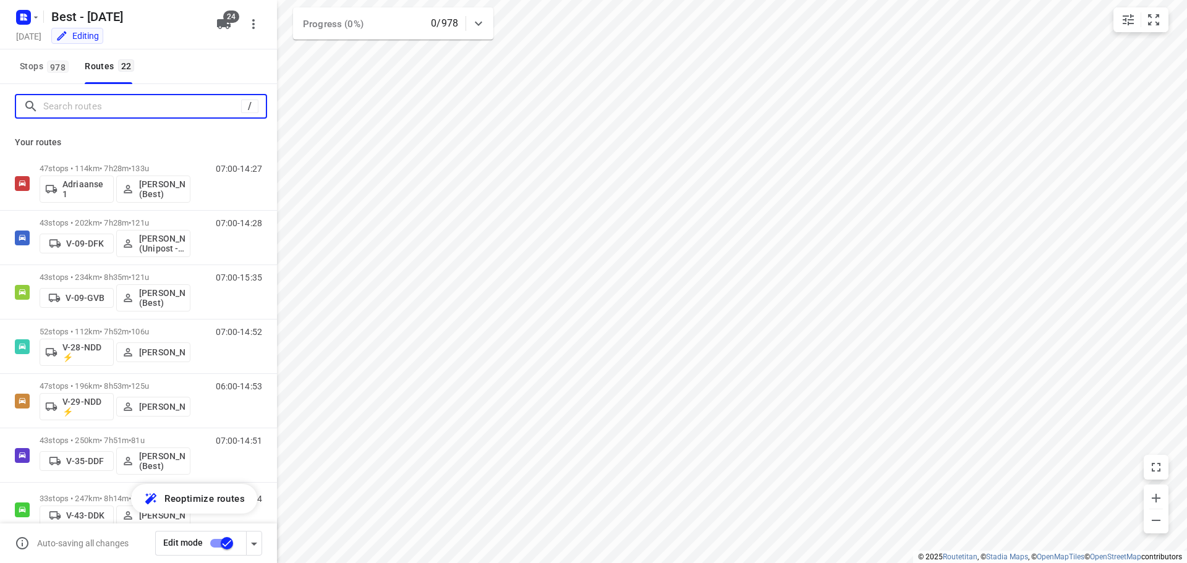
click at [122, 101] on input "Search routes" at bounding box center [142, 106] width 198 height 19
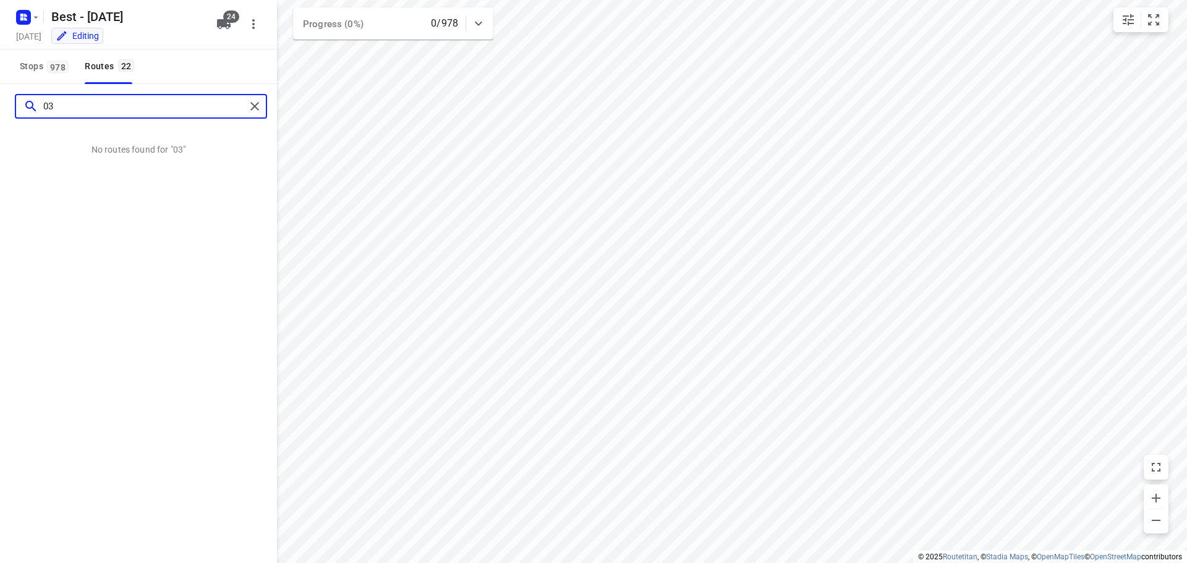
type input "0"
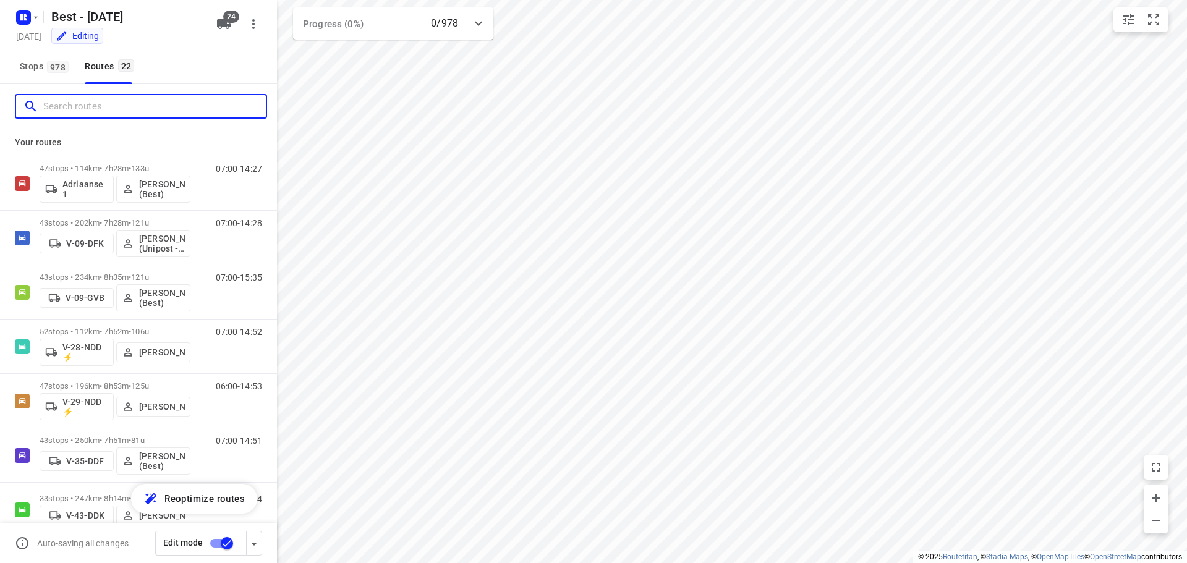
type input "7"
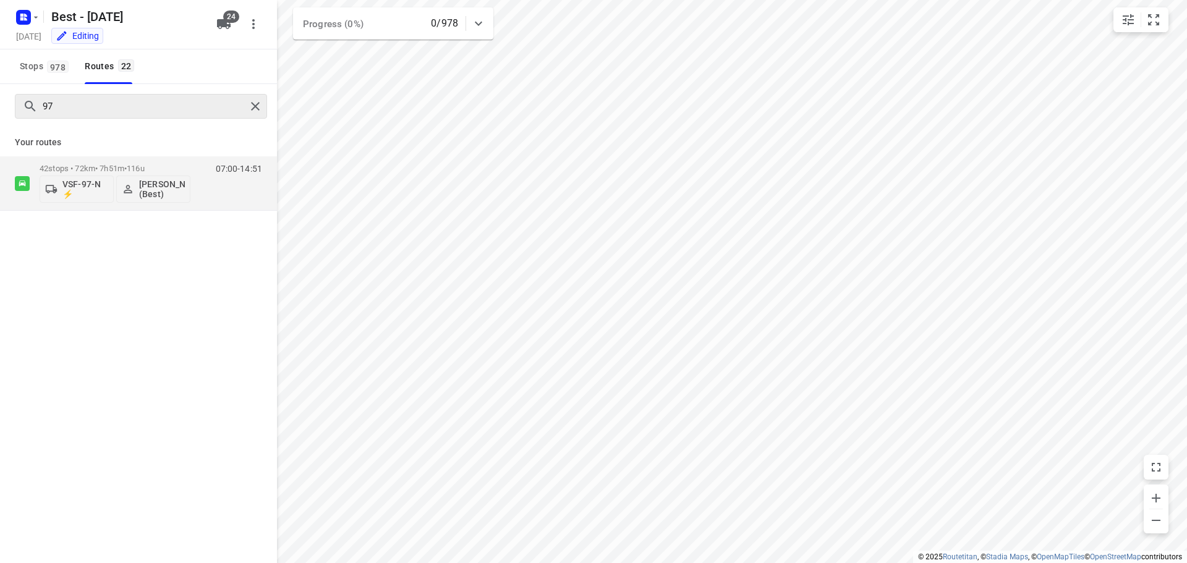
drag, startPoint x: 102, startPoint y: 116, endPoint x: 38, endPoint y: 109, distance: 64.7
click at [38, 109] on div "97" at bounding box center [141, 106] width 252 height 25
drag, startPoint x: 79, startPoint y: 105, endPoint x: -34, endPoint y: 100, distance: 112.7
click at [0, 100] on html "i © 2025 Routetitan , © Stadia Maps , © OpenMapTiles © OpenStreetMap contributo…" at bounding box center [593, 281] width 1187 height 563
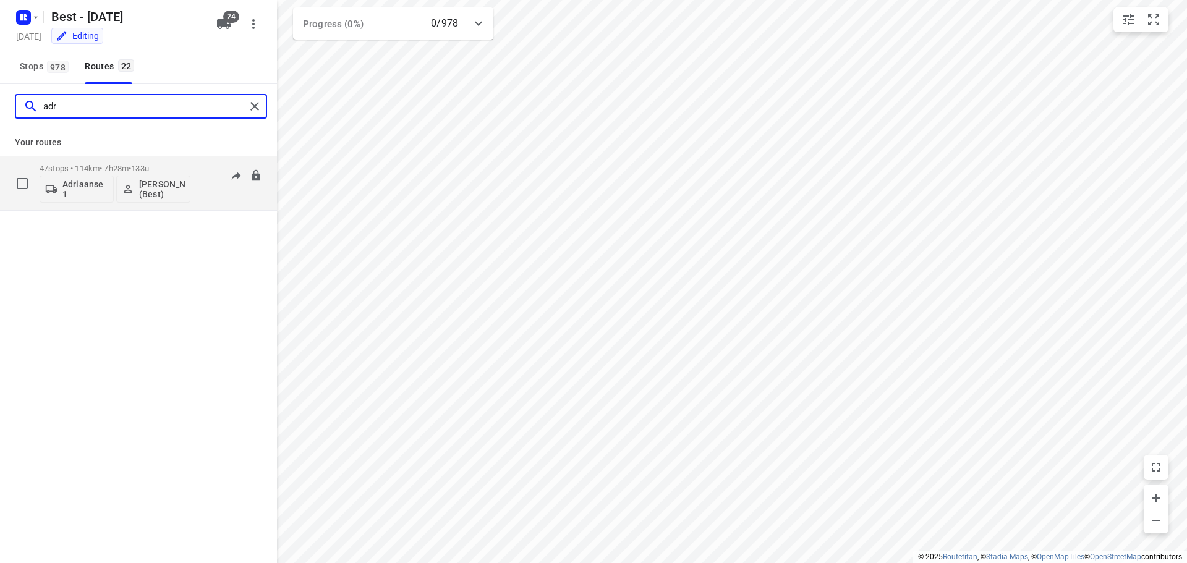
type input "adr"
click at [107, 190] on p "Adriaanse 1" at bounding box center [85, 189] width 46 height 20
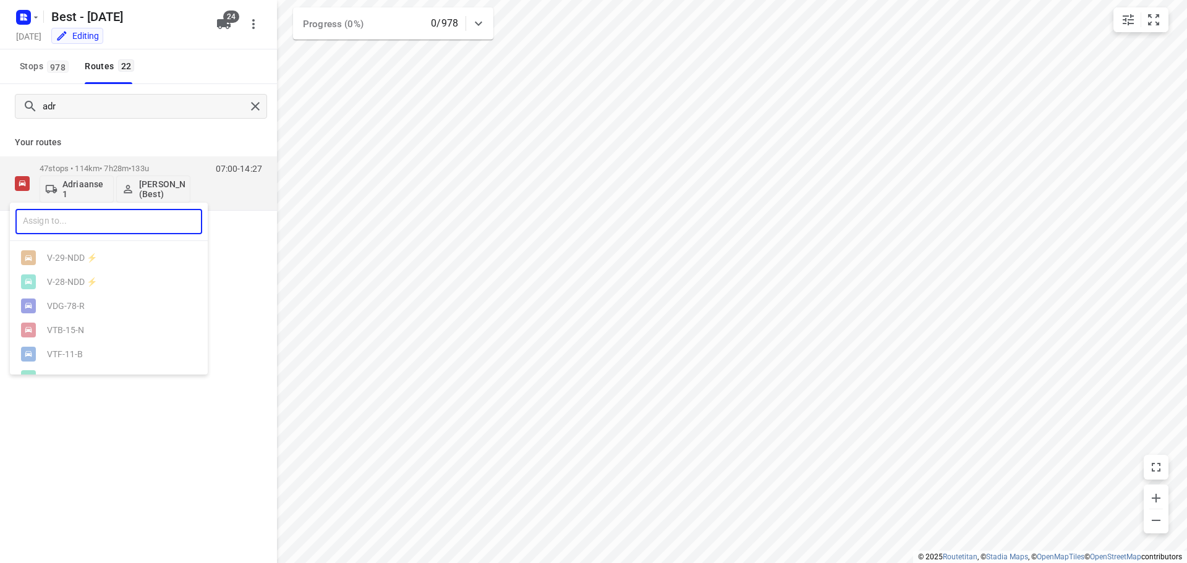
click at [42, 216] on input "text" at bounding box center [108, 221] width 187 height 25
type input "03"
click at [56, 260] on div "VSF- 03 -P ⚡" at bounding box center [112, 258] width 130 height 10
